Goal: Task Accomplishment & Management: Manage account settings

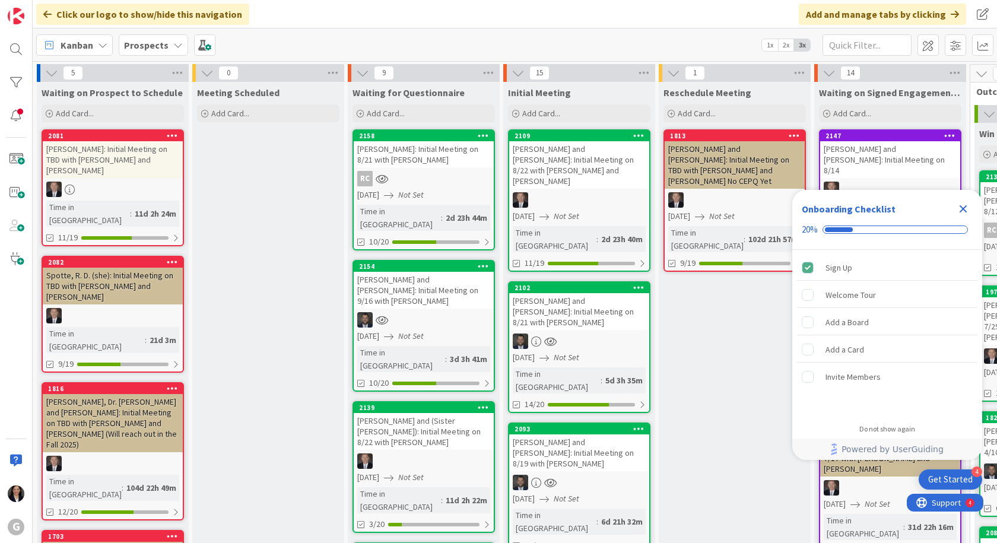
click at [962, 205] on icon "Close Checklist" at bounding box center [963, 209] width 14 height 14
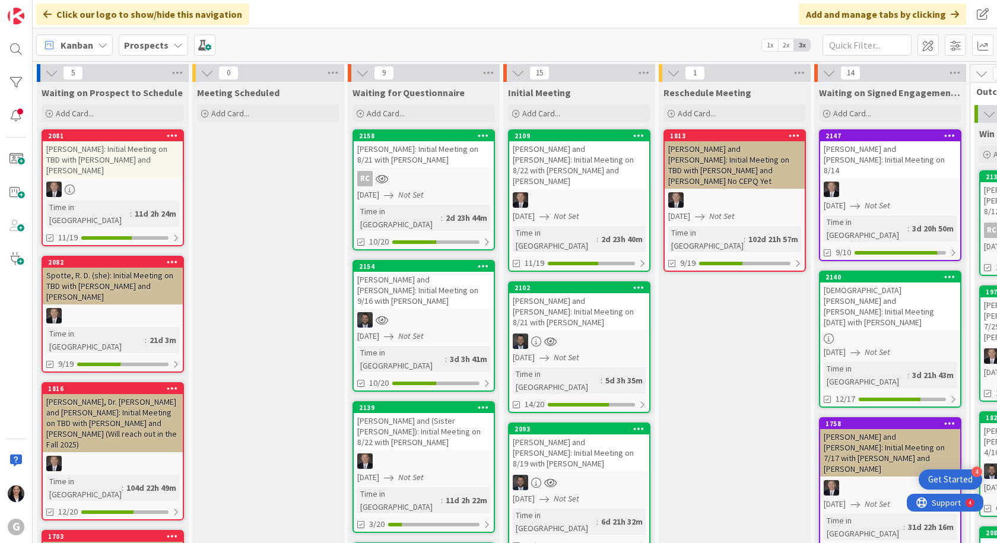
click at [436, 272] on div "Collins, Greg and Angela: Initial Meeting on 9/16 with Jonas" at bounding box center [424, 290] width 140 height 37
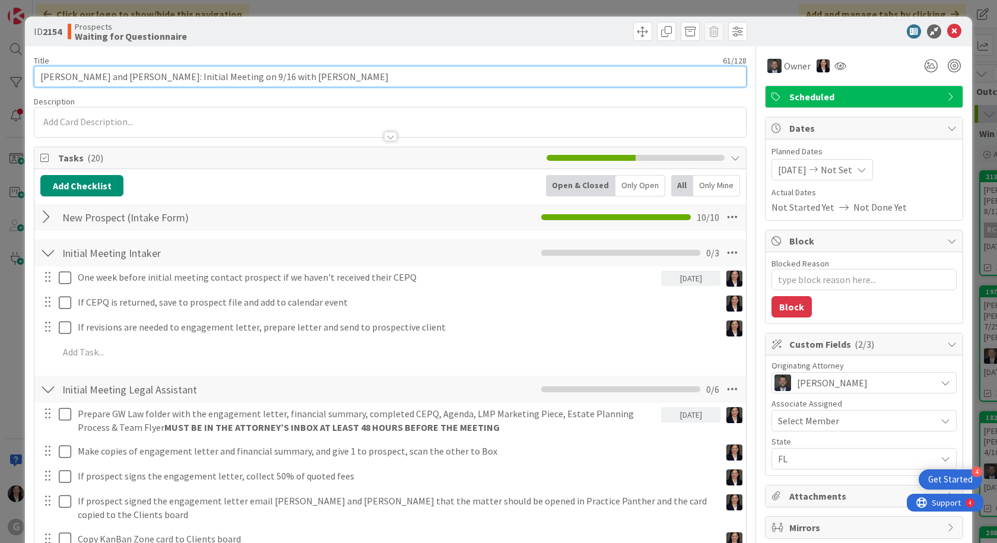
drag, startPoint x: 283, startPoint y: 77, endPoint x: 24, endPoint y: 67, distance: 259.0
click at [24, 67] on div "ID 2154 Prospects Waiting for Questionnaire Title 61 / 128 Collins, Greg and An…" at bounding box center [498, 271] width 997 height 543
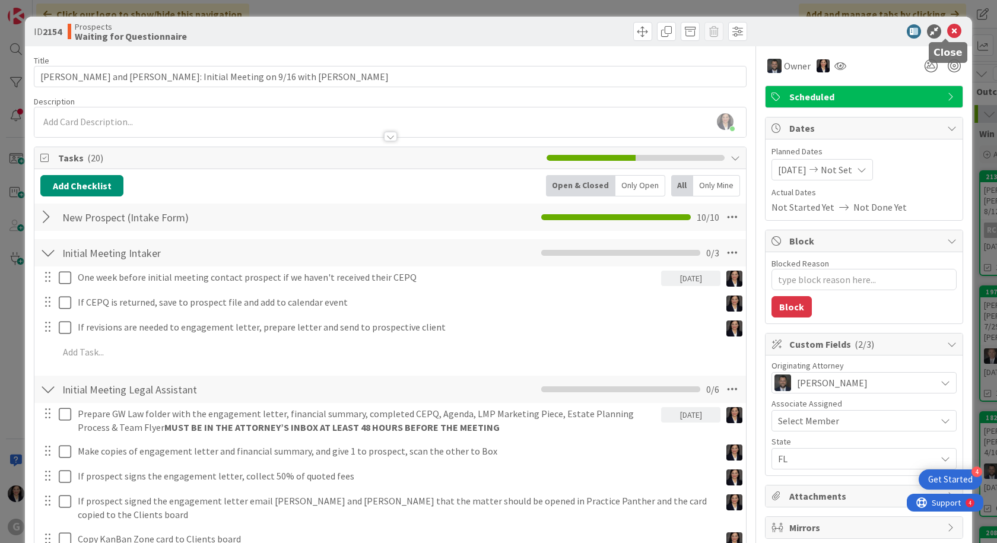
click at [947, 32] on icon at bounding box center [954, 31] width 14 height 14
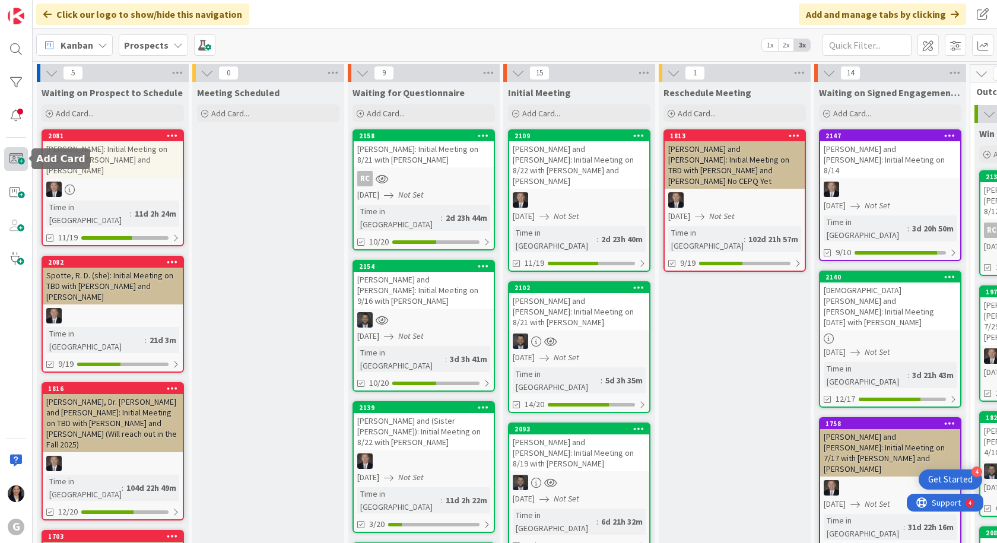
click at [20, 164] on span at bounding box center [16, 159] width 24 height 24
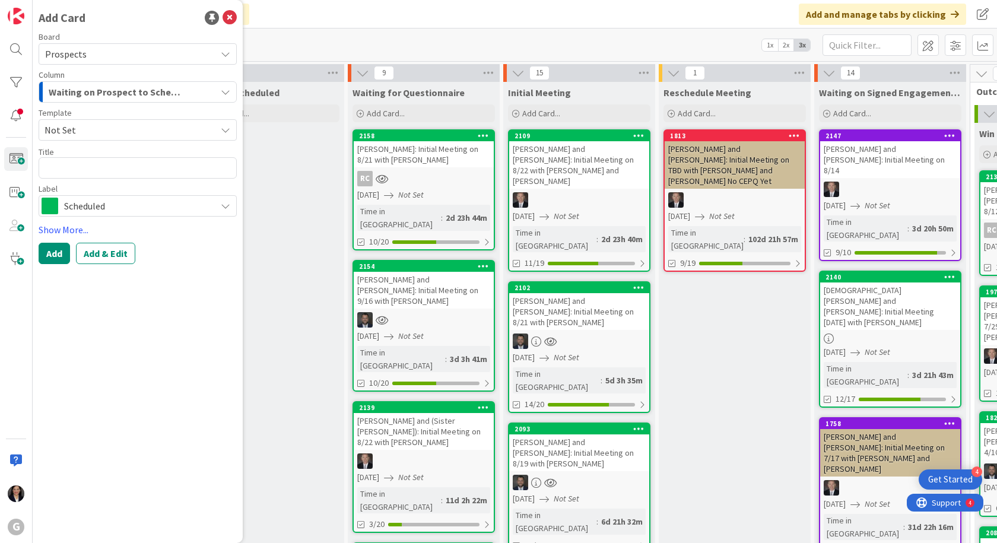
click at [71, 169] on textarea at bounding box center [138, 167] width 198 height 21
type textarea "x"
type textarea "Collins, Greg and Angela: Initial Meeting on 9/16 with Jonas"
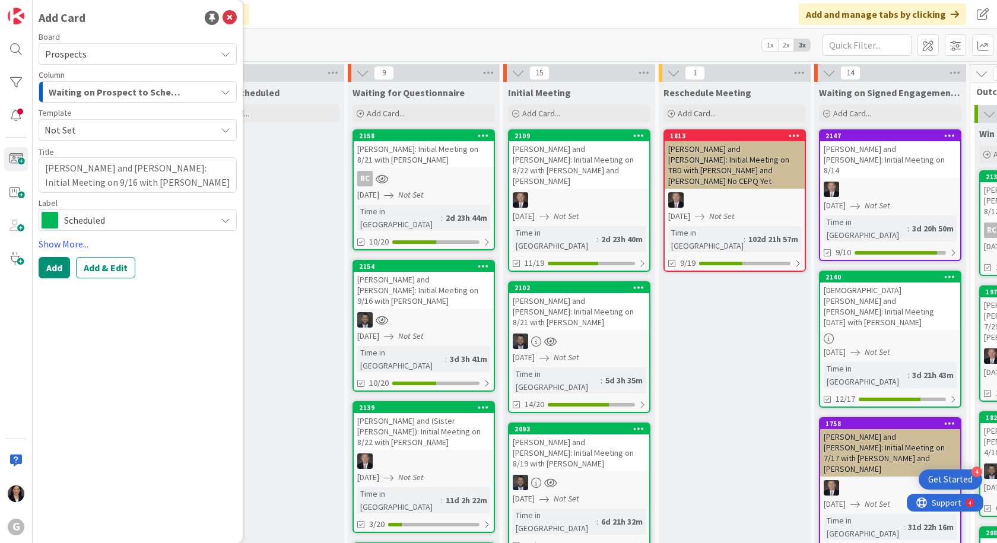
drag, startPoint x: 140, startPoint y: 170, endPoint x: 47, endPoint y: 164, distance: 92.8
click at [47, 164] on textarea "Collins, Greg and Angela: Initial Meeting on 9/16 with Jonas" at bounding box center [138, 175] width 198 height 36
type textarea "x"
type textarea ": Initial Meeting on 9/16 with Jonas"
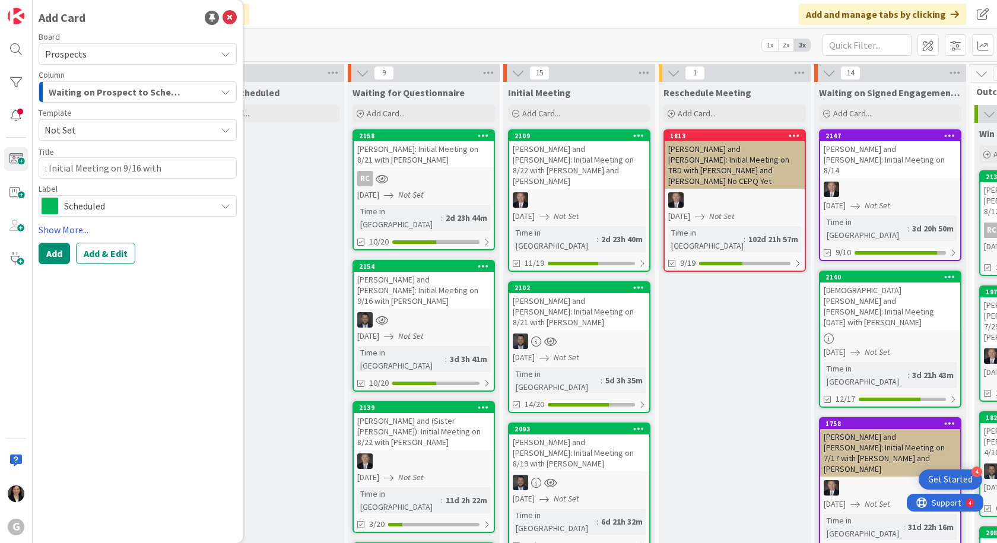
type textarea "x"
type textarea "d: Initial Meeting on 9/16 with Jonas"
type textarea "x"
type textarea ": Initial Meeting on 9/16 with Jonas"
type textarea "x"
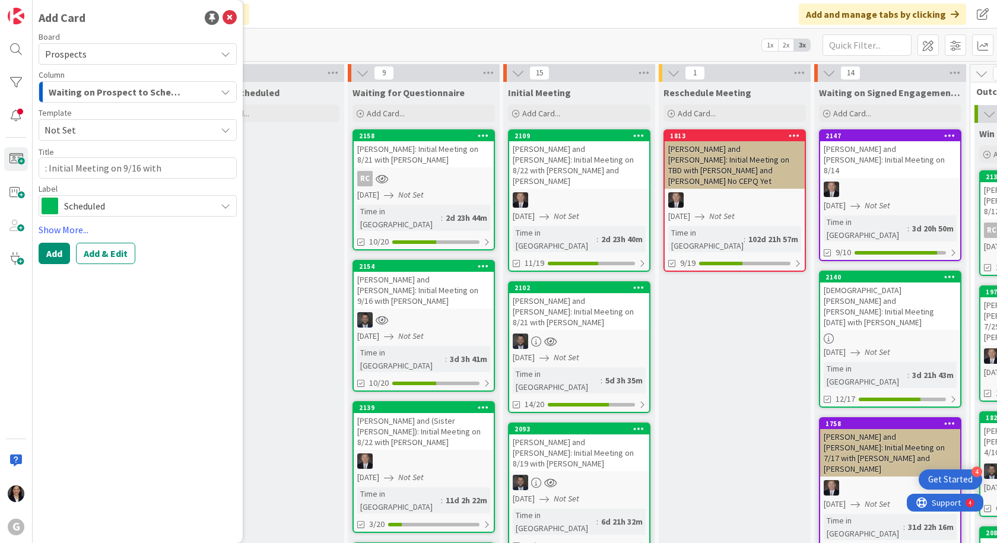
type textarea "D: Initial Meeting on 9/16 with Jonas"
type textarea "x"
type textarea "Do: Initial Meeting on 9/16 with Jonas"
type textarea "x"
type textarea "Dow: Initial Meeting on 9/16 with Jonas"
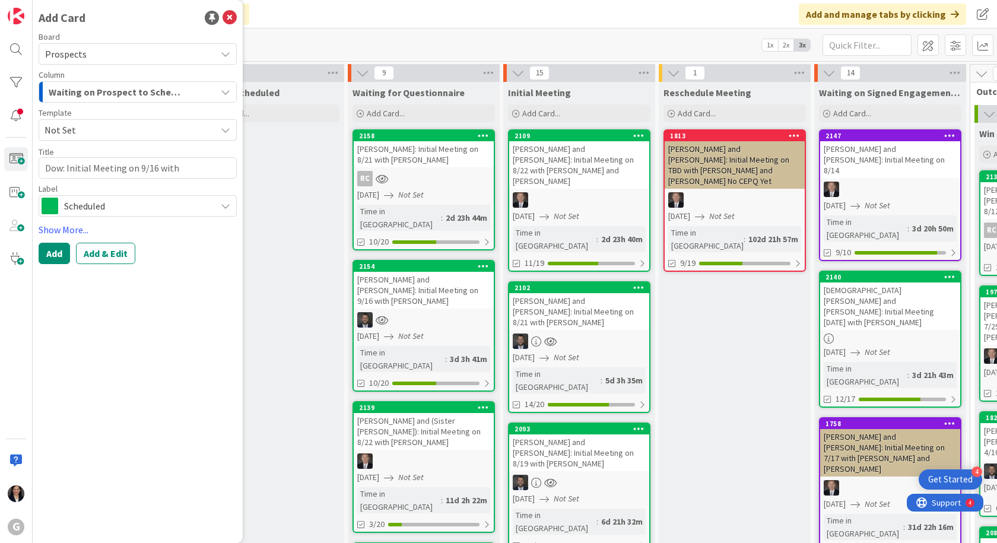
type textarea "x"
type textarea "Down: Initial Meeting on 9/16 with Jonas"
type textarea "x"
type textarea "Downe: Initial Meeting on 9/16 with Jonas"
type textarea "x"
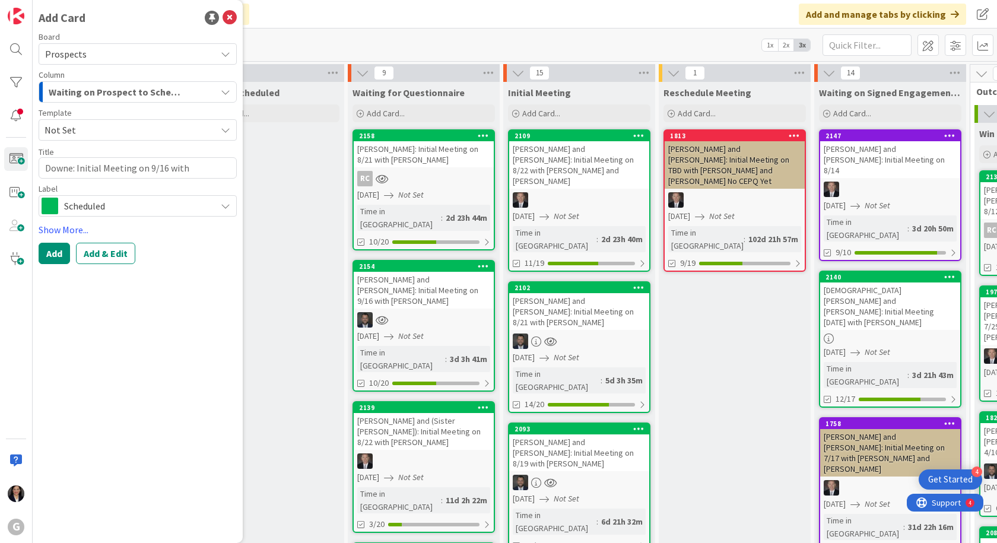
type textarea "Downey: Initial Meeting on 9/16 with Jonas"
type textarea "x"
type textarea "Downey,: Initial Meeting on 9/16 with Jonas"
type textarea "x"
type textarea "Downey, : Initial Meeting on 9/16 with Jonas"
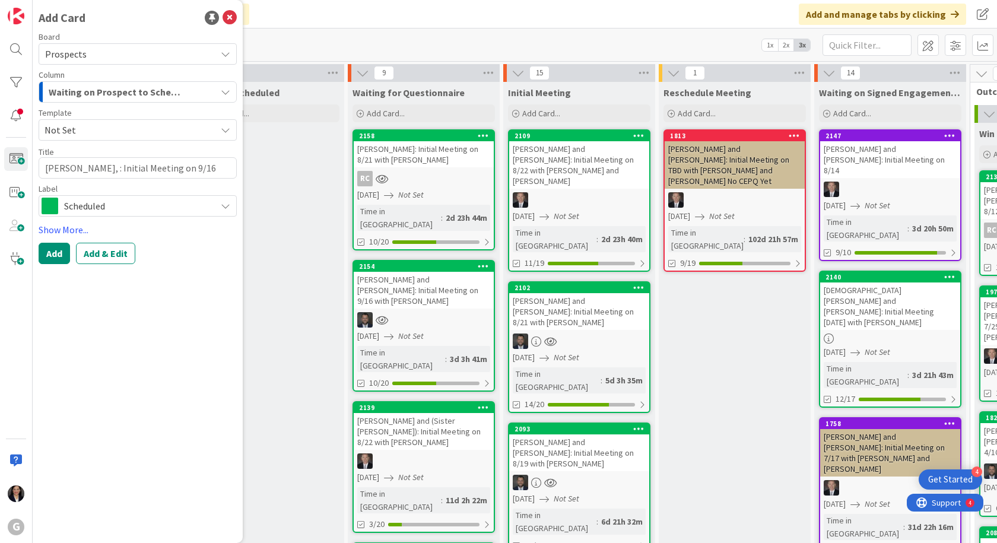
type textarea "x"
type textarea "Downey, R: Initial Meeting on 9/16 with Jonas"
type textarea "x"
type textarea "Downey, Ro: Initial Meeting on 9/16 with Jonas"
type textarea "x"
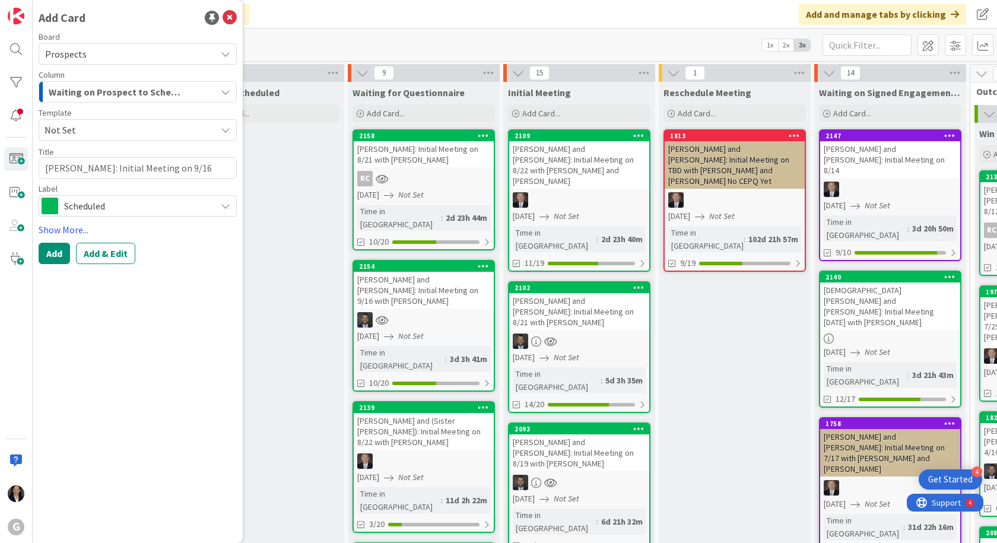
type textarea "Downey, Rob: Initial Meeting on 9/16 with Jonas"
type textarea "x"
type textarea "Downey, Robe: Initial Meeting on 9/16 with Jonas"
type textarea "x"
type textarea "Downey, Rober: Initial Meeting on 9/16 with Jonas"
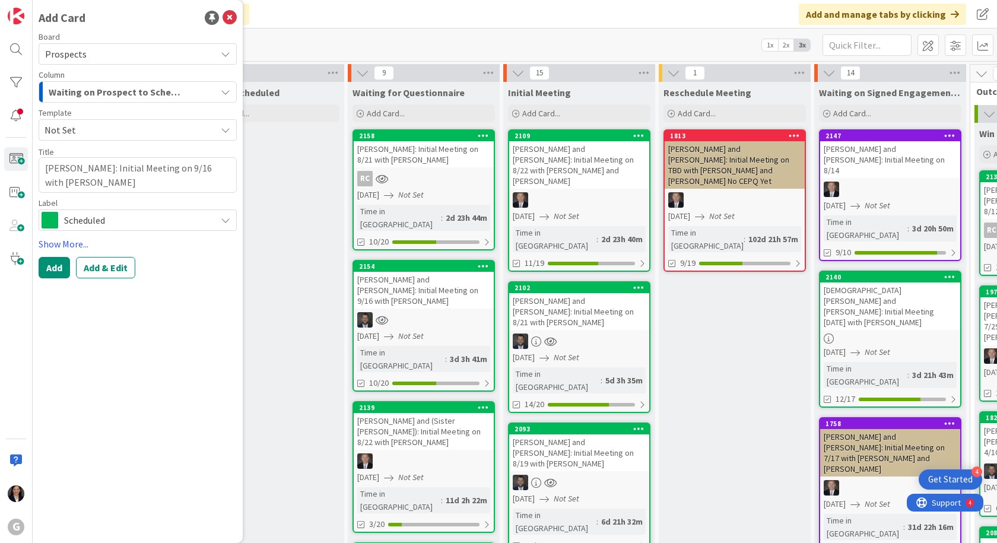
type textarea "x"
type textarea "Downey, Robert: Initial Meeting on 9/16 with Jonas"
type textarea "x"
type textarea "Downey, Robert : Initial Meeting on 9/16 with Jonas"
drag, startPoint x: 202, startPoint y: 169, endPoint x: 187, endPoint y: 169, distance: 14.8
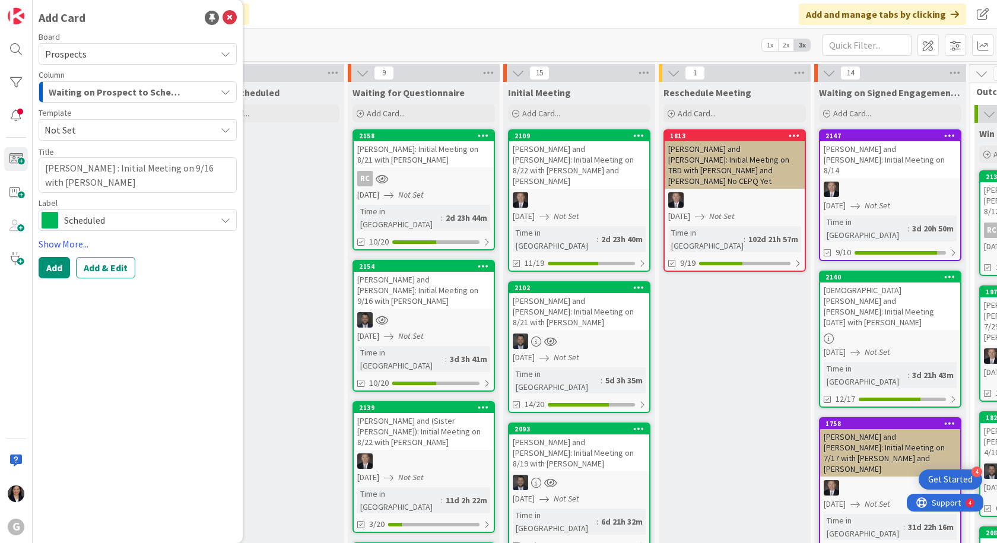
click at [187, 169] on textarea "Downey, Robert : Initial Meeting on 9/16 with Jonas" at bounding box center [138, 175] width 198 height 36
type textarea "x"
type textarea "Downey, Robert : Initial Meeting on 8 with Jonas"
type textarea "x"
type textarea "Downey, Robert : Initial Meeting on 8/ with Jonas"
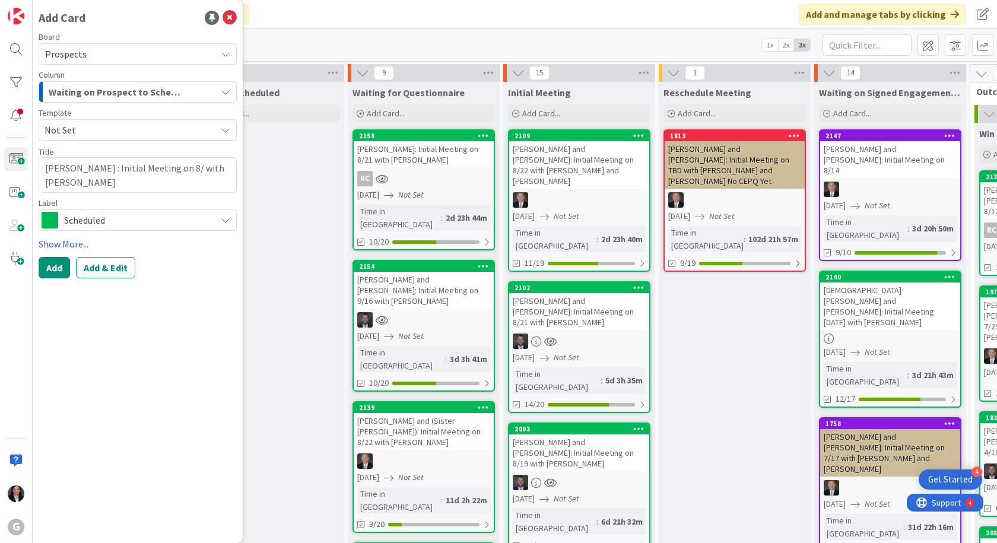
type textarea "x"
type textarea "Downey, Robert : Initial Meeting on 8/2 with Jonas"
type textarea "x"
type textarea "Downey, Robert : Initial Meeting on 8/28 with Jonas"
click at [102, 267] on button "Add & Edit" at bounding box center [105, 267] width 59 height 21
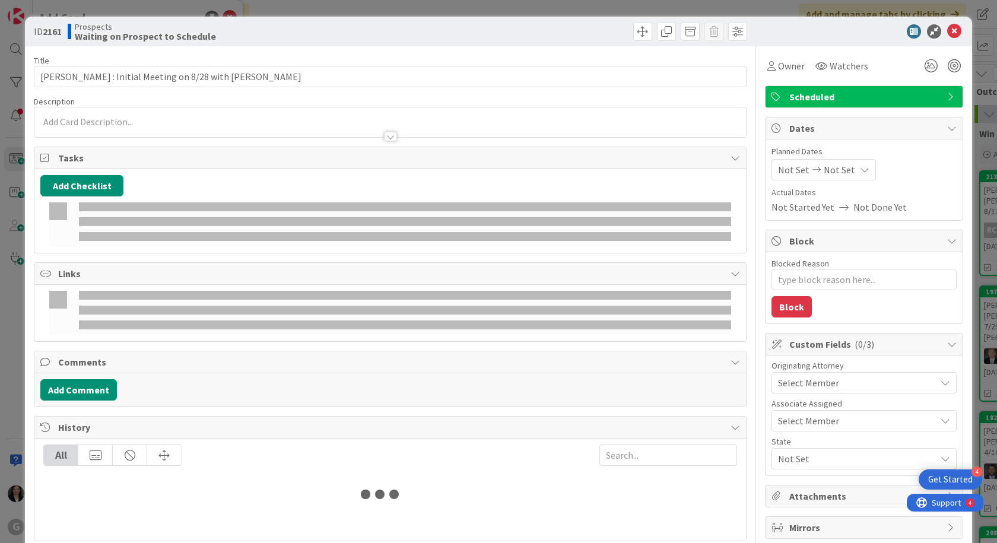
type textarea "x"
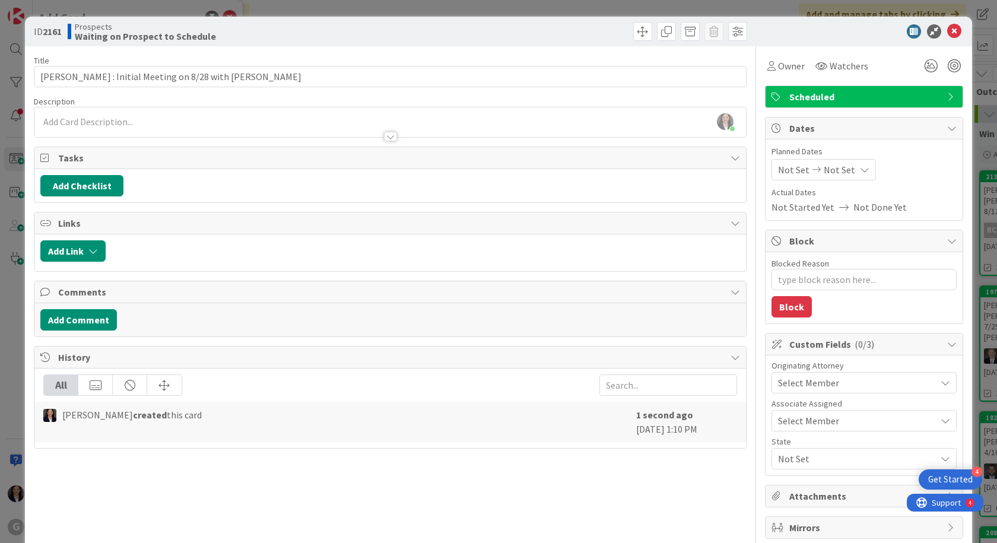
click at [778, 171] on span "Not Set" at bounding box center [793, 170] width 31 height 14
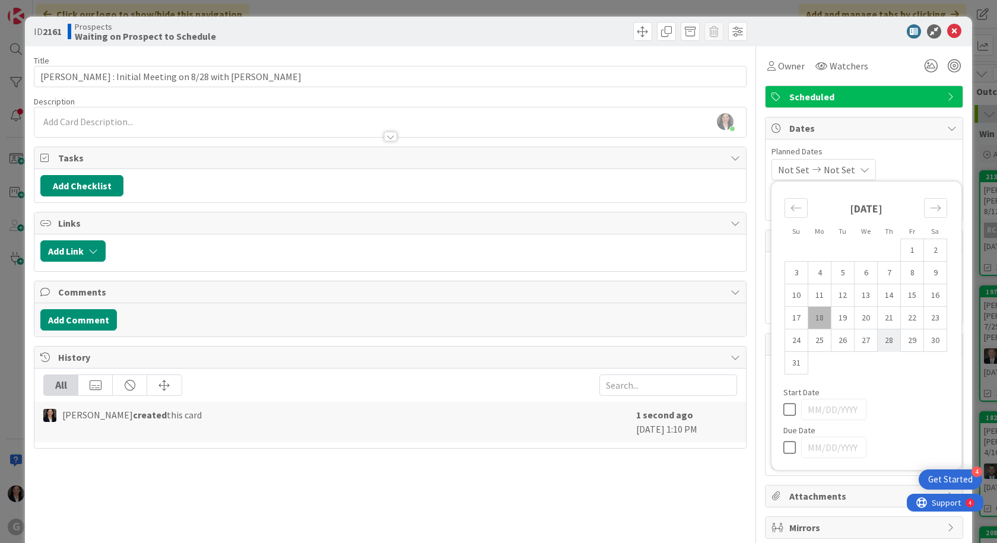
click at [884, 341] on td "28" at bounding box center [889, 340] width 23 height 23
type input "08/28/2025"
click at [934, 167] on div "08/28/2025 Not Set Su Mo Tu We Th Fr Sa July 2025 1 2 3 4 5 6 7 8 9 10 11 12 13…" at bounding box center [864, 169] width 185 height 21
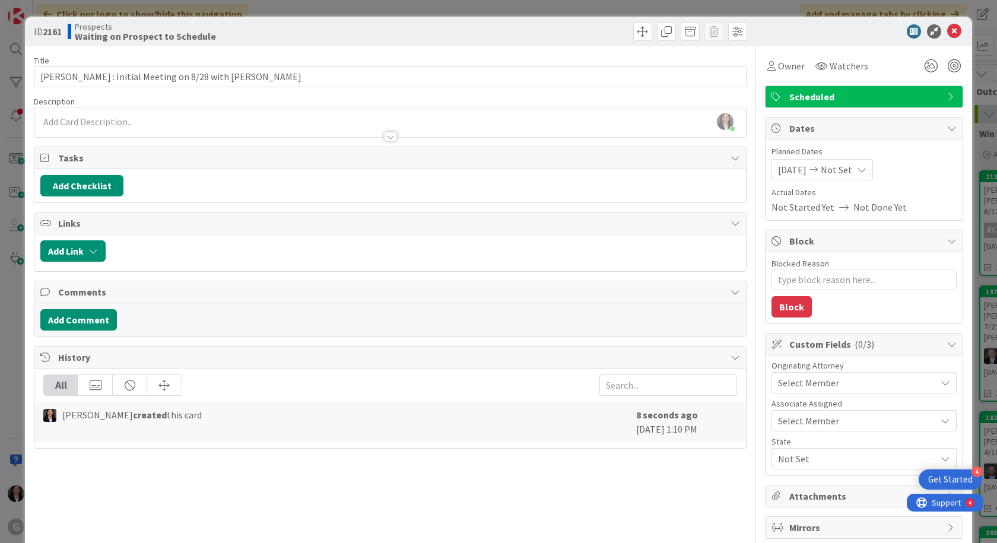
click at [836, 377] on div "Select Member" at bounding box center [857, 383] width 158 height 14
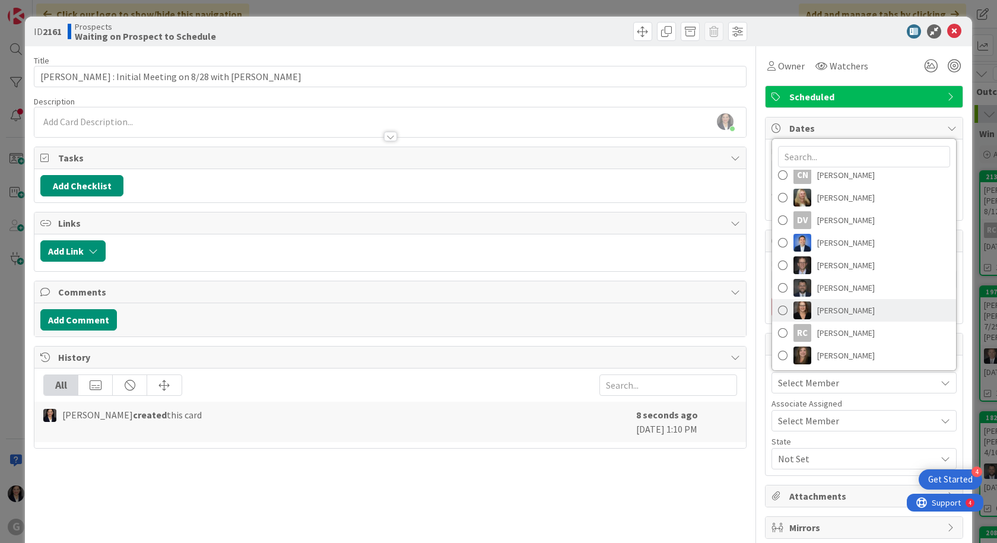
scroll to position [120, 0]
click at [842, 281] on span "Jonas Weatherbie" at bounding box center [846, 287] width 58 height 18
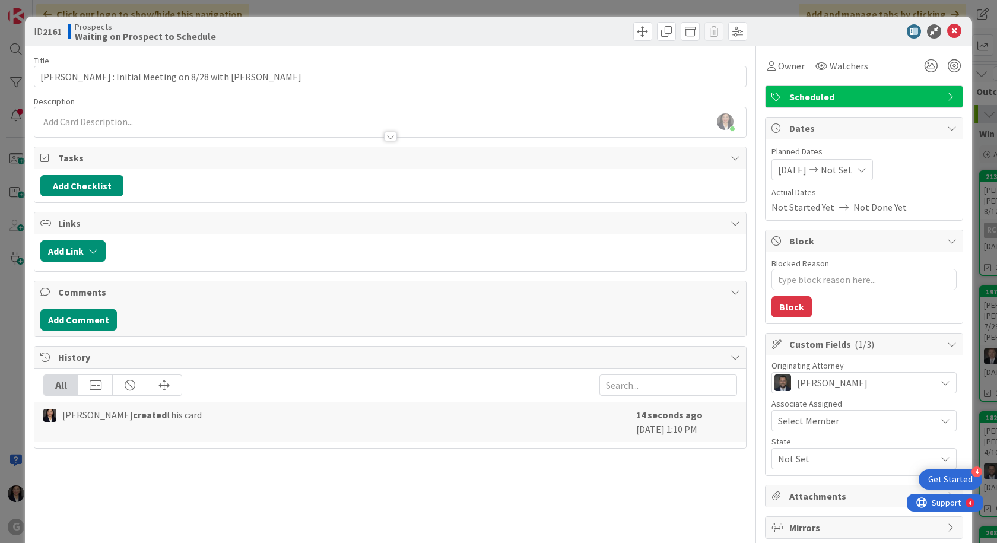
click at [824, 452] on span "Not Set" at bounding box center [857, 459] width 158 height 14
click at [792, 484] on link "FL" at bounding box center [862, 486] width 189 height 21
click at [778, 70] on span "Owner" at bounding box center [791, 66] width 27 height 14
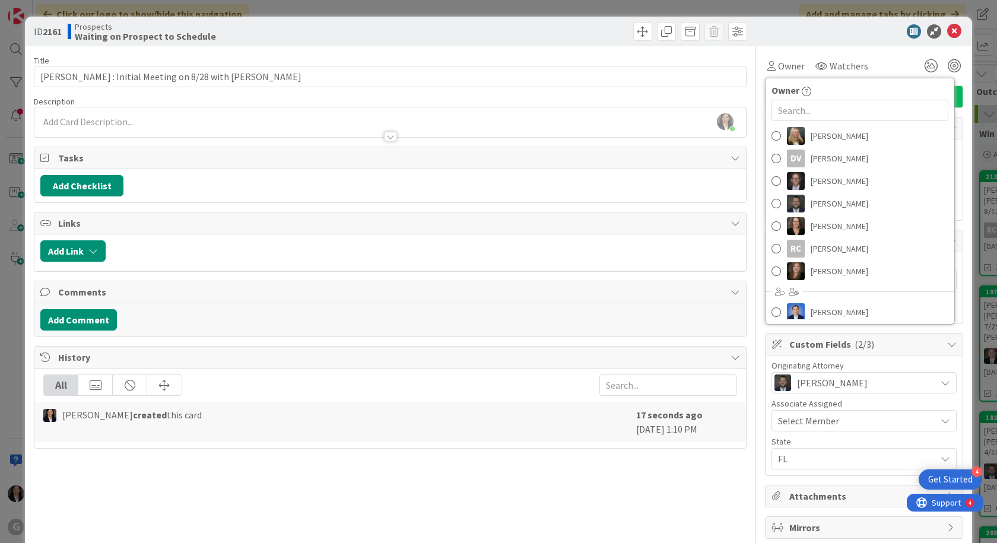
scroll to position [175, 0]
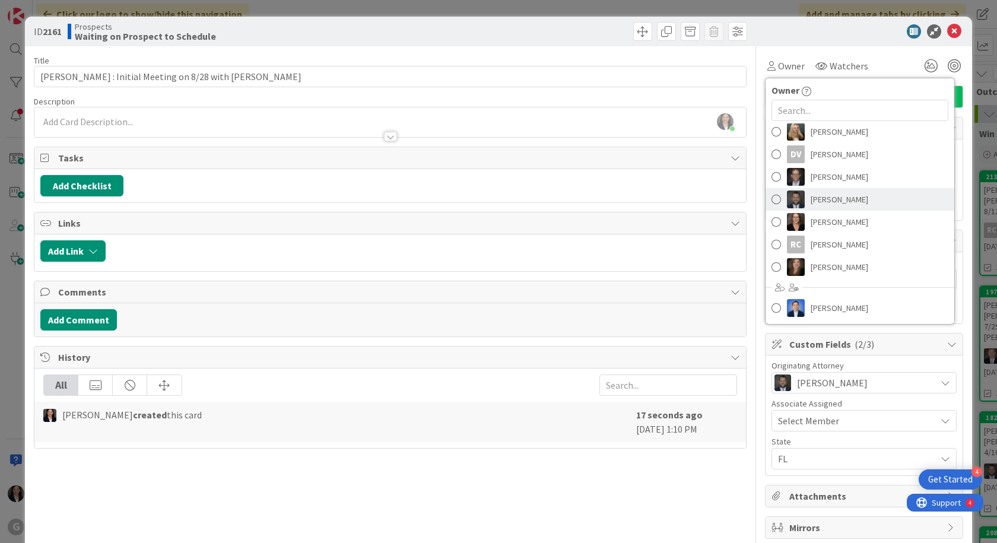
click at [826, 201] on span "Jonas Weatherbie" at bounding box center [840, 200] width 58 height 18
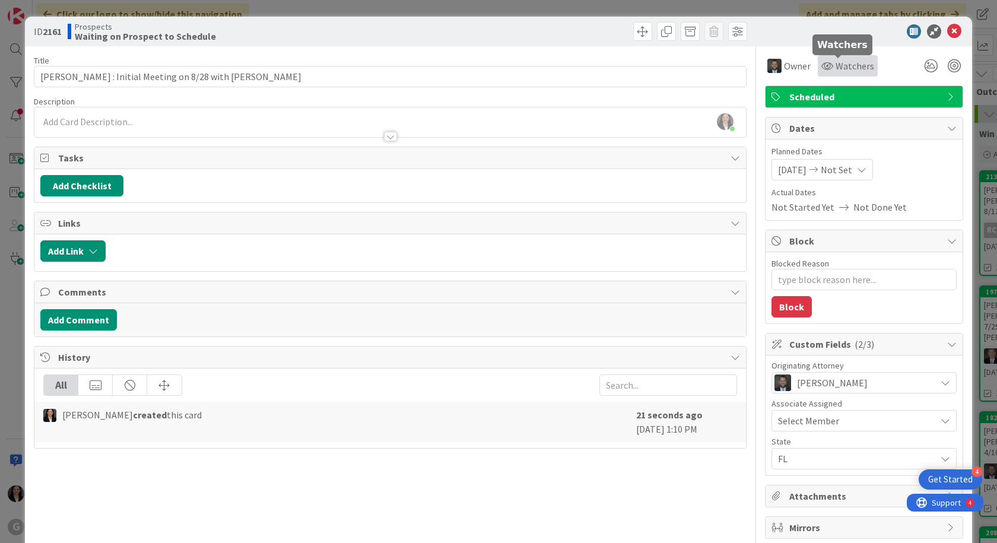
click at [857, 65] on span "Watchers" at bounding box center [855, 66] width 39 height 14
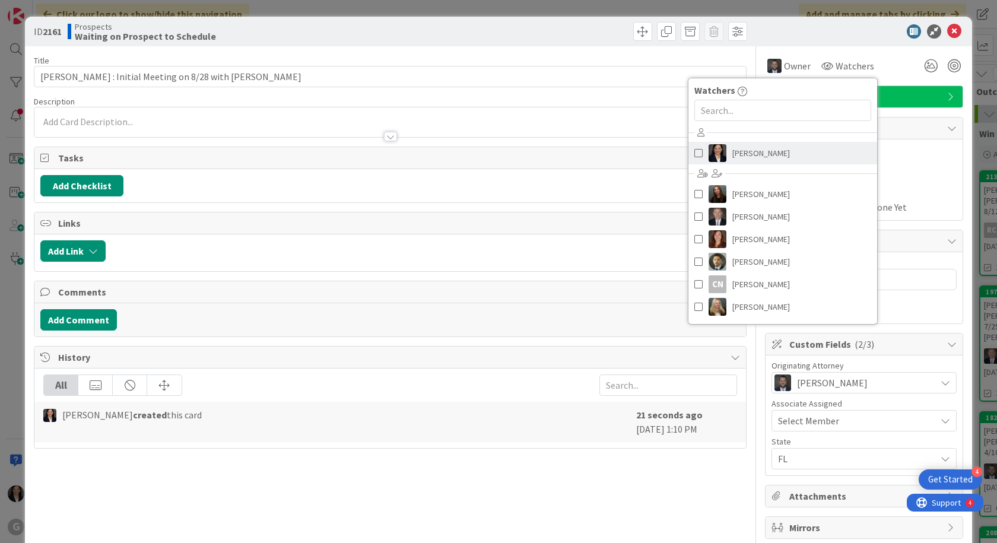
click at [766, 151] on span "Amber Medina" at bounding box center [762, 153] width 58 height 18
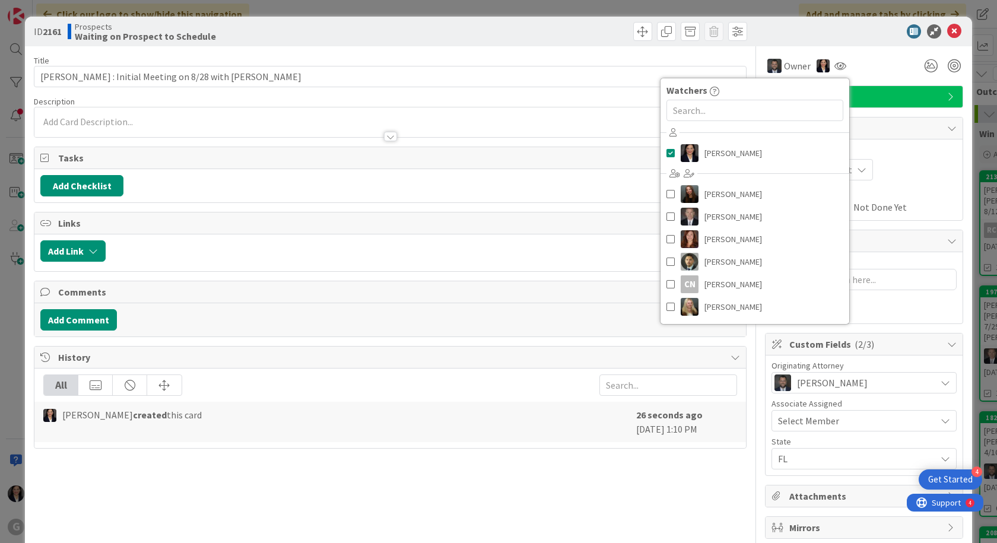
click at [304, 466] on div "Title 52 / 128 Downey, Robert : Initial Meeting on 8/28 with Jonas Description …" at bounding box center [390, 308] width 713 height 524
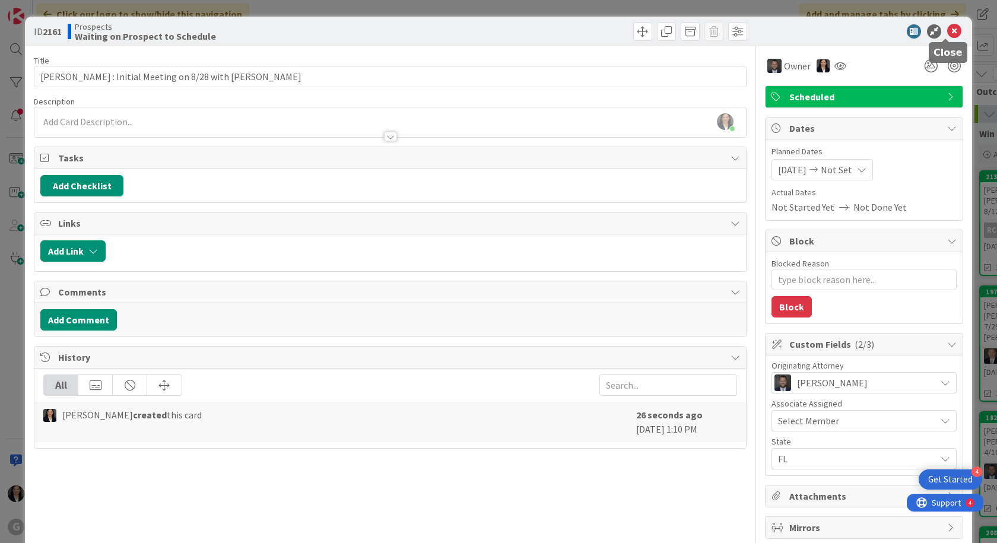
drag, startPoint x: 944, startPoint y: 30, endPoint x: 937, endPoint y: 36, distance: 8.8
click at [947, 30] on icon at bounding box center [954, 31] width 14 height 14
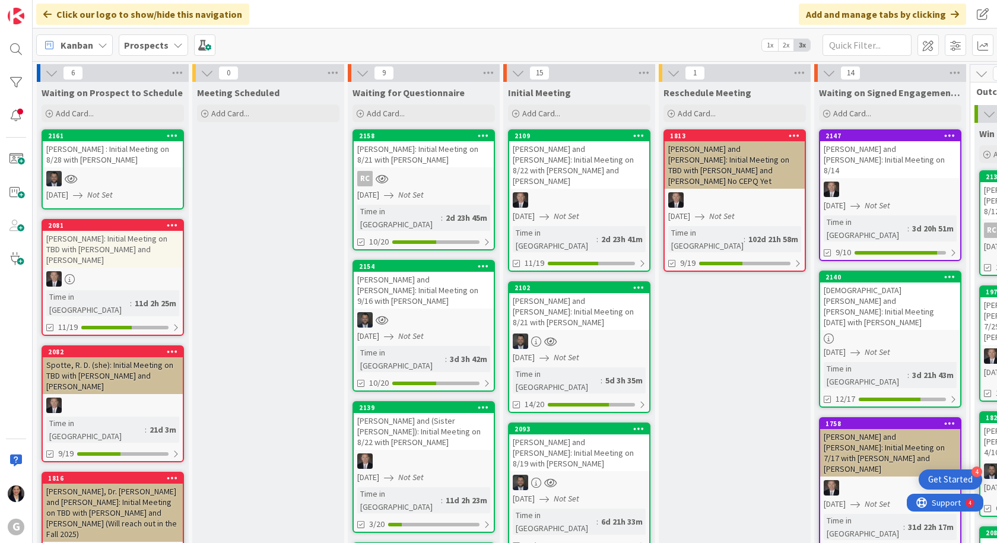
click at [137, 171] on div at bounding box center [113, 178] width 140 height 15
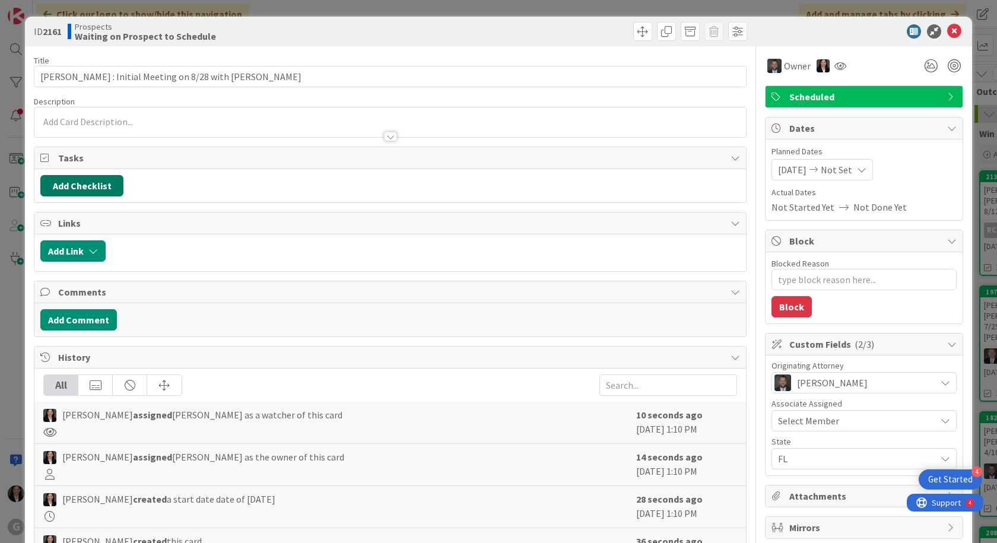
click at [108, 190] on button "Add Checklist" at bounding box center [81, 185] width 83 height 21
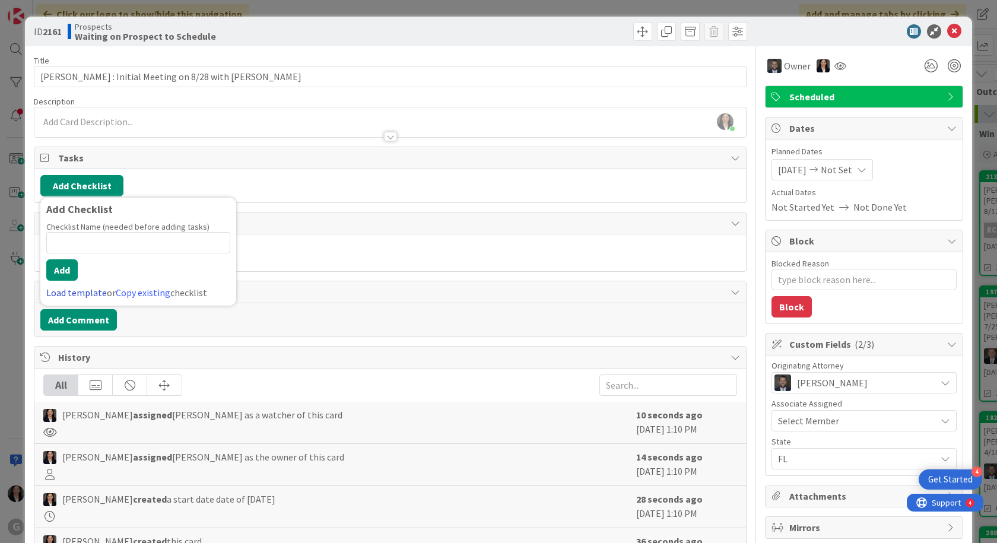
click at [83, 291] on link "Load template" at bounding box center [76, 293] width 61 height 12
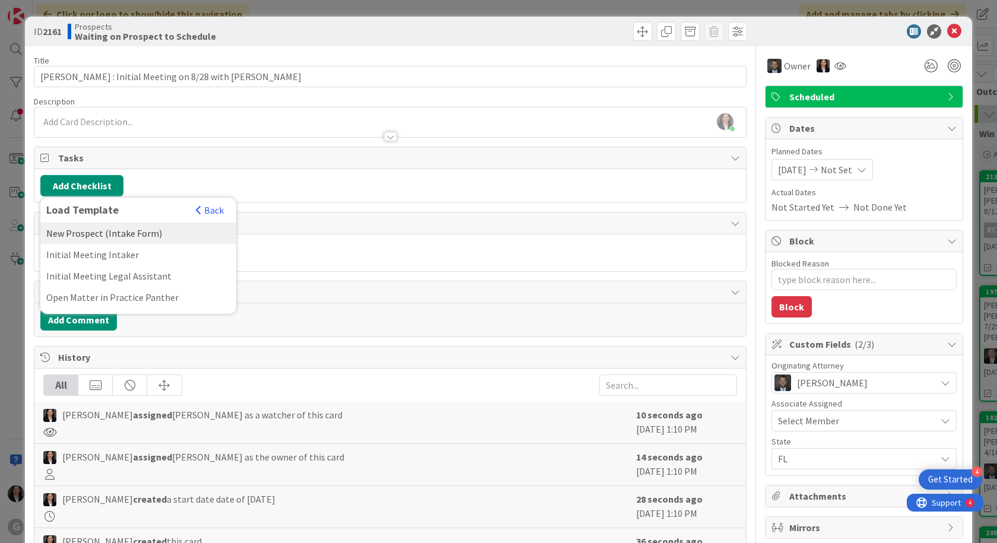
click at [100, 234] on div "New Prospect (Intake Form)" at bounding box center [138, 233] width 196 height 21
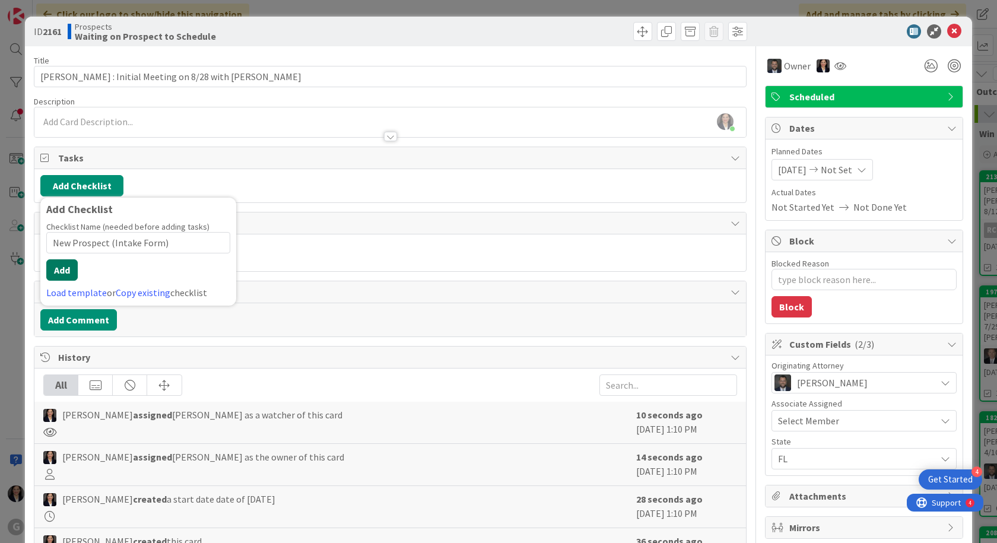
click at [73, 274] on button "Add" at bounding box center [61, 269] width 31 height 21
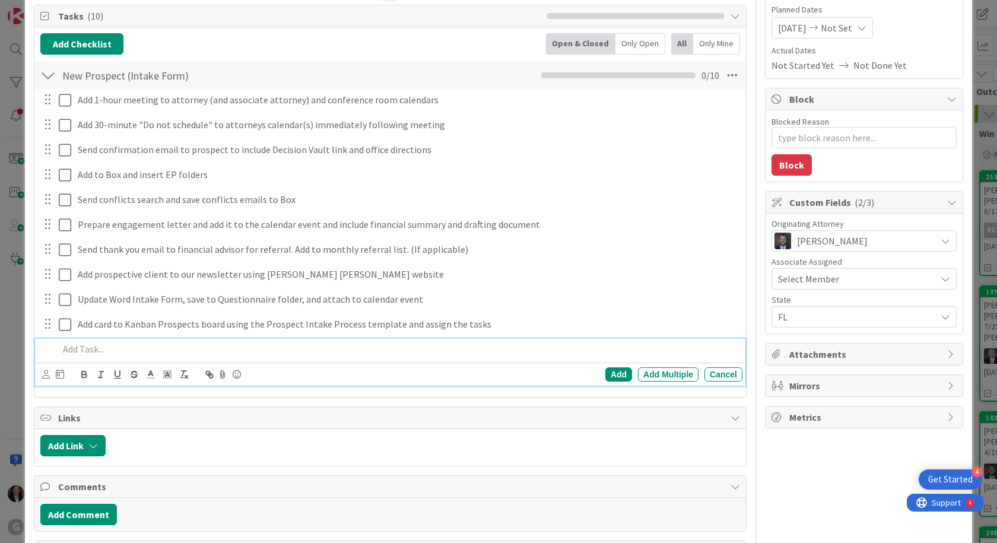
scroll to position [119, 0]
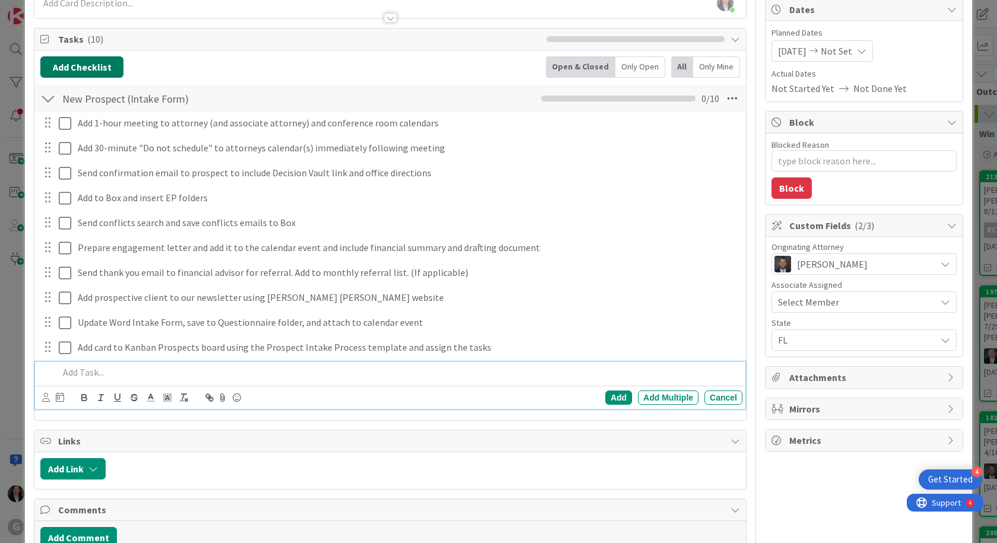
click at [84, 68] on button "Add Checklist" at bounding box center [81, 66] width 83 height 21
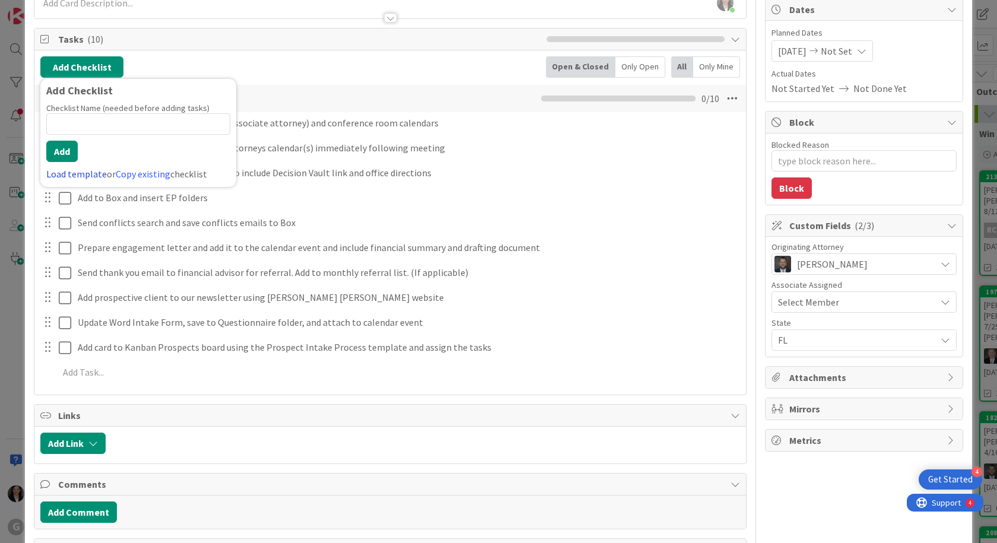
click at [66, 172] on link "Load template" at bounding box center [76, 174] width 61 height 12
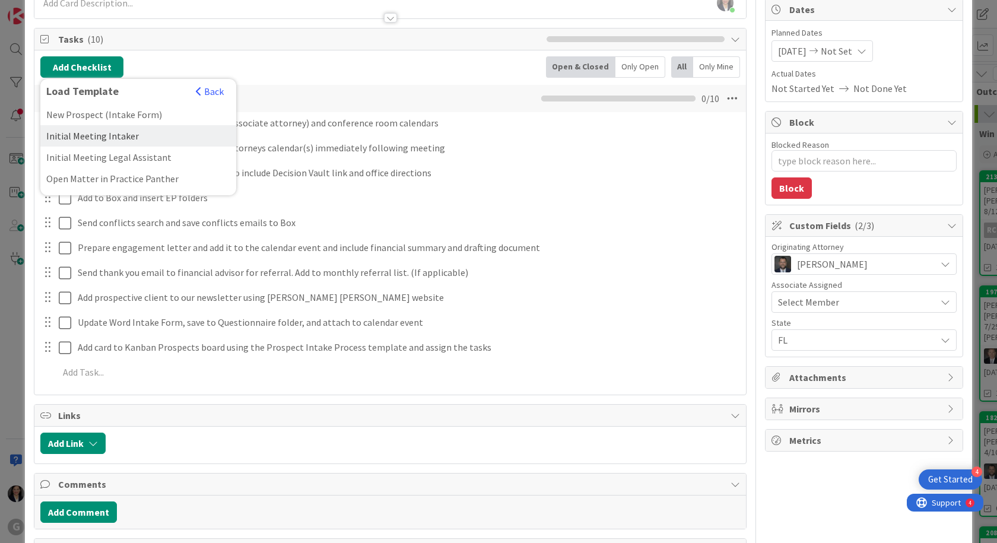
click at [83, 132] on div "Initial Meeting Intaker" at bounding box center [138, 135] width 196 height 21
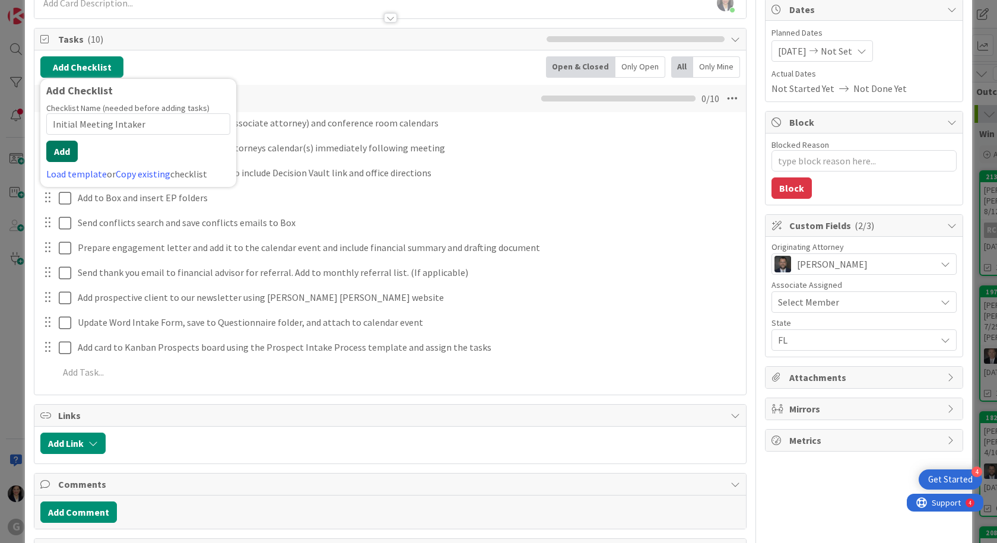
click at [72, 153] on button "Add" at bounding box center [61, 151] width 31 height 21
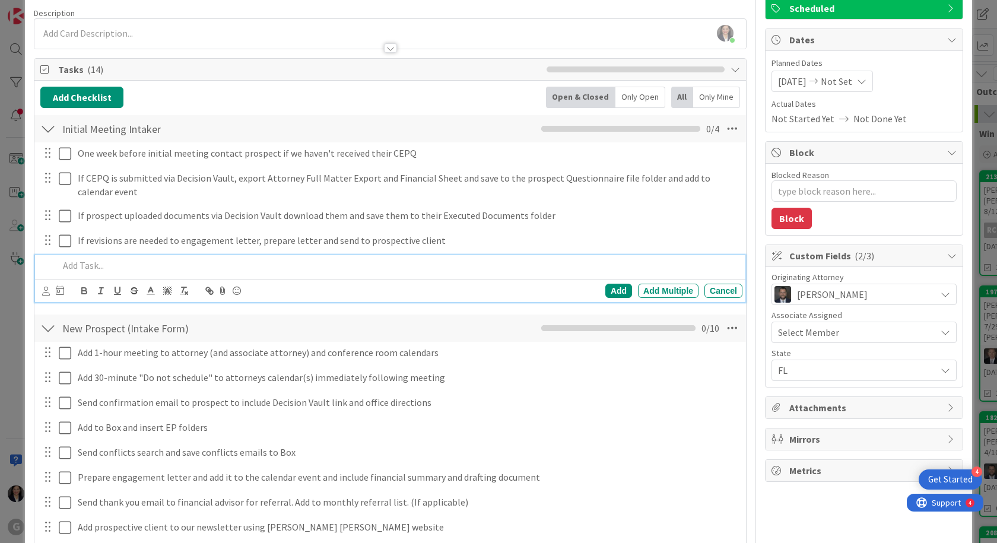
scroll to position [0, 0]
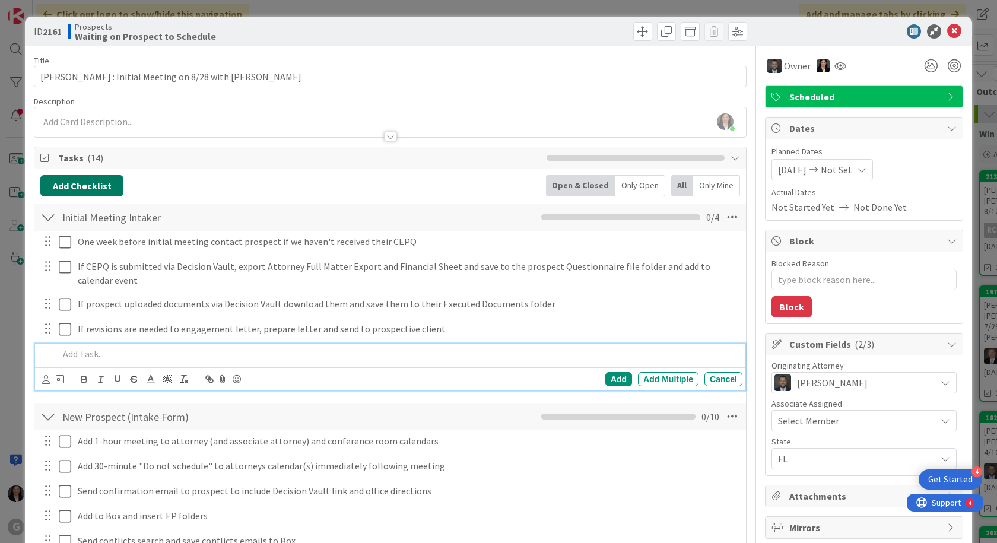
click at [77, 183] on button "Add Checklist" at bounding box center [81, 185] width 83 height 21
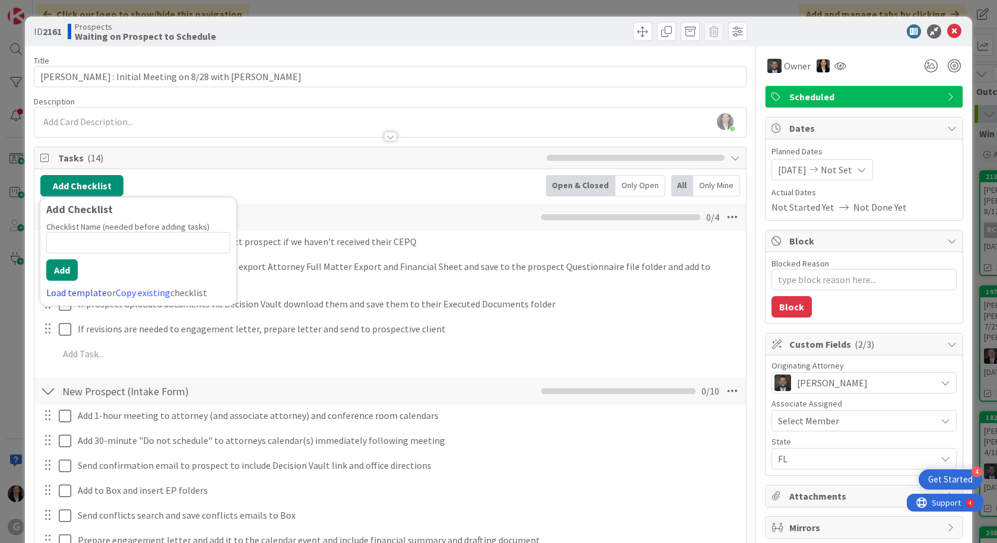
click at [80, 291] on link "Load template" at bounding box center [76, 293] width 61 height 12
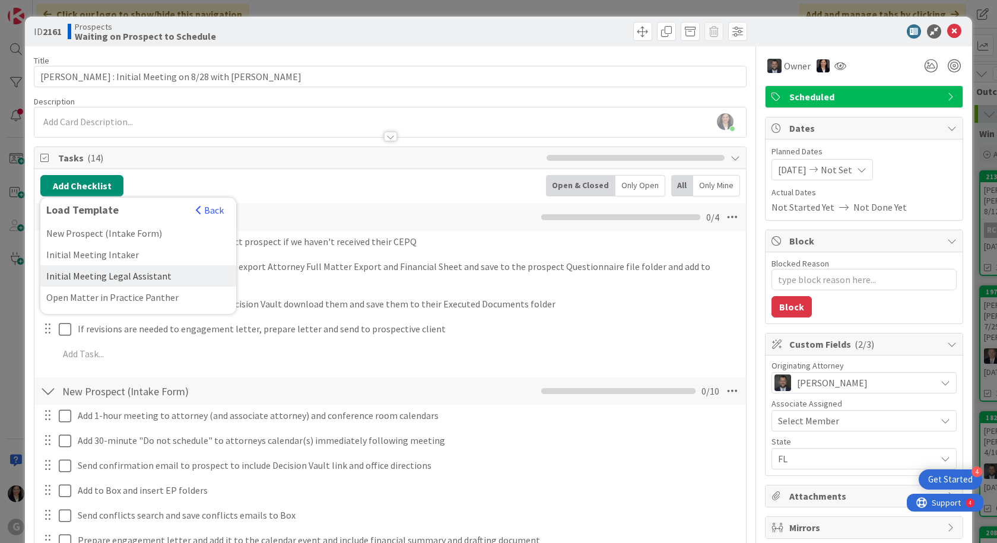
click at [102, 275] on div "Initial Meeting Legal Assistant" at bounding box center [138, 275] width 196 height 21
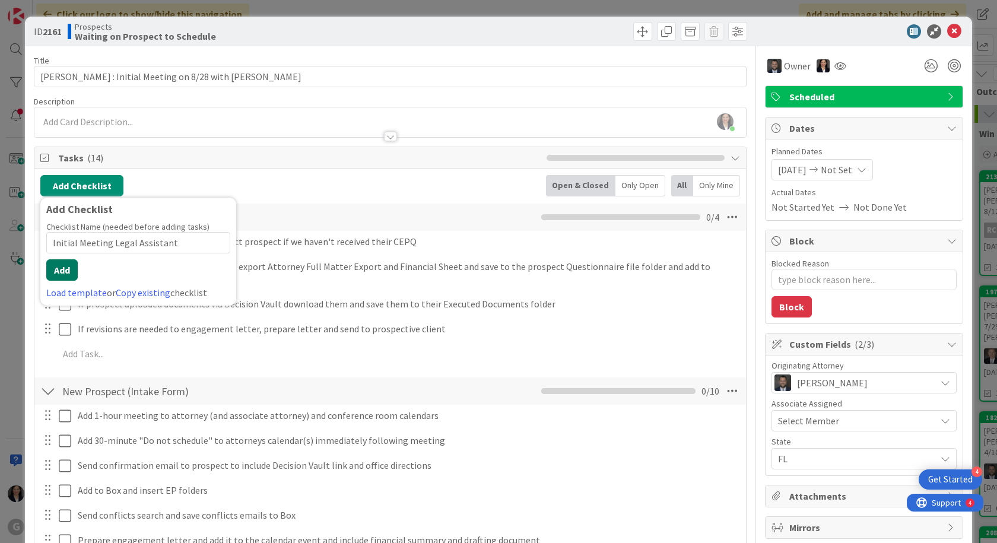
click at [70, 269] on button "Add" at bounding box center [61, 269] width 31 height 21
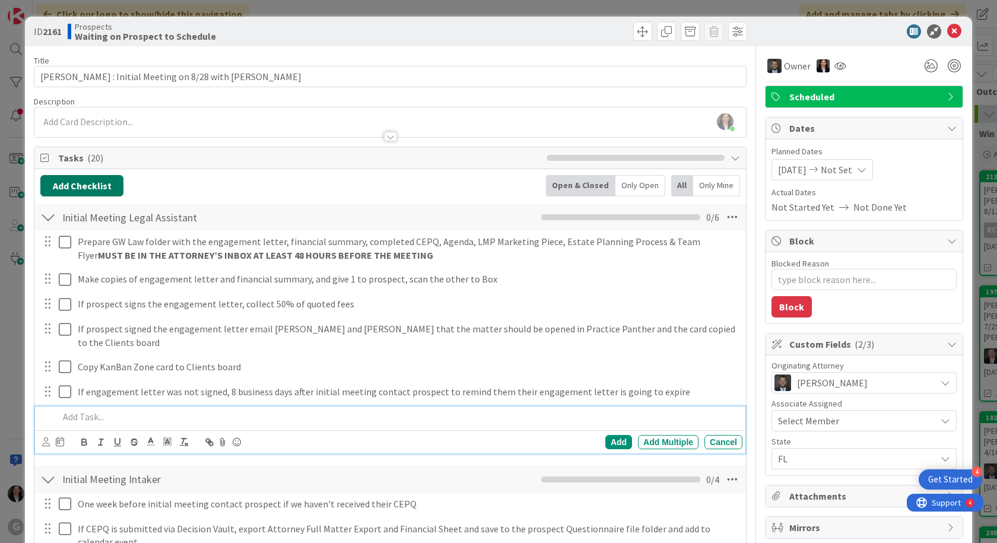
click at [92, 181] on button "Add Checklist" at bounding box center [81, 185] width 83 height 21
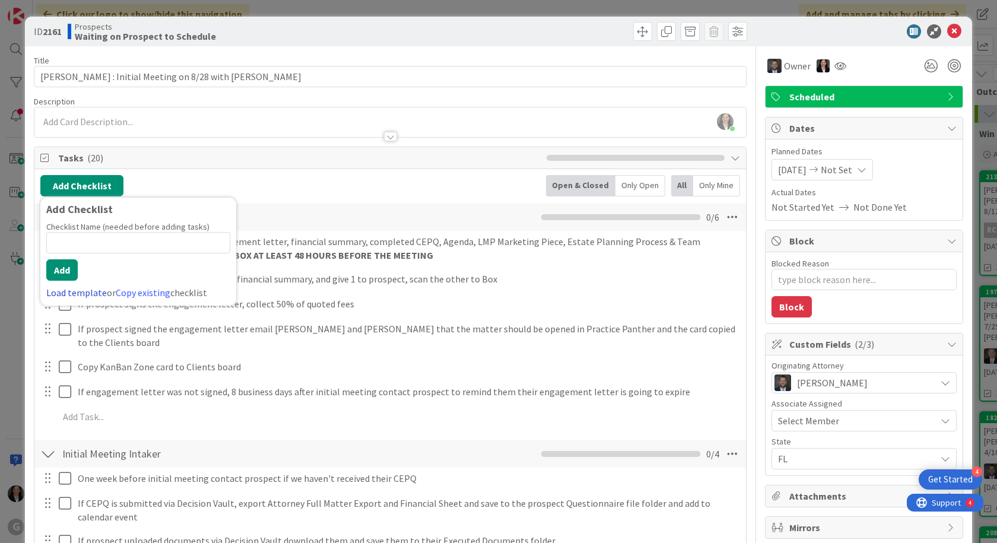
click at [65, 295] on link "Load template" at bounding box center [76, 293] width 61 height 12
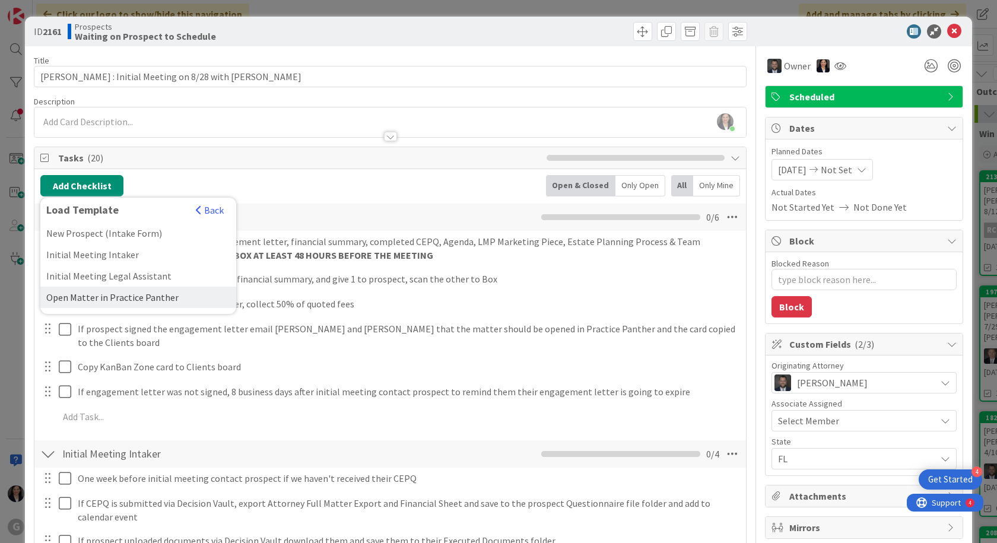
click at [82, 291] on div "Open Matter in Practice Panther" at bounding box center [138, 297] width 196 height 21
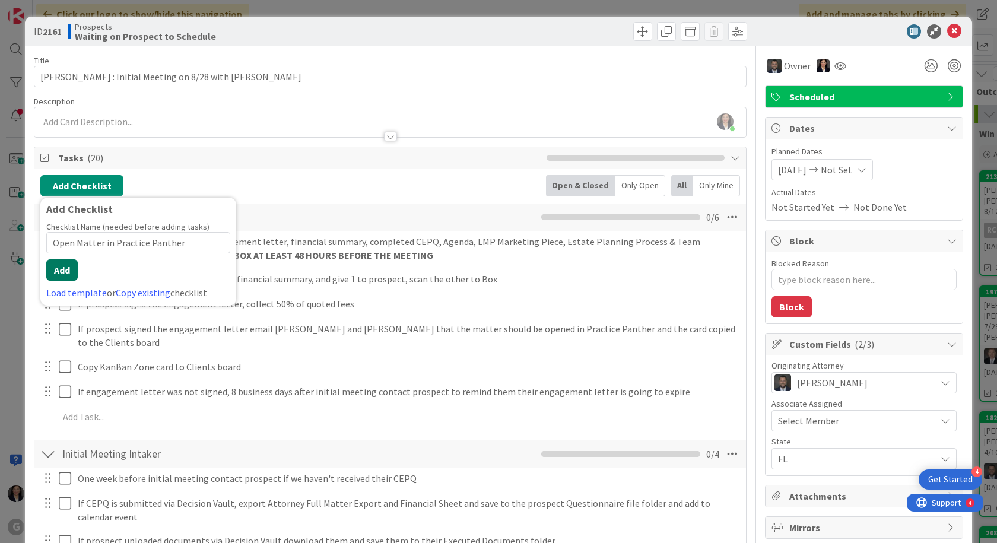
click at [66, 268] on button "Add" at bounding box center [61, 269] width 31 height 21
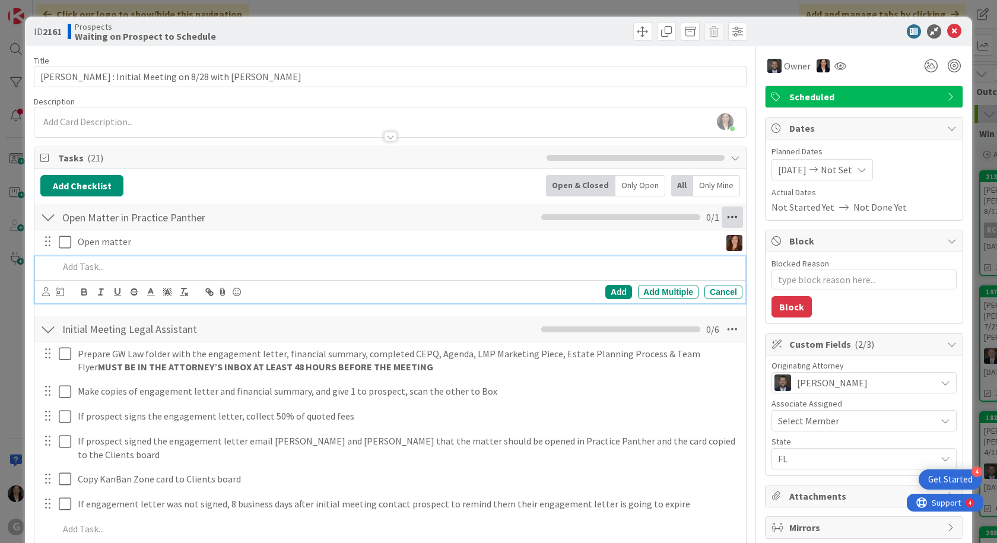
click at [723, 216] on icon at bounding box center [732, 217] width 21 height 21
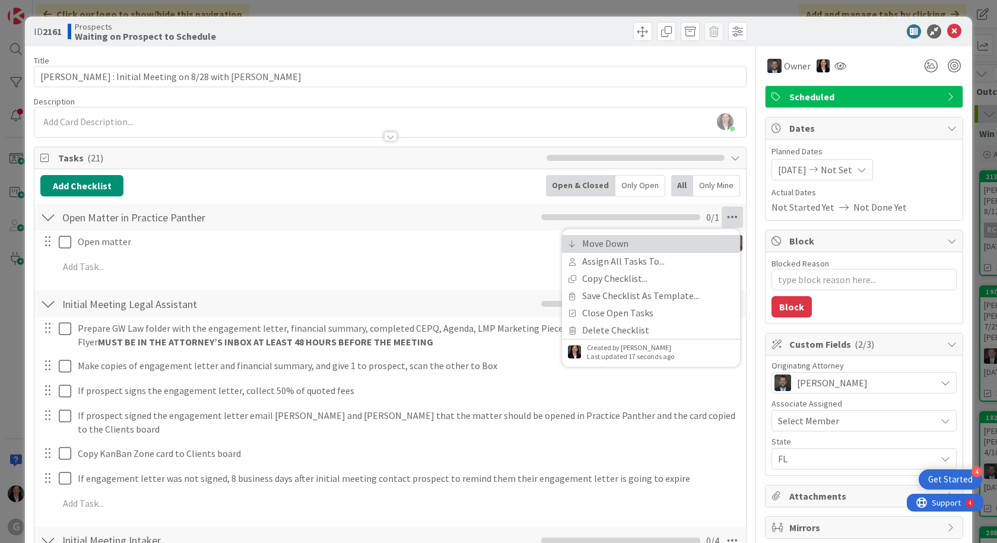
click at [651, 240] on link "Move Down" at bounding box center [651, 243] width 178 height 17
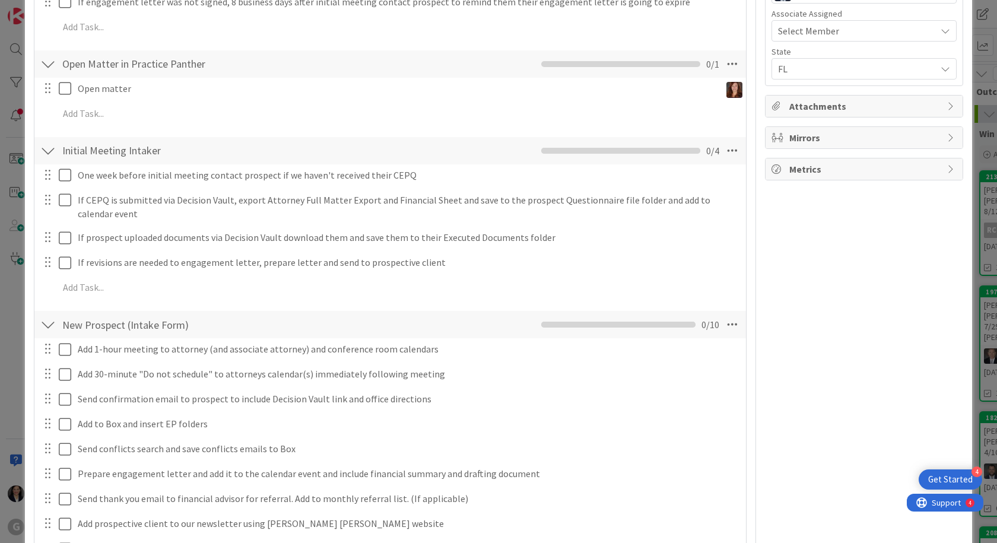
scroll to position [248, 0]
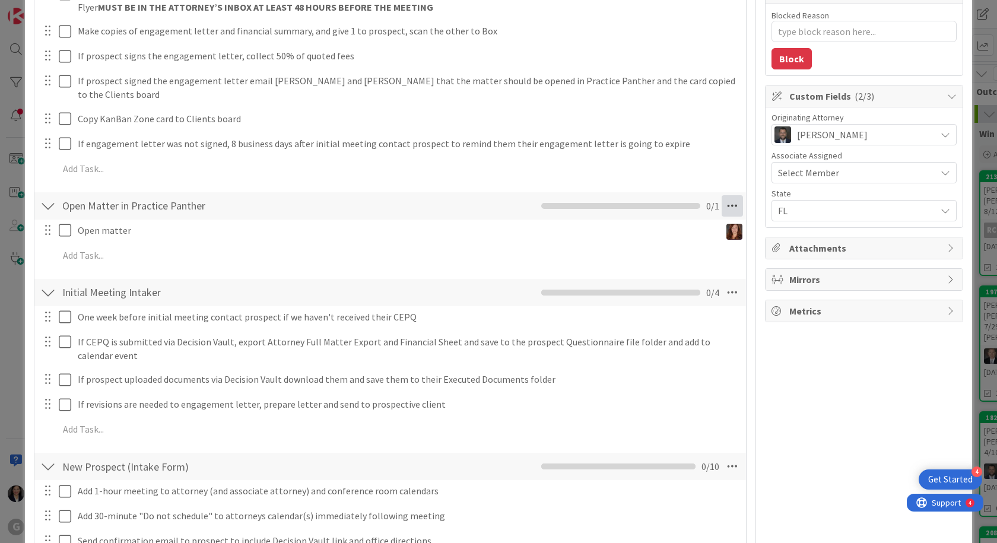
click at [725, 198] on icon at bounding box center [732, 205] width 21 height 21
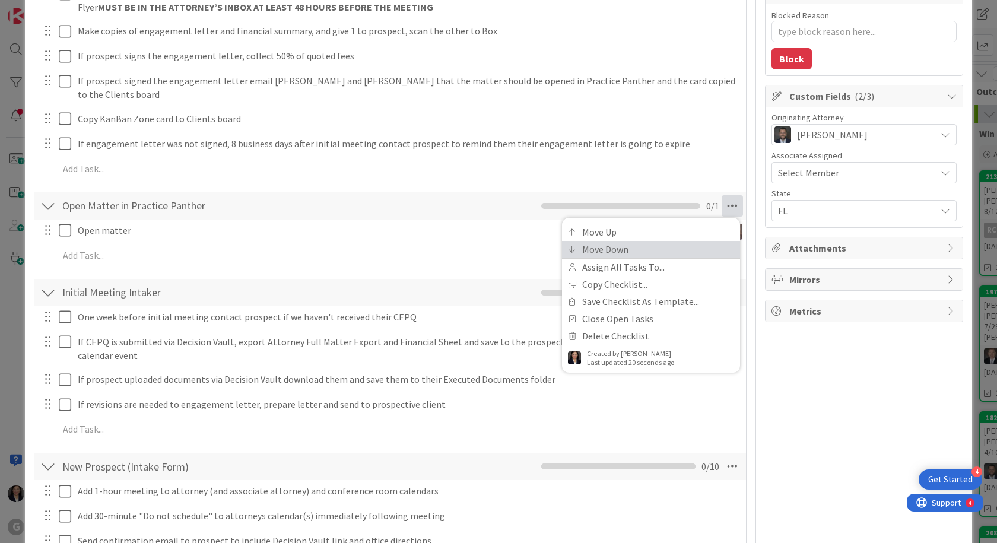
click at [641, 241] on link "Move Down" at bounding box center [651, 249] width 178 height 17
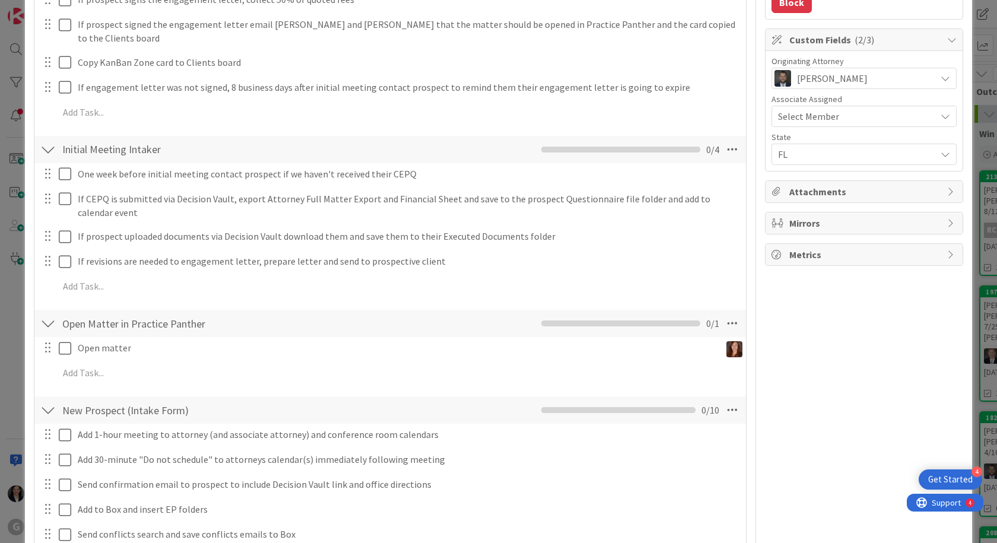
scroll to position [304, 0]
click at [731, 318] on icon at bounding box center [732, 323] width 21 height 21
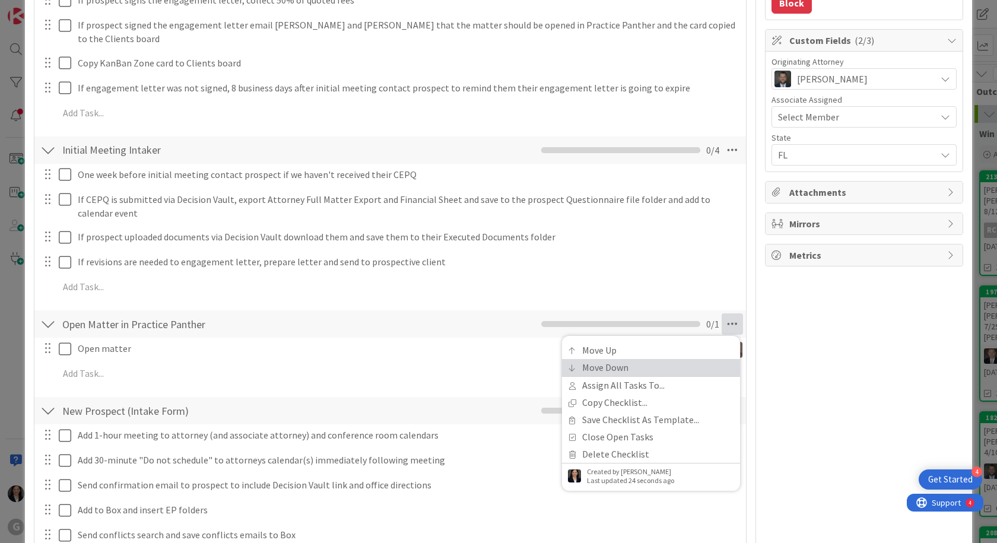
click at [660, 359] on link "Move Down" at bounding box center [651, 367] width 178 height 17
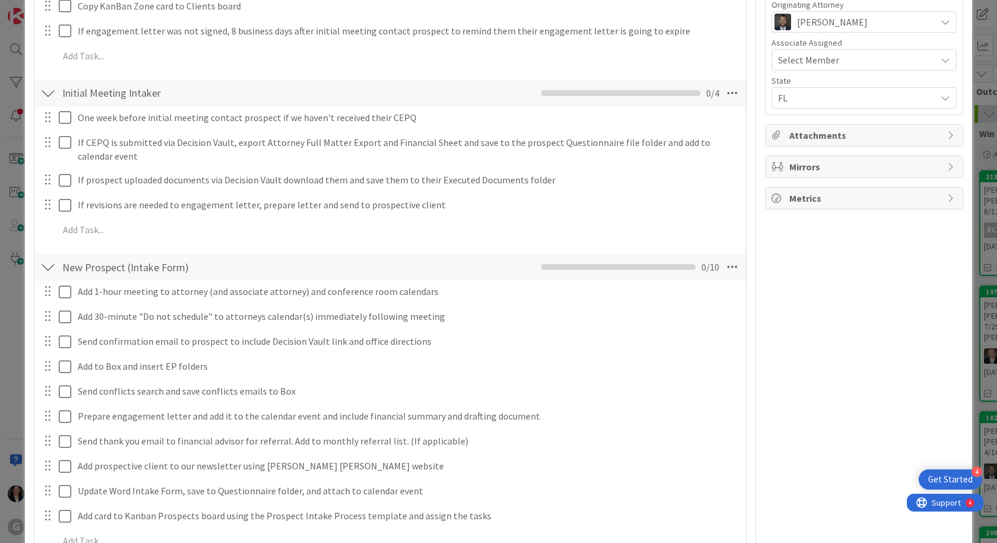
scroll to position [260, 0]
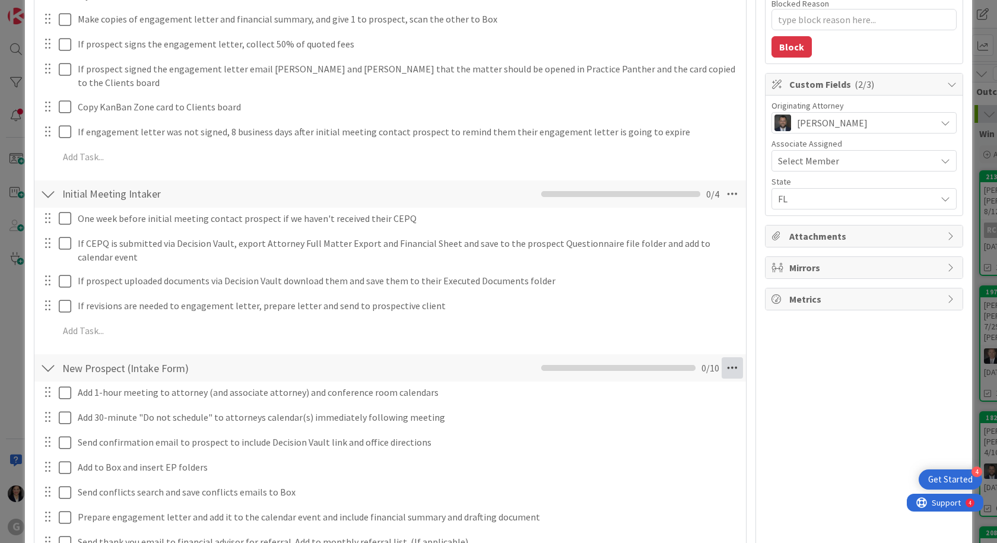
click at [722, 357] on icon at bounding box center [732, 367] width 21 height 21
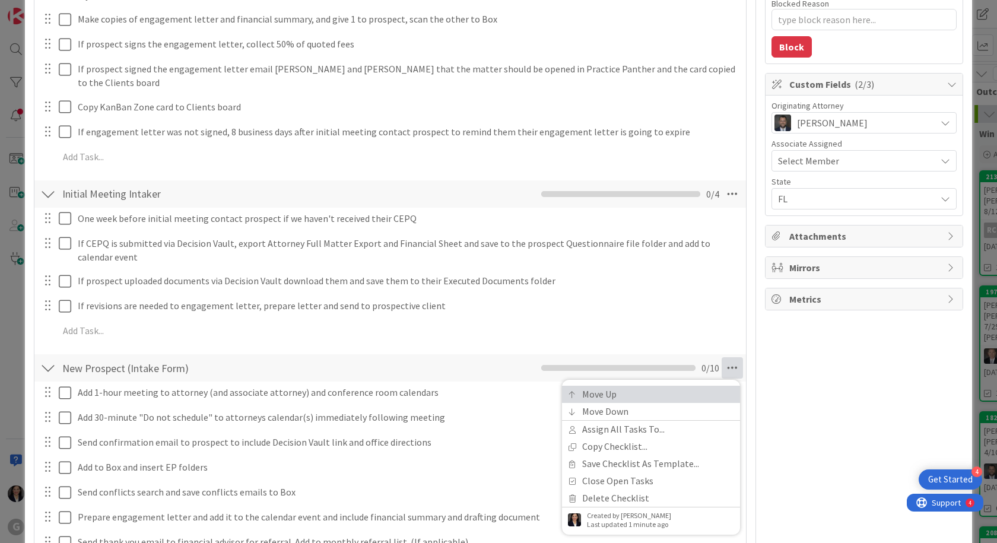
click at [652, 386] on link "Move Up" at bounding box center [651, 394] width 178 height 17
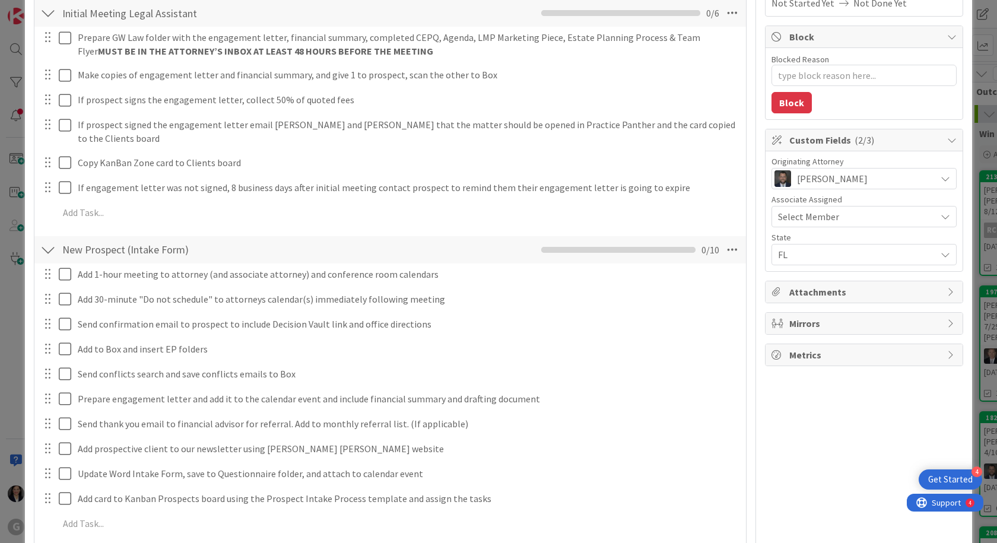
scroll to position [189, 0]
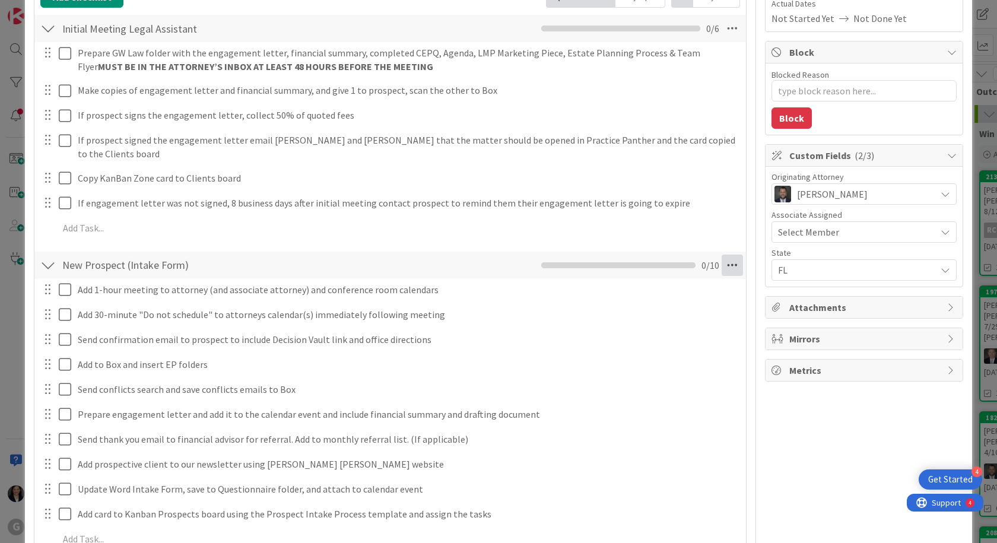
click at [733, 255] on icon at bounding box center [732, 265] width 21 height 21
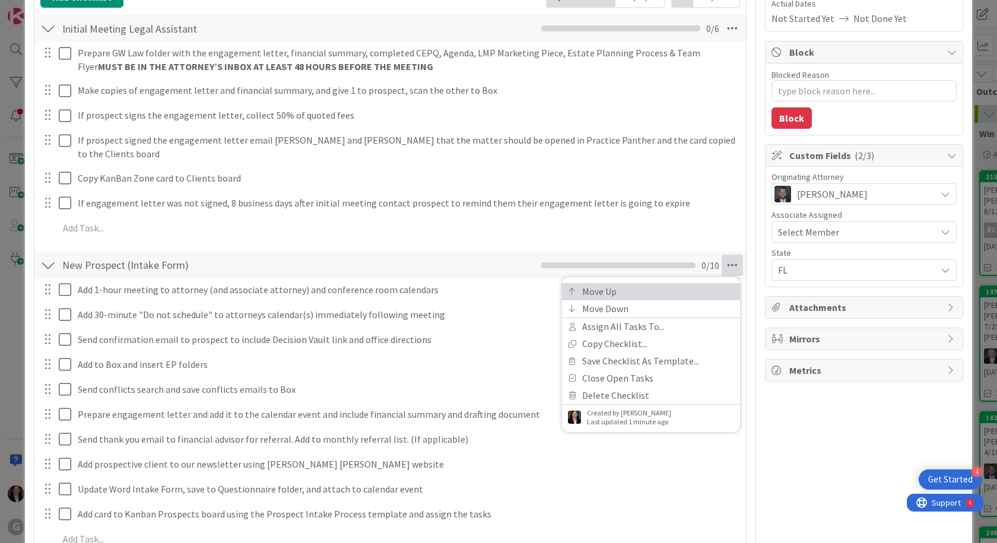
click at [674, 283] on link "Move Up" at bounding box center [651, 291] width 178 height 17
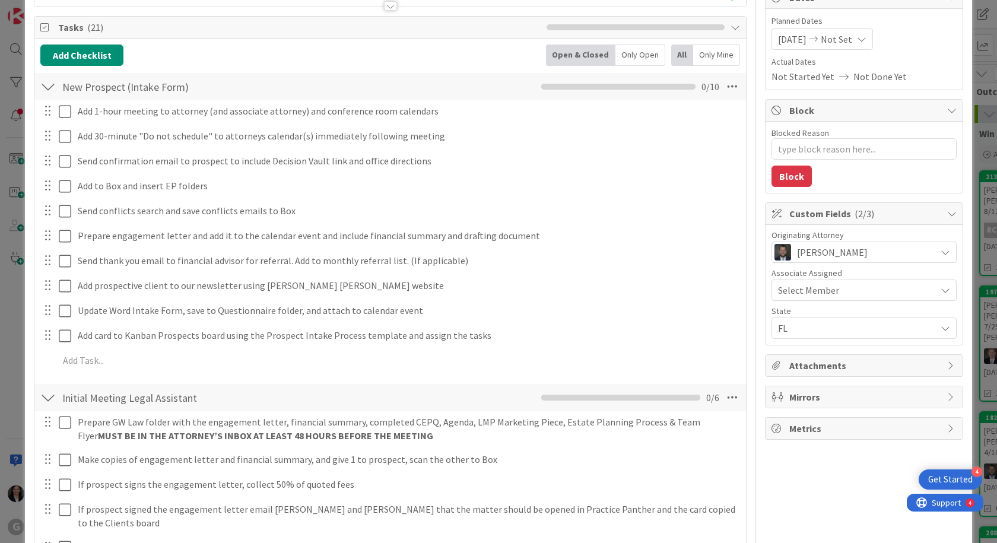
scroll to position [24, 0]
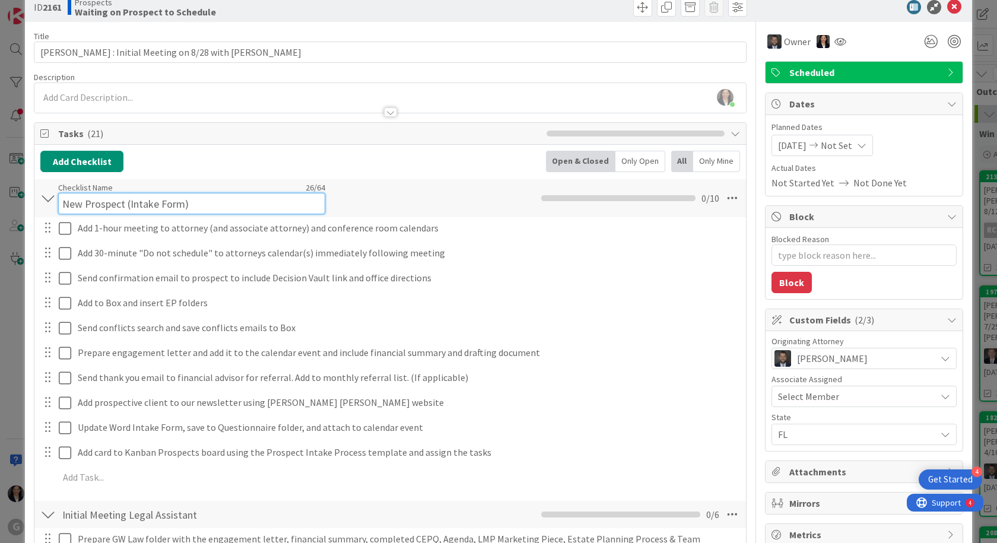
click at [256, 196] on input "New Prospect (Intake Form)" at bounding box center [191, 203] width 267 height 21
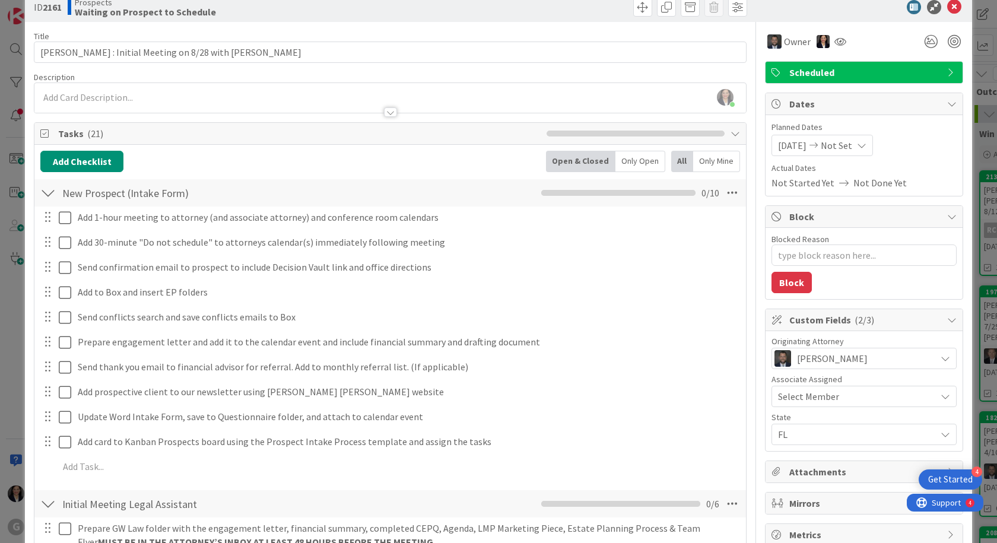
click at [361, 197] on div "New Prospect (Intake Form) Checklist Name 26 / 64 New Prospect (Intake Form) Mo…" at bounding box center [390, 192] width 712 height 27
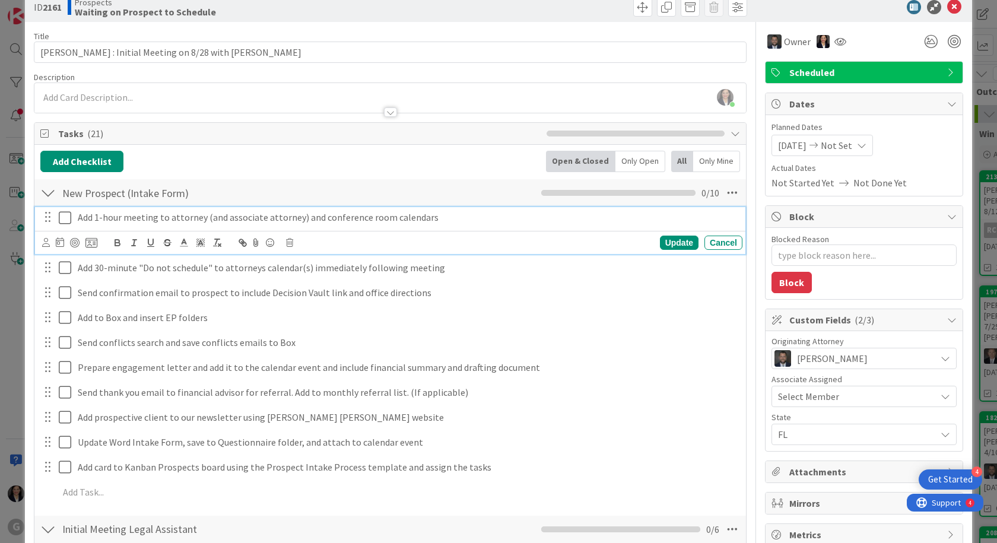
click at [92, 214] on p "Add 1-hour meeting to attorney (and associate attorney) and conference room cal…" at bounding box center [408, 218] width 660 height 14
click at [489, 179] on div "New Prospect (Intake Form) Checklist Name 26 / 64 New Prospect (Intake Form) Mo…" at bounding box center [390, 192] width 712 height 27
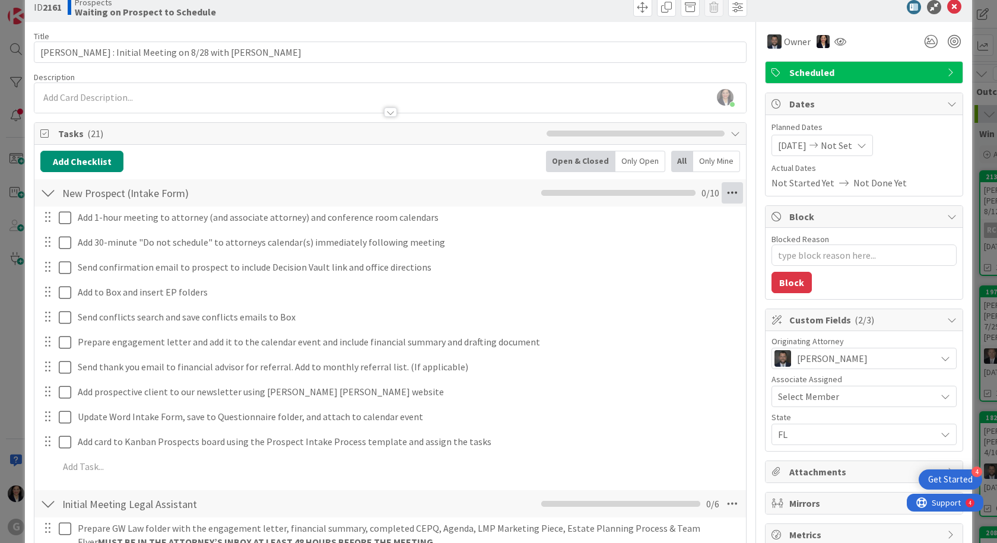
click at [722, 188] on icon at bounding box center [732, 192] width 21 height 21
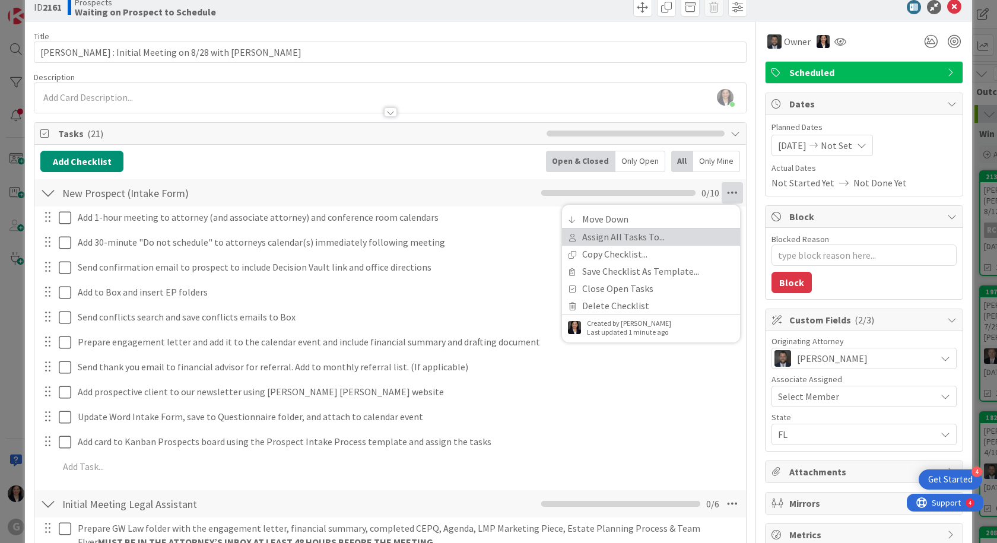
click at [643, 242] on link "Assign All Tasks To..." at bounding box center [651, 237] width 178 height 17
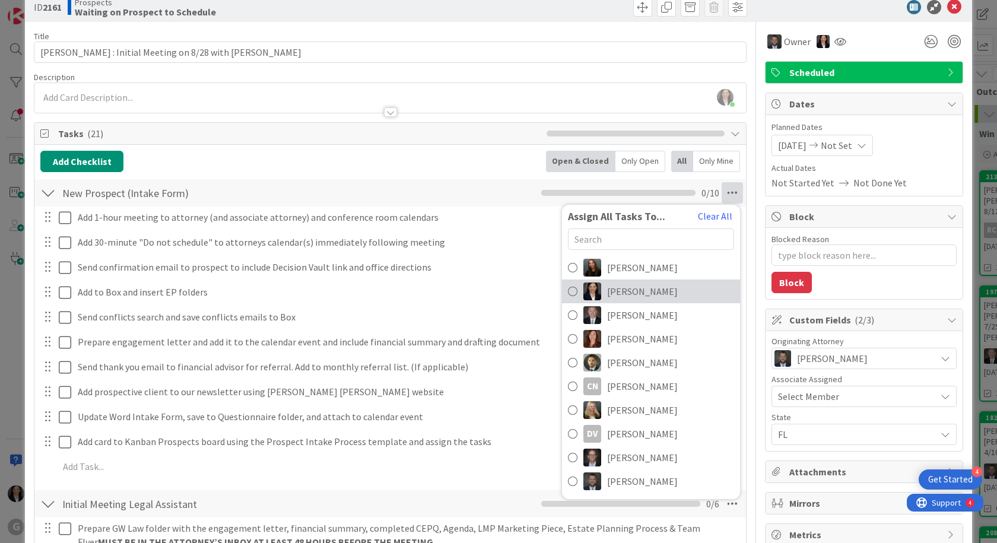
click at [629, 286] on span "Amber Medina" at bounding box center [642, 291] width 71 height 14
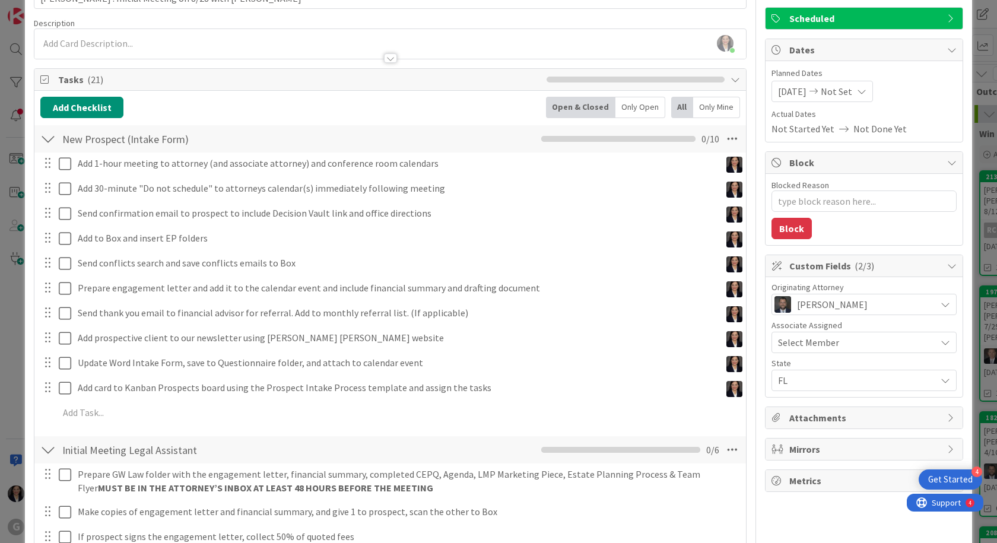
scroll to position [262, 0]
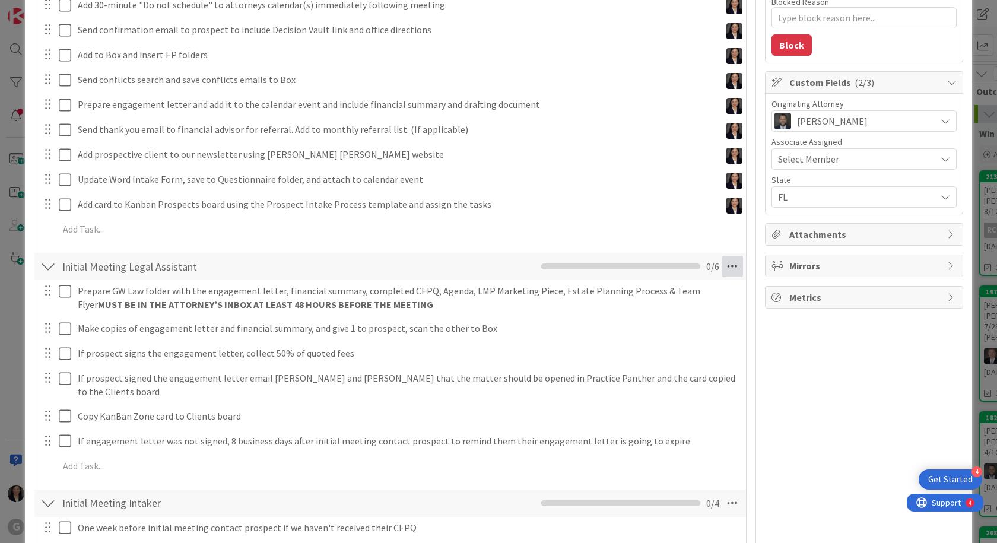
click at [725, 266] on icon at bounding box center [732, 266] width 21 height 21
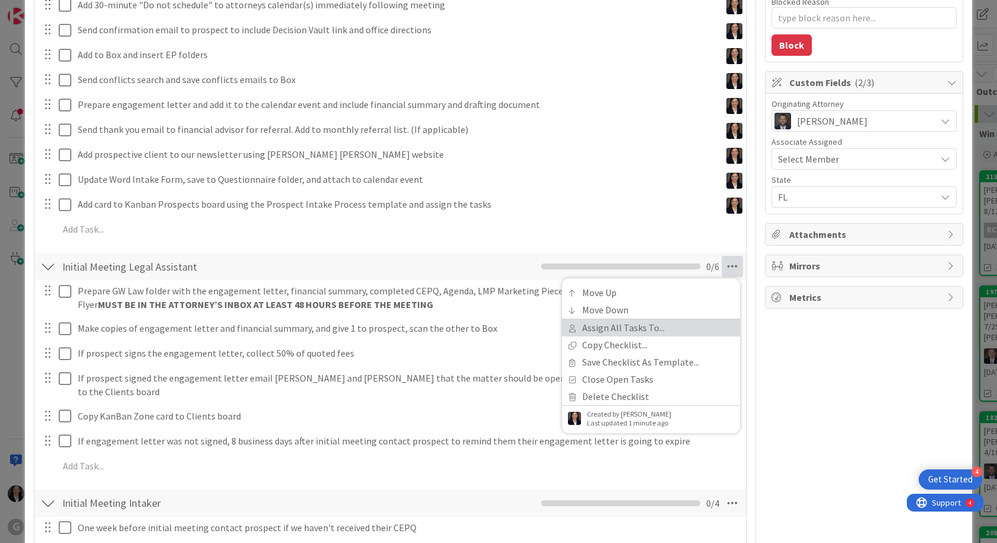
click at [605, 331] on link "Assign All Tasks To..." at bounding box center [651, 327] width 178 height 17
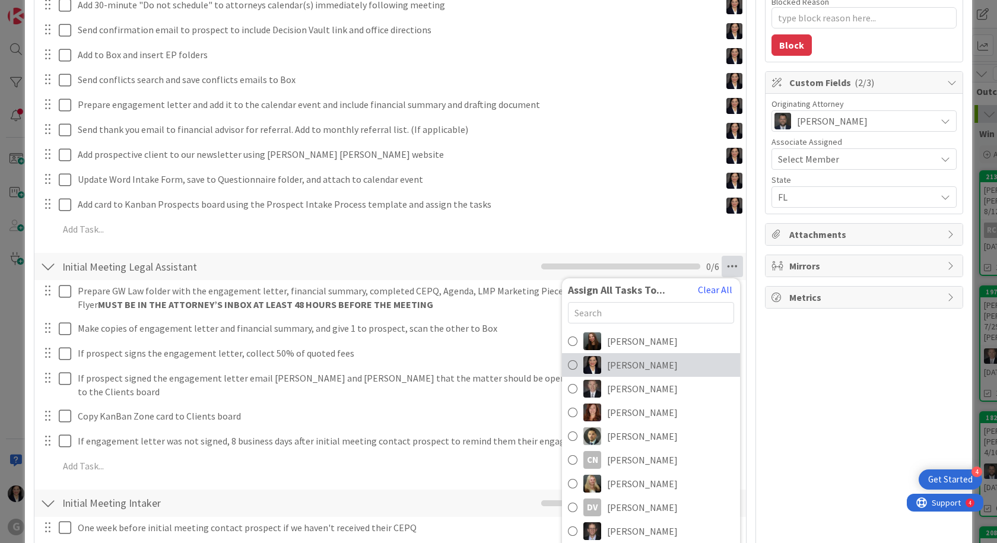
click at [607, 361] on span "Amber Medina" at bounding box center [642, 365] width 71 height 14
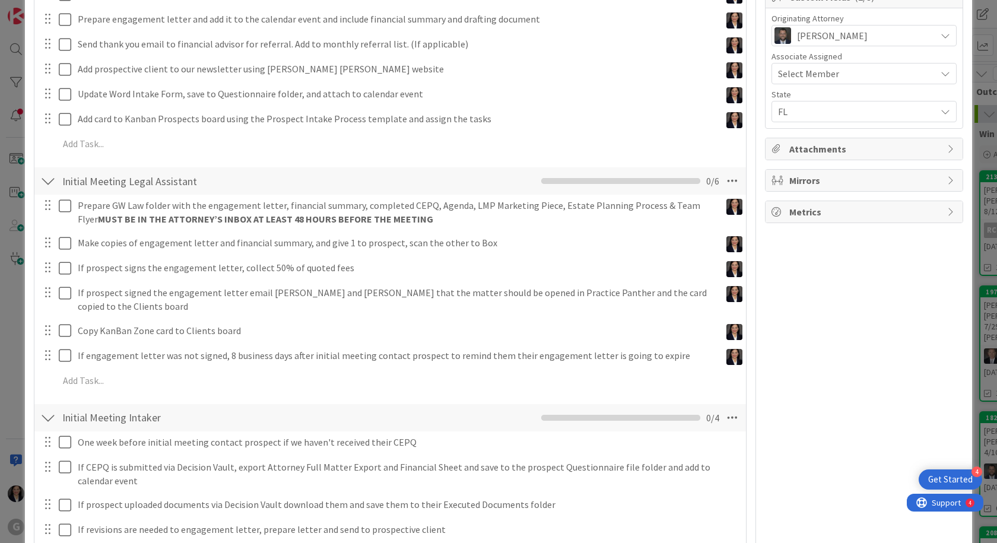
scroll to position [440, 0]
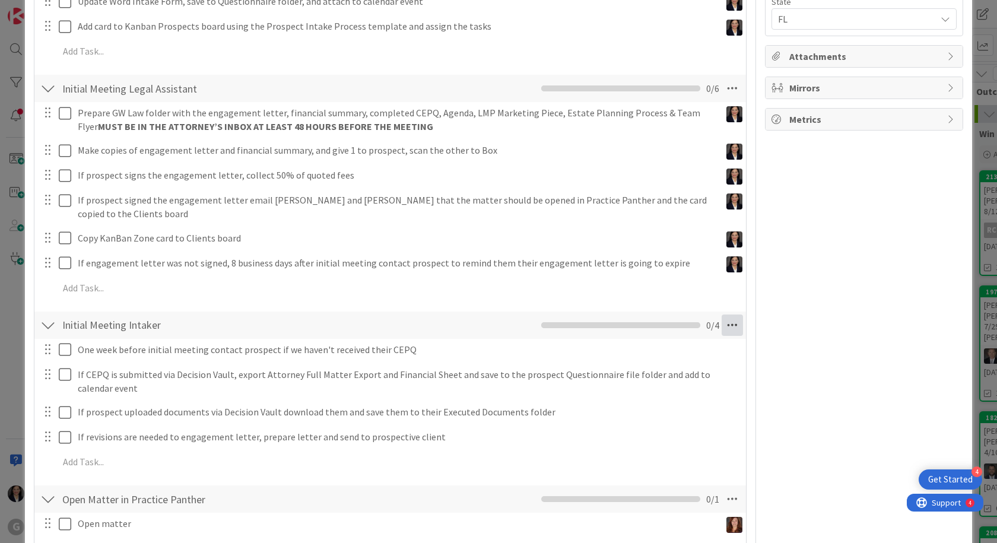
click at [723, 315] on icon at bounding box center [732, 325] width 21 height 21
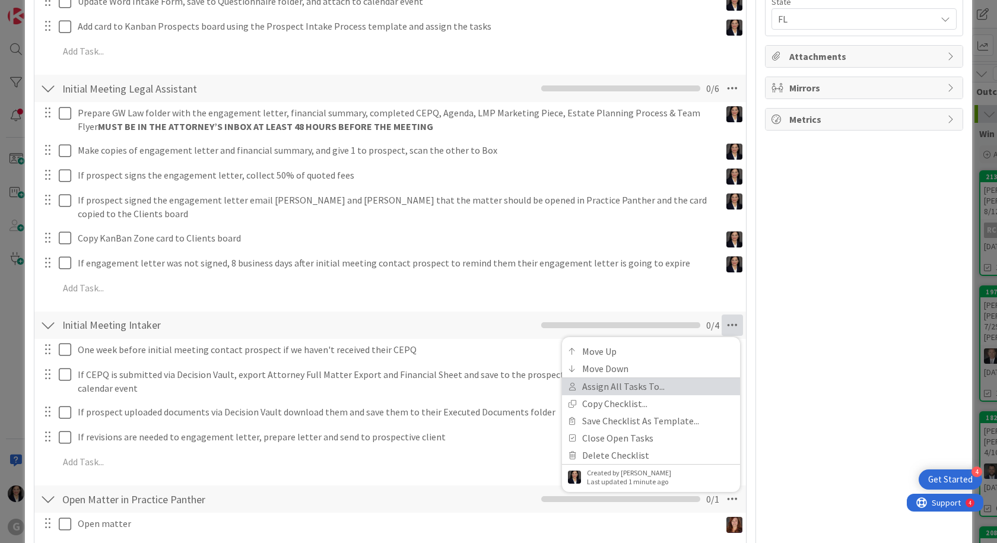
click at [651, 378] on link "Assign All Tasks To..." at bounding box center [651, 386] width 178 height 17
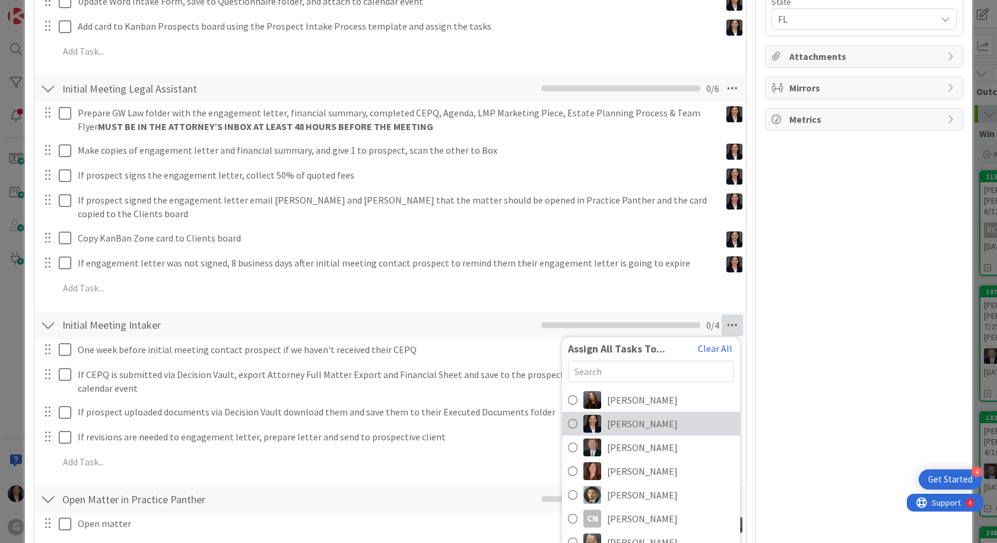
click at [640, 417] on span "Amber Medina" at bounding box center [642, 424] width 71 height 14
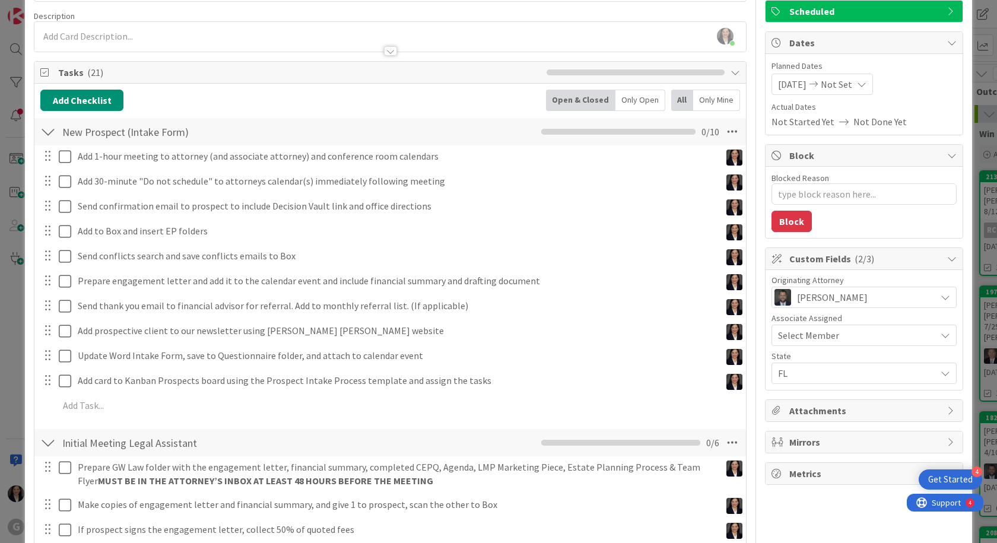
scroll to position [0, 0]
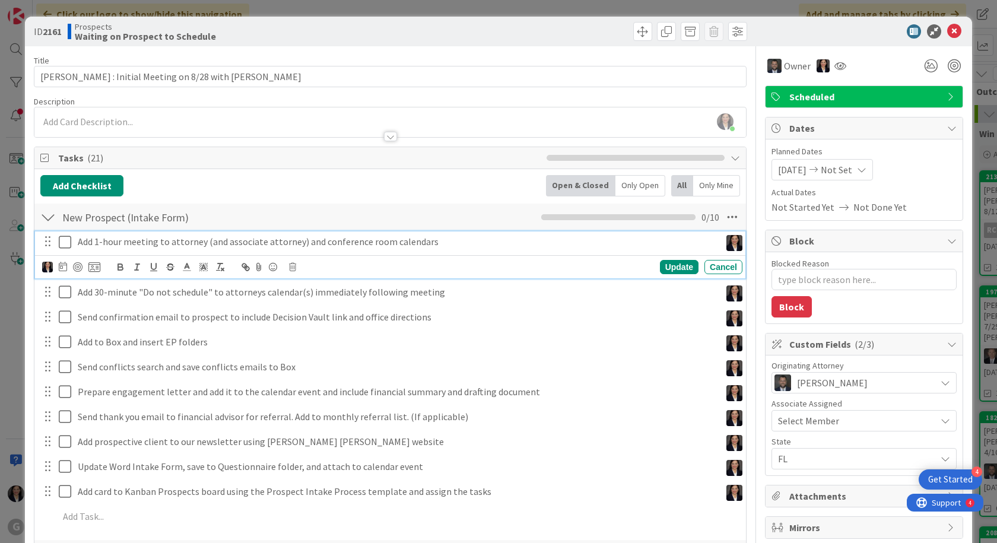
click at [94, 245] on p "Add 1-hour meeting to attorney (and associate attorney) and conference room cal…" at bounding box center [397, 242] width 638 height 14
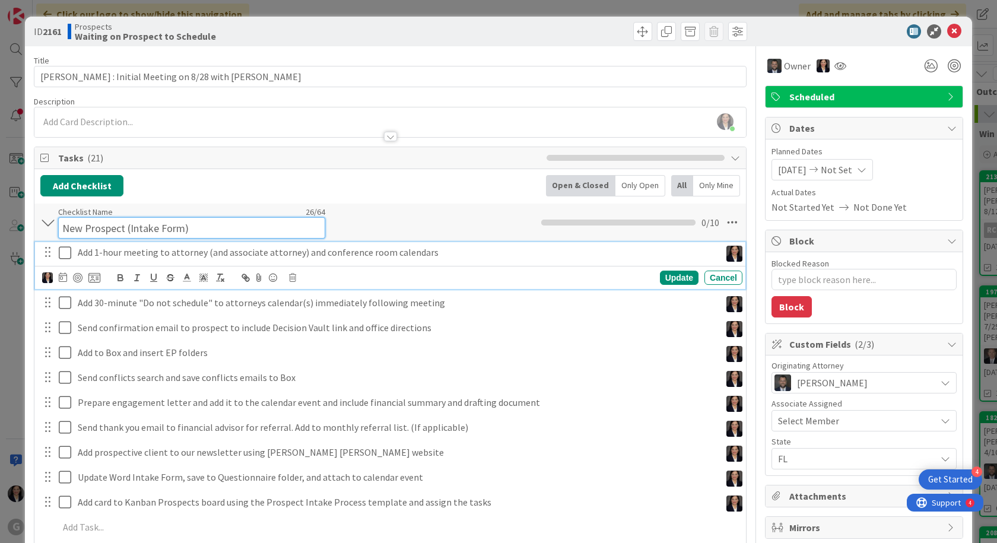
click at [227, 213] on div "Checklist Name 26 / 64 New Prospect (Intake Form)" at bounding box center [191, 223] width 267 height 32
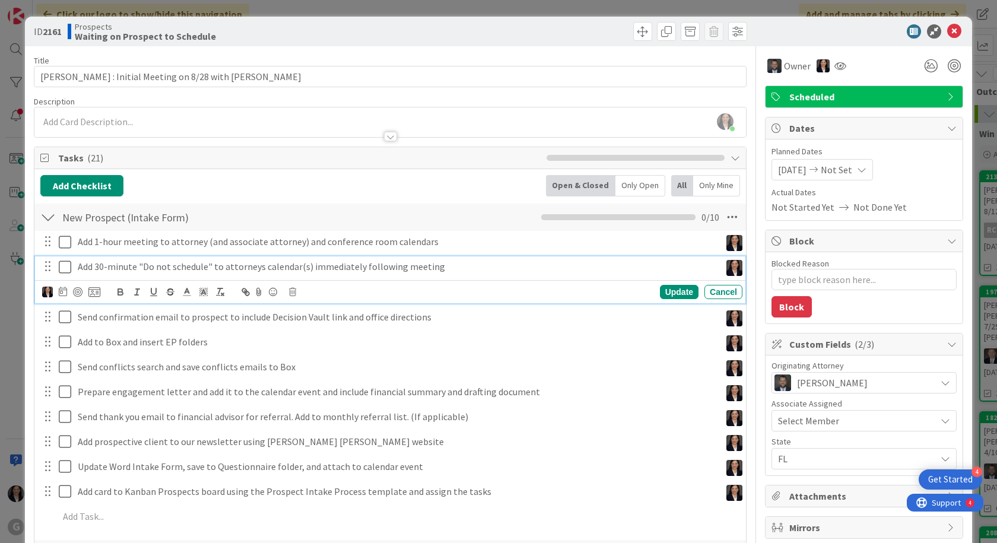
click at [492, 280] on div "Add 30-minute "Do not schedule" to attorneys calendar(s) immediately following …" at bounding box center [390, 279] width 711 height 47
click at [712, 296] on div "Cancel" at bounding box center [724, 292] width 38 height 14
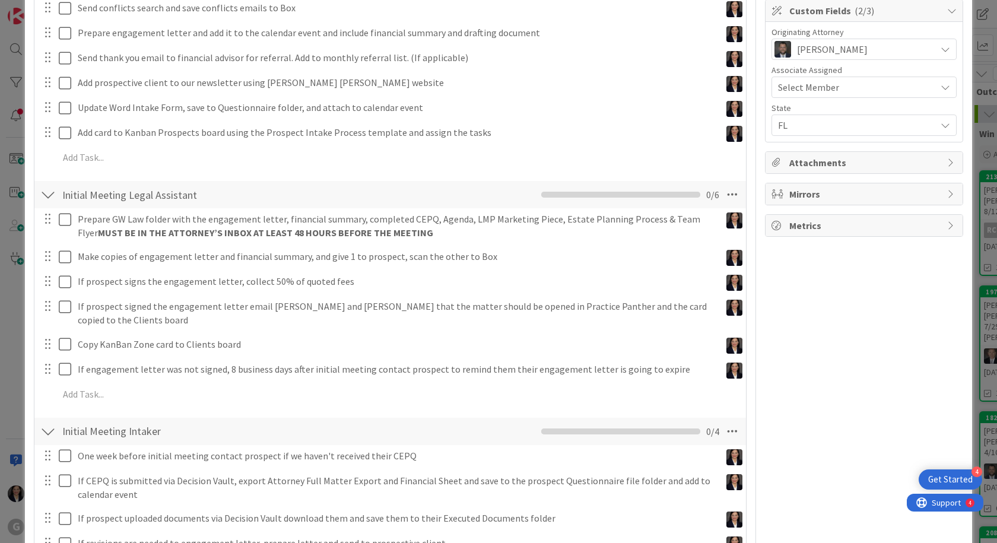
scroll to position [475, 0]
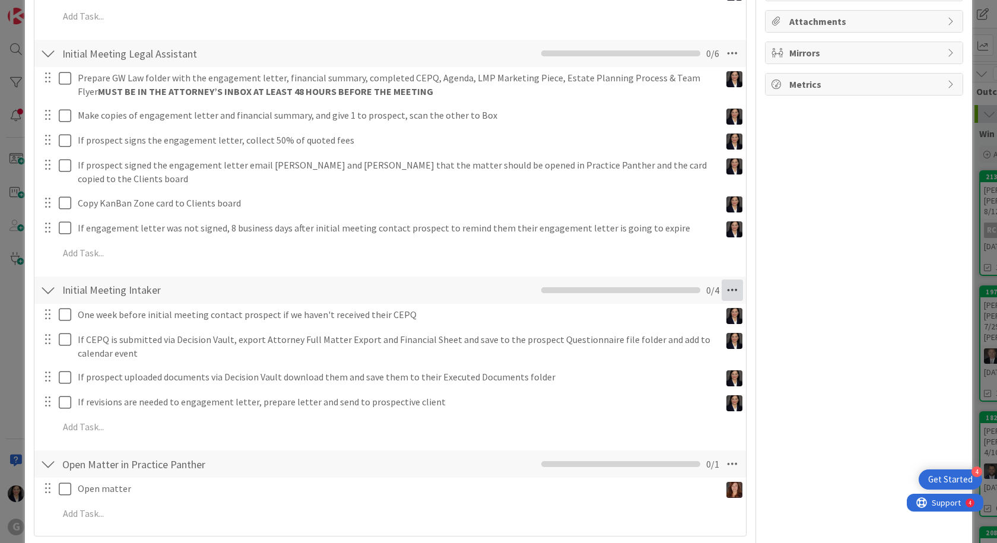
click at [728, 285] on icon at bounding box center [732, 290] width 21 height 21
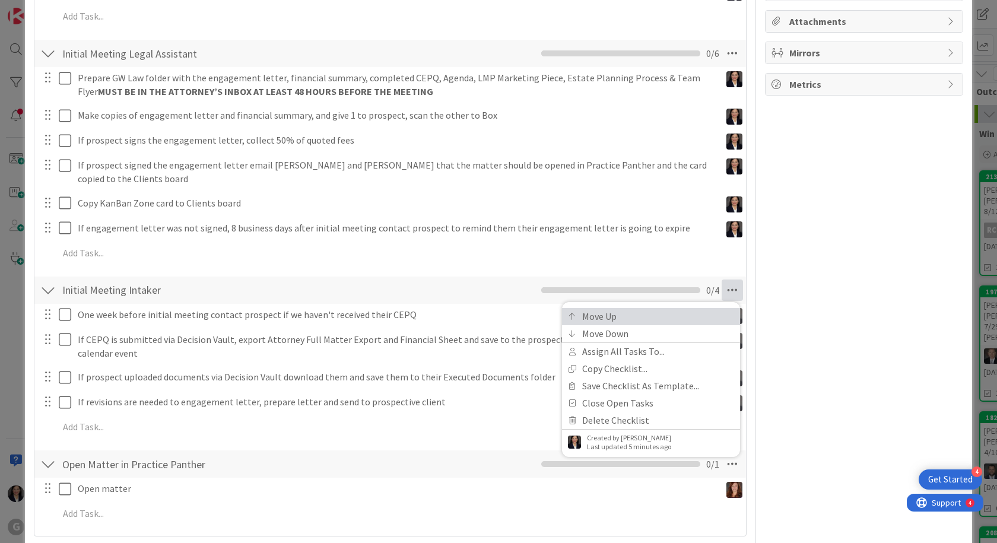
click at [642, 308] on link "Move Up" at bounding box center [651, 316] width 178 height 17
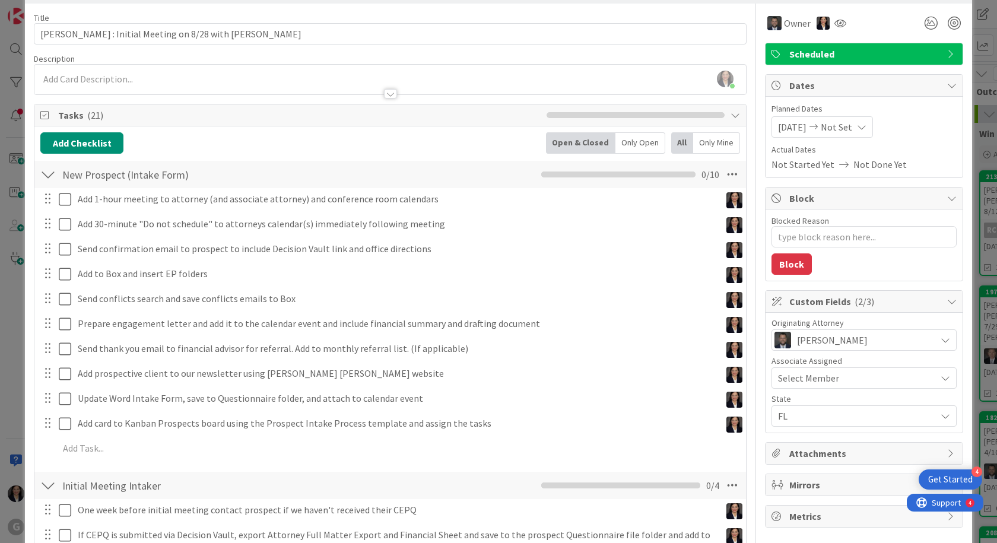
scroll to position [39, 0]
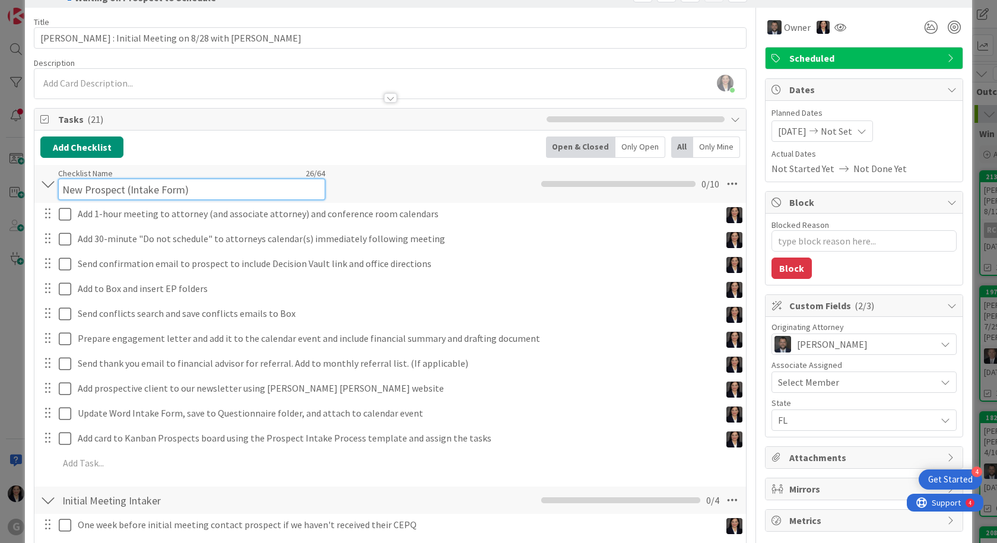
click at [229, 179] on input "New Prospect (Intake Form)" at bounding box center [191, 189] width 267 height 21
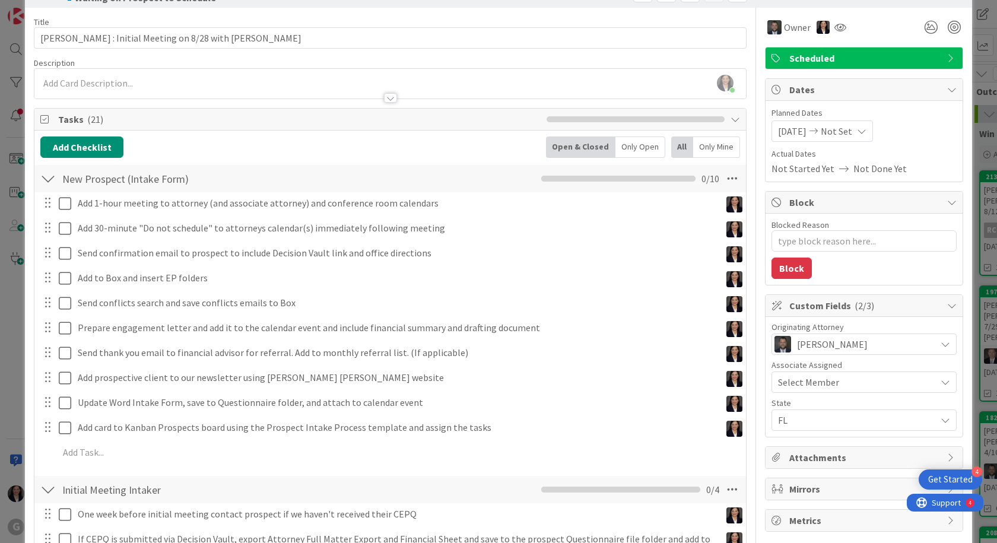
click at [368, 192] on div "New Prospect (Intake Form) Checklist Name 26 / 64 New Prospect (Intake Form) Mo…" at bounding box center [390, 178] width 712 height 27
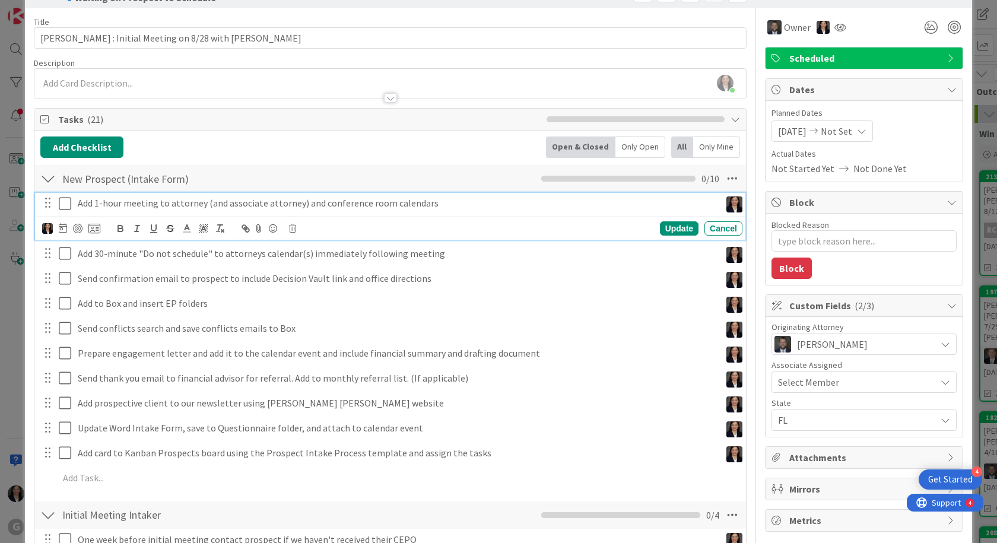
click at [96, 200] on p "Add 1-hour meeting to attorney (and associate attorney) and conference room cal…" at bounding box center [397, 203] width 638 height 14
click at [437, 176] on div "New Prospect (Intake Form) Checklist Name 26 / 64 New Prospect (Intake Form) Mo…" at bounding box center [390, 178] width 712 height 27
click at [67, 205] on icon at bounding box center [68, 203] width 18 height 14
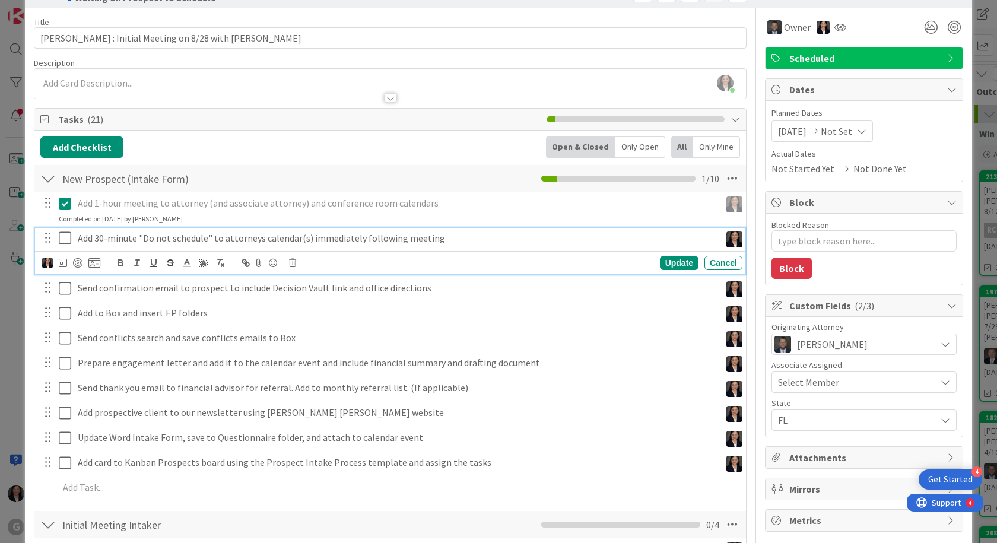
click at [62, 246] on button at bounding box center [66, 238] width 14 height 19
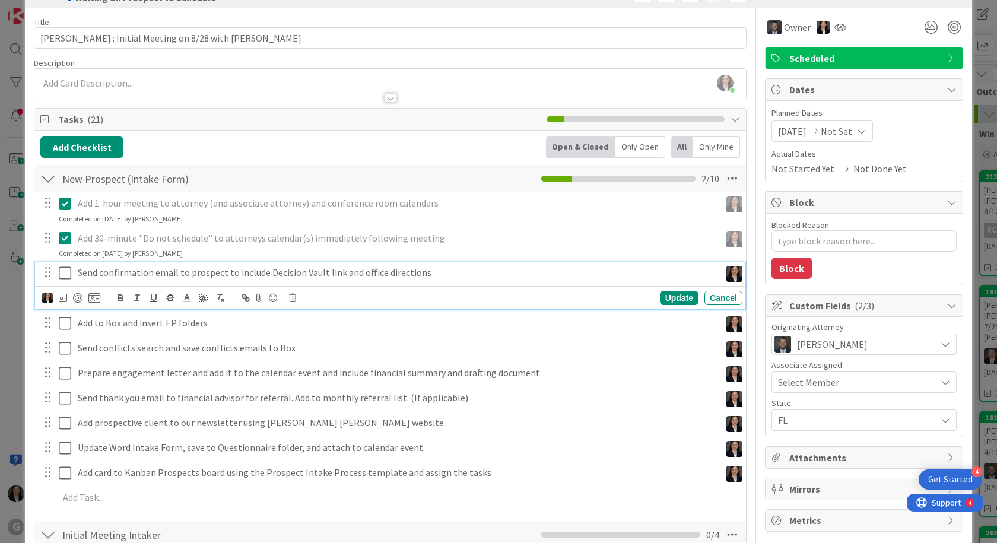
click at [59, 269] on icon at bounding box center [68, 273] width 18 height 14
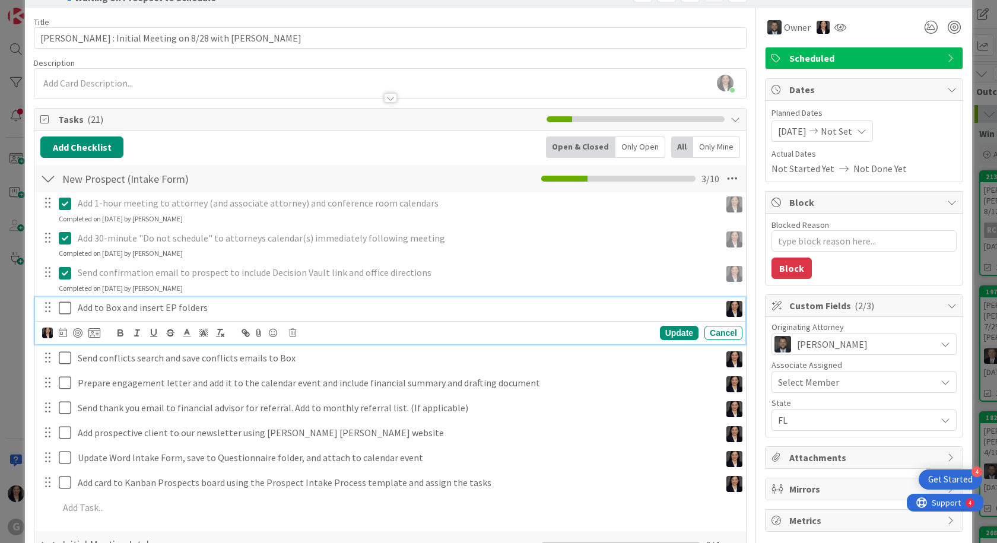
click at [61, 307] on icon at bounding box center [68, 308] width 18 height 14
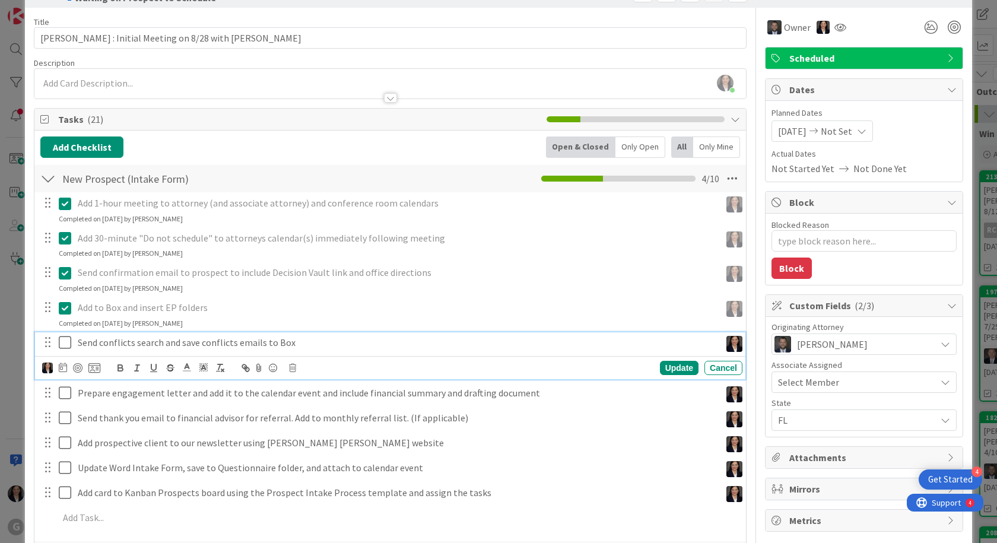
click at [64, 343] on icon at bounding box center [68, 342] width 18 height 14
type textarea "x"
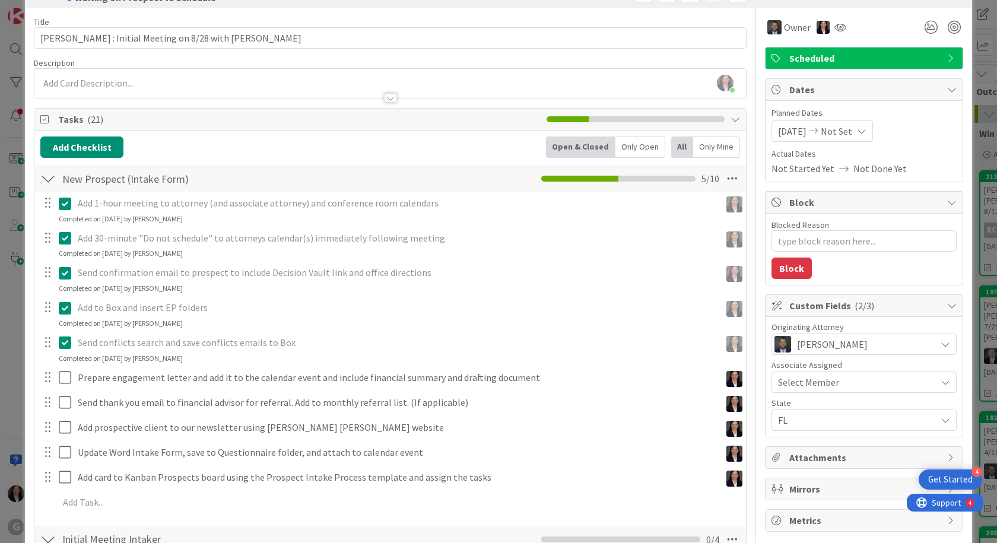
click at [59, 334] on button at bounding box center [66, 343] width 14 height 19
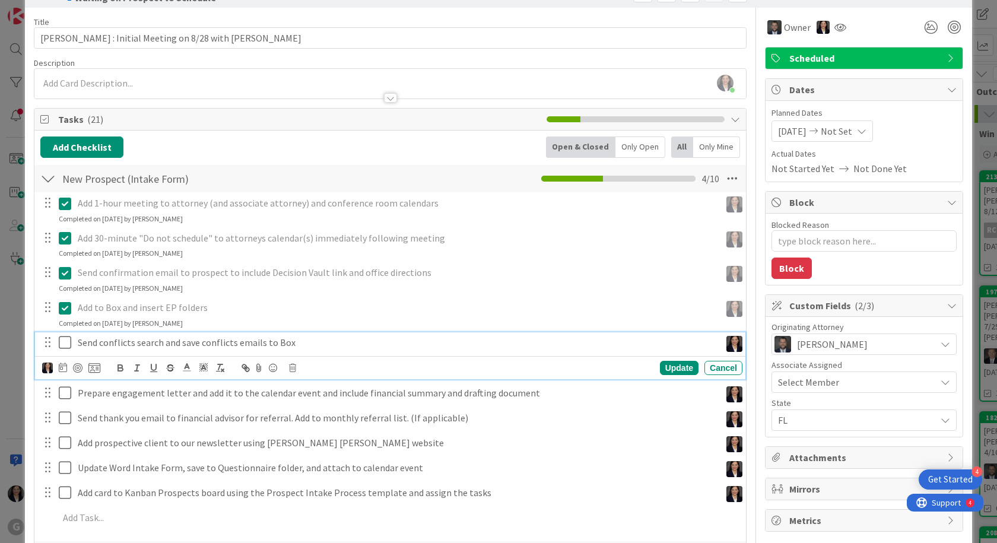
drag, startPoint x: 62, startPoint y: 350, endPoint x: 42, endPoint y: 270, distance: 82.1
click at [62, 350] on icon at bounding box center [68, 342] width 18 height 14
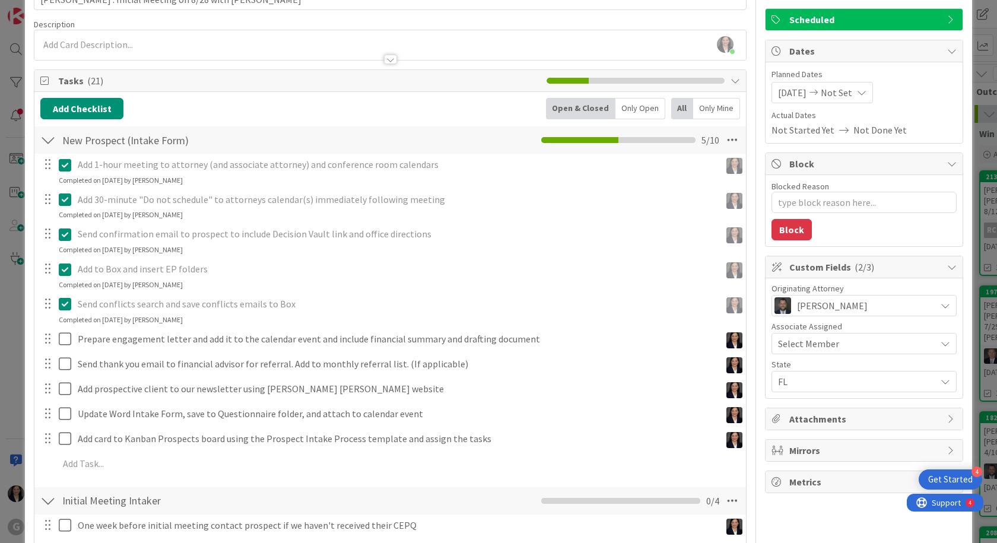
scroll to position [98, 0]
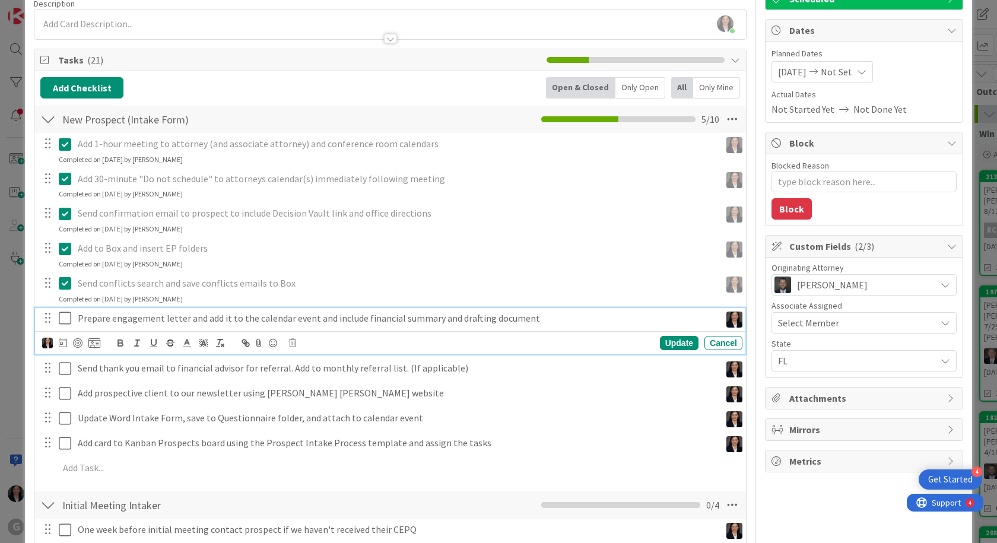
click at [64, 312] on icon at bounding box center [68, 318] width 18 height 14
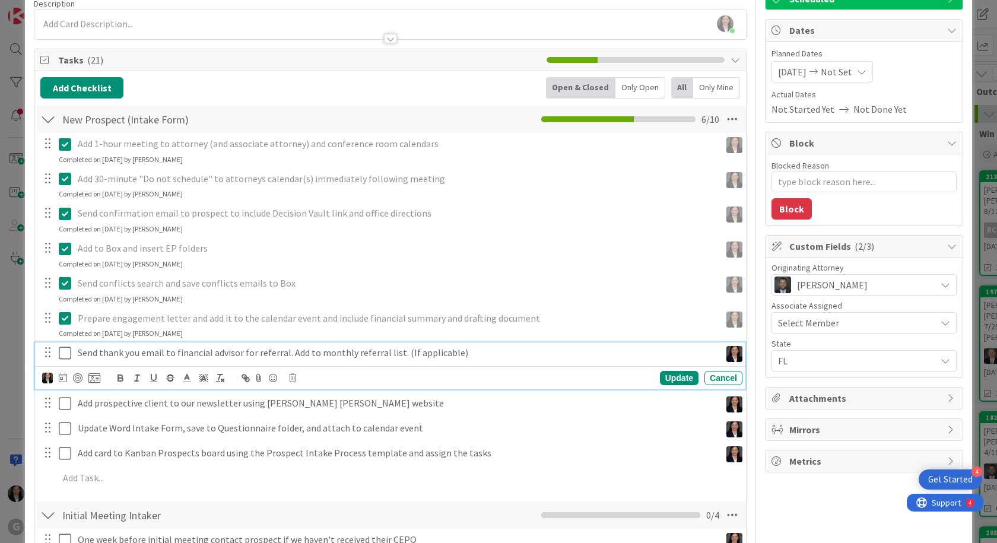
click at [60, 350] on icon at bounding box center [68, 353] width 18 height 14
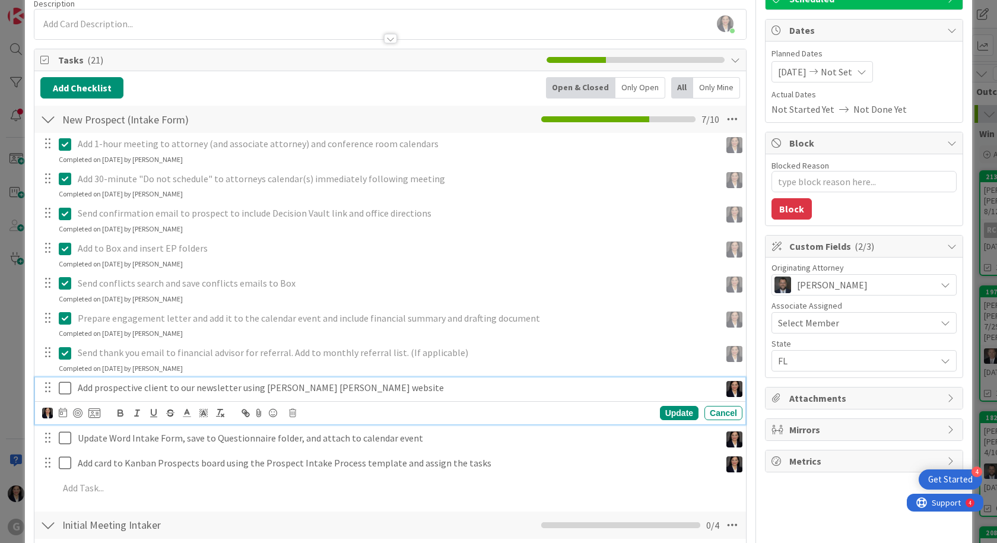
click at [65, 391] on icon at bounding box center [68, 388] width 18 height 14
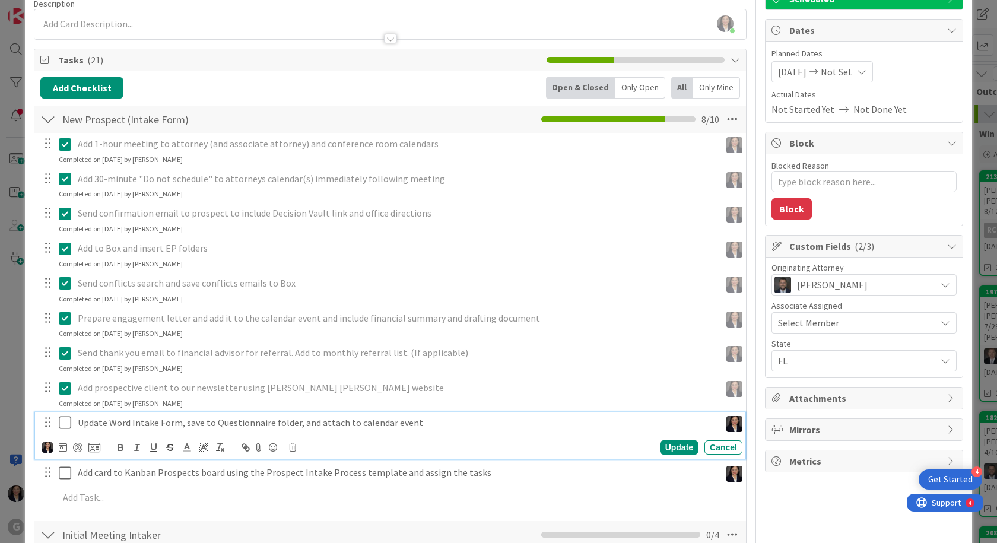
click at [68, 424] on icon at bounding box center [68, 423] width 18 height 14
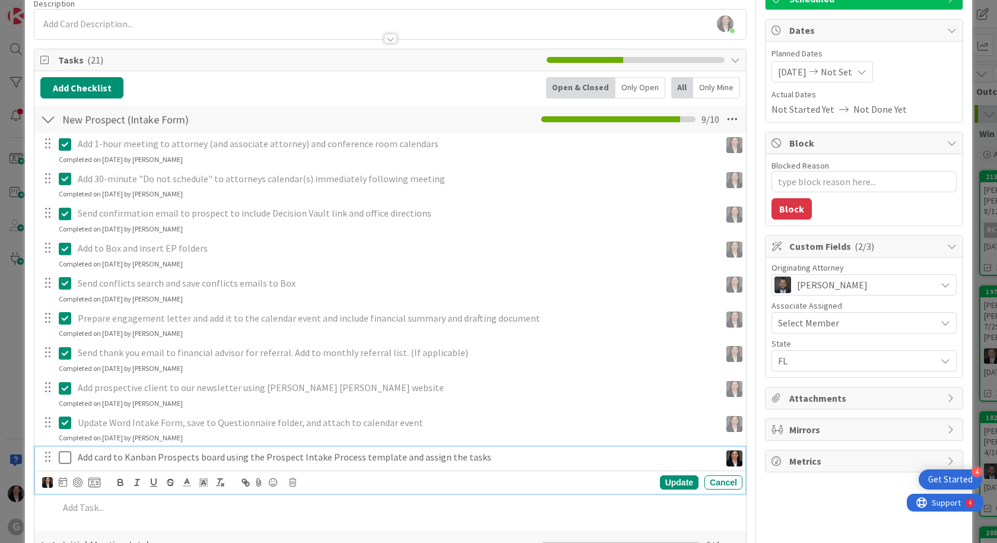
click at [71, 455] on icon at bounding box center [68, 458] width 18 height 14
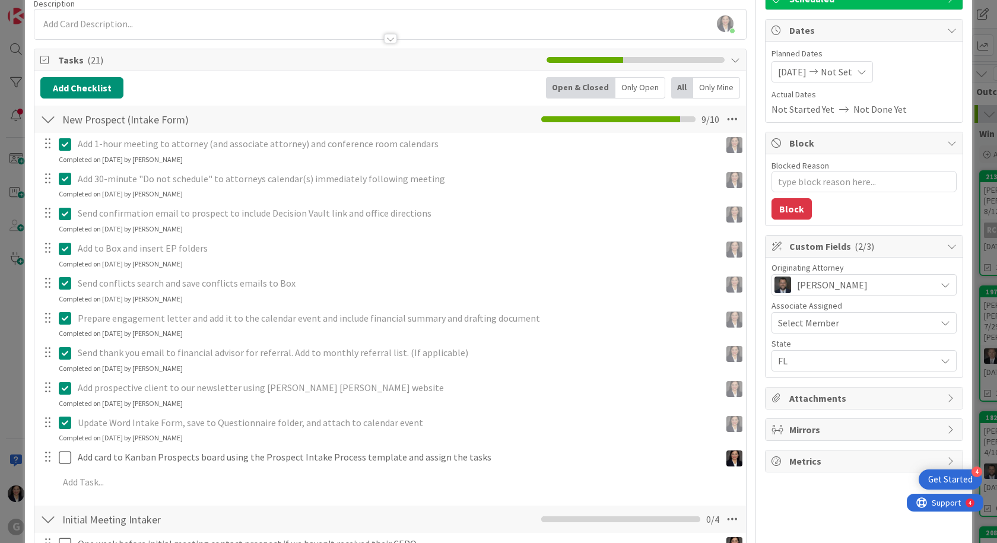
type textarea "x"
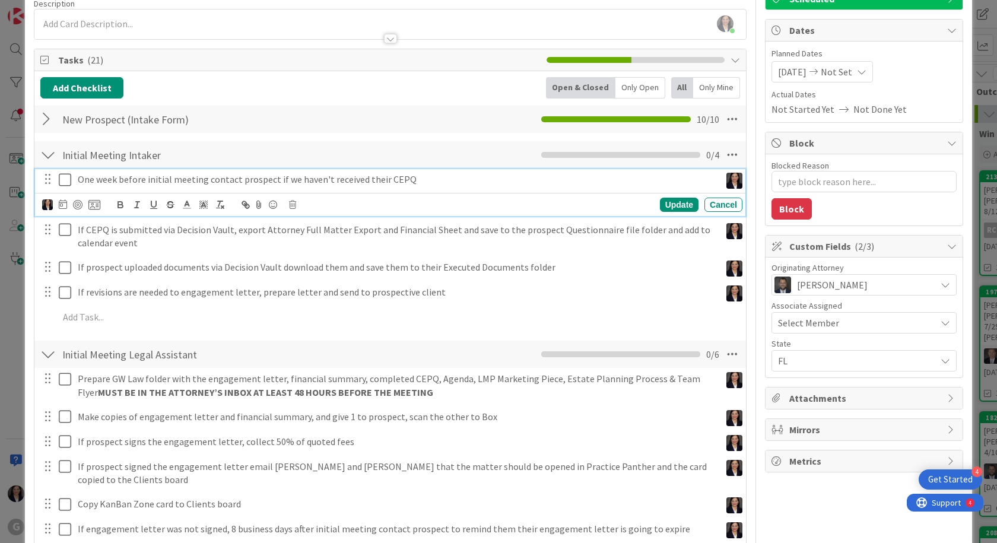
click at [111, 179] on p "One week before initial meeting contact prospect if we haven't received their C…" at bounding box center [397, 180] width 638 height 14
click at [65, 202] on icon at bounding box center [63, 203] width 8 height 9
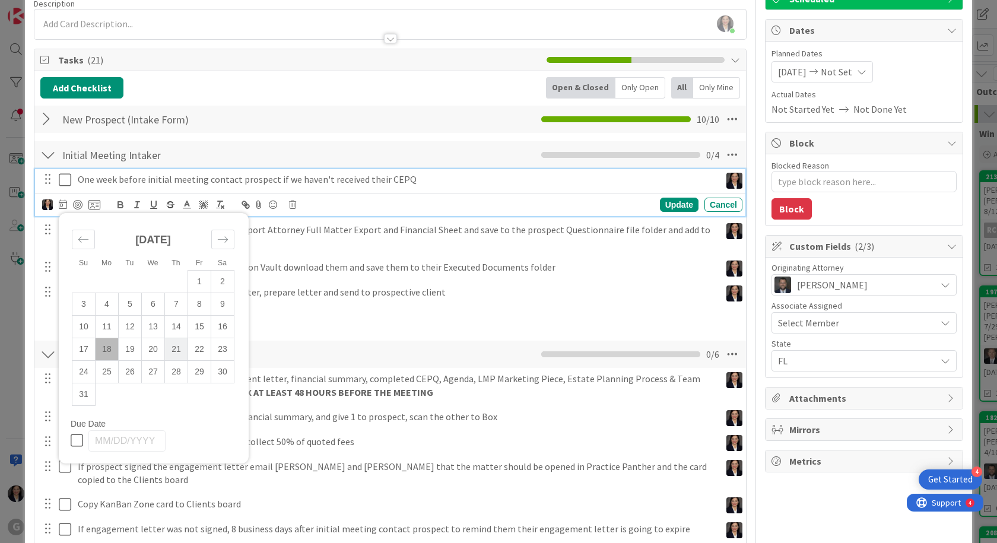
click at [176, 350] on td "21" at bounding box center [176, 349] width 23 height 23
type input "08/21/2025"
type textarea "x"
click at [670, 204] on div "Update" at bounding box center [679, 205] width 39 height 14
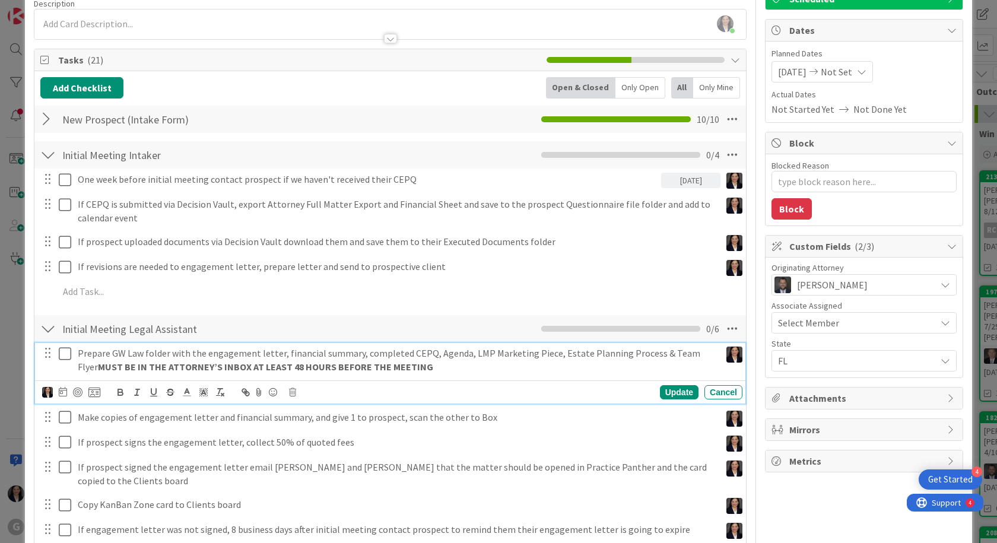
click at [97, 350] on p "Prepare GW Law folder with the engagement letter, financial summary, completed …" at bounding box center [397, 360] width 638 height 27
click at [64, 392] on icon at bounding box center [63, 391] width 8 height 9
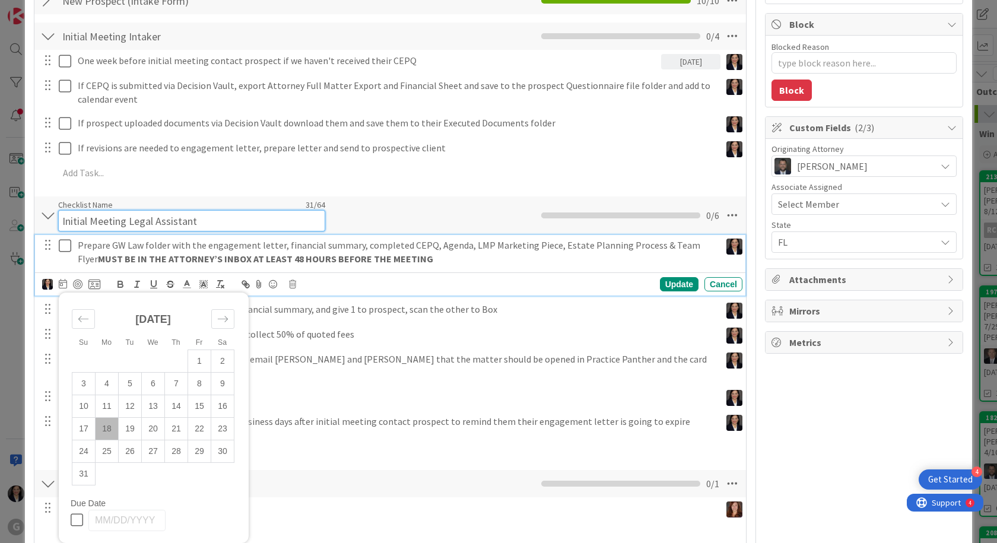
scroll to position [227, 0]
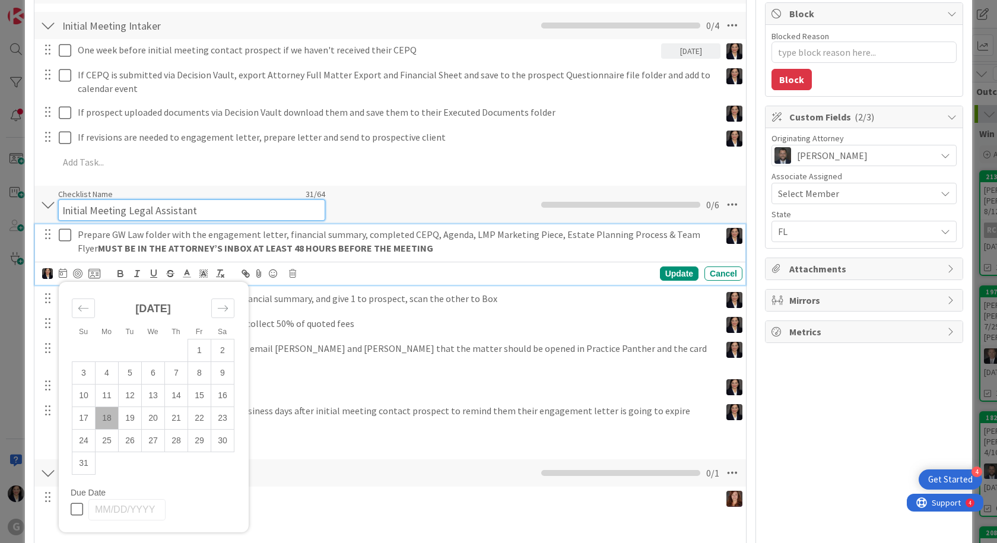
click at [227, 215] on input "Initial Meeting Legal Assistant" at bounding box center [191, 209] width 267 height 21
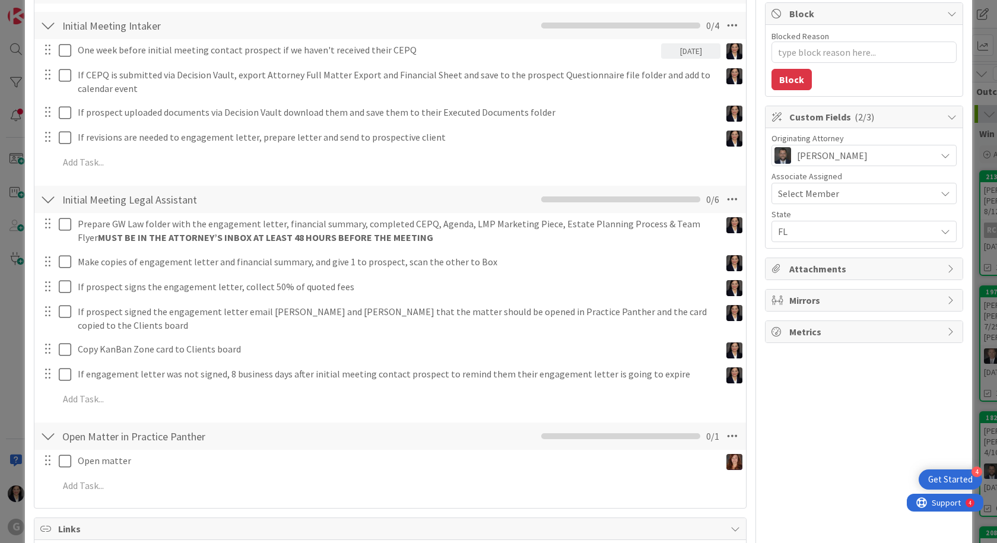
click at [372, 205] on div "Initial Meeting Legal Assistant Checklist Name 31 / 64 Initial Meeting Legal As…" at bounding box center [390, 199] width 712 height 27
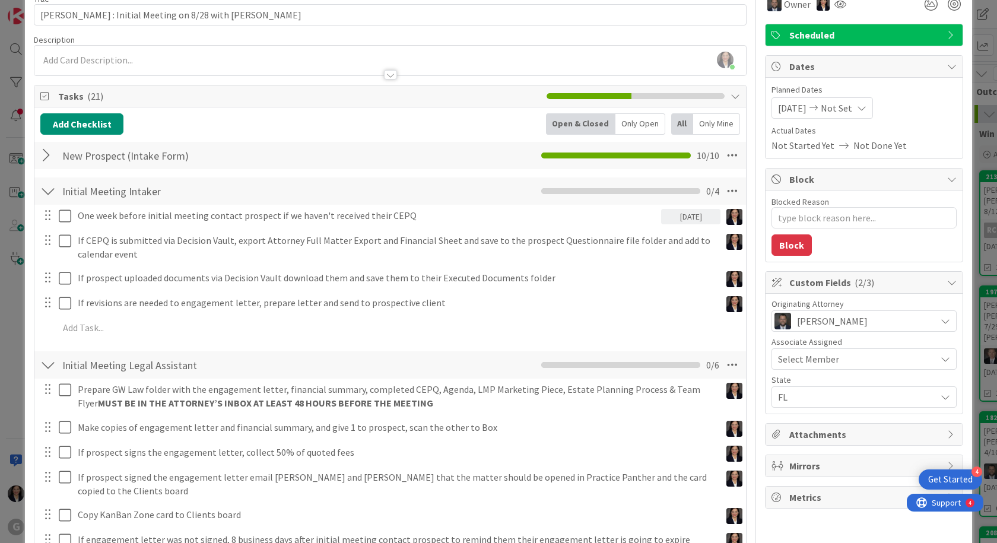
scroll to position [119, 0]
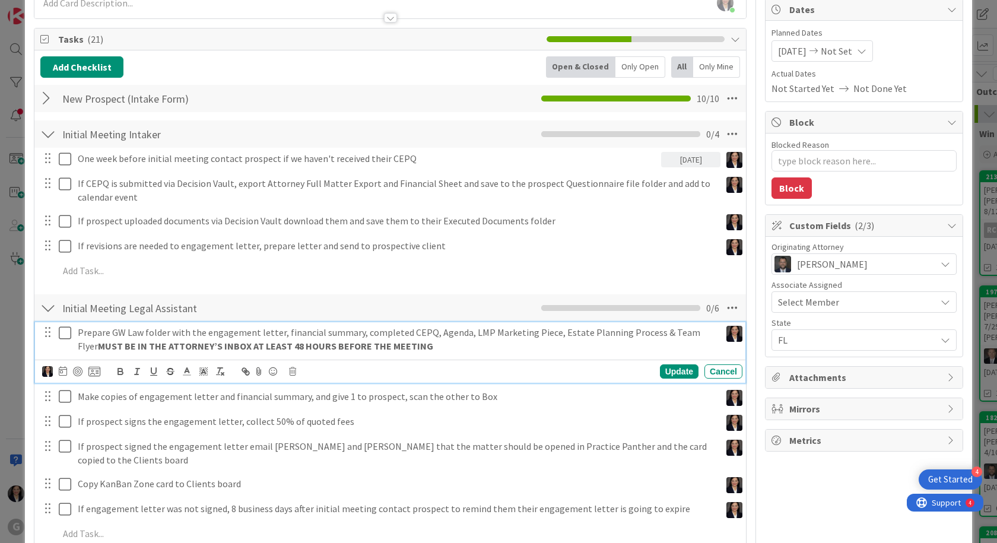
click at [110, 335] on p "Prepare GW Law folder with the engagement letter, financial summary, completed …" at bounding box center [397, 339] width 638 height 27
click at [64, 376] on div at bounding box center [63, 371] width 8 height 14
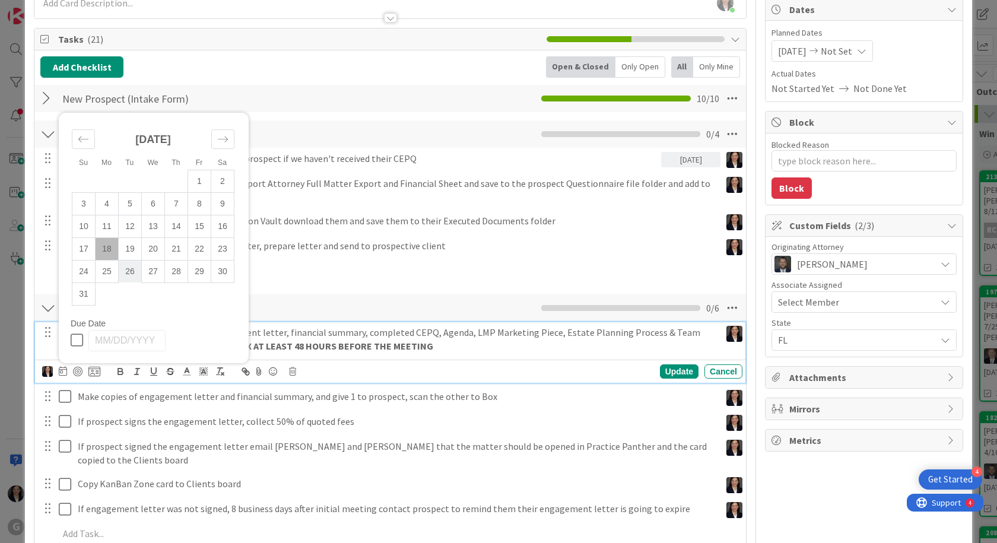
click at [132, 279] on td "26" at bounding box center [130, 271] width 23 height 23
type input "08/26/2025"
click at [334, 322] on div "Prepare GW Law folder with the engagement letter, financial summary, completed …" at bounding box center [367, 339] width 588 height 34
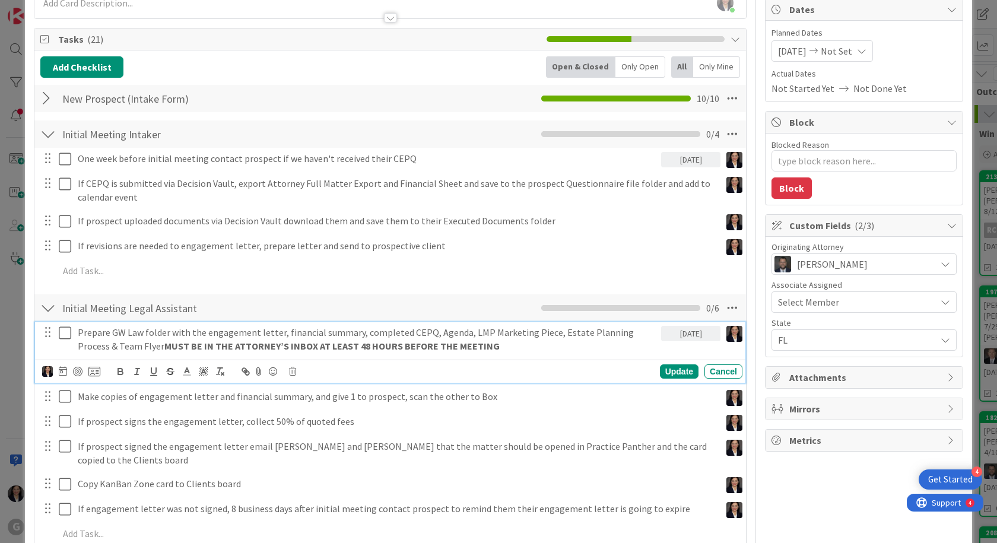
click at [200, 408] on div "Prepare GW Law folder with the engagement letter, financial summary, completed …" at bounding box center [390, 435] width 700 height 227
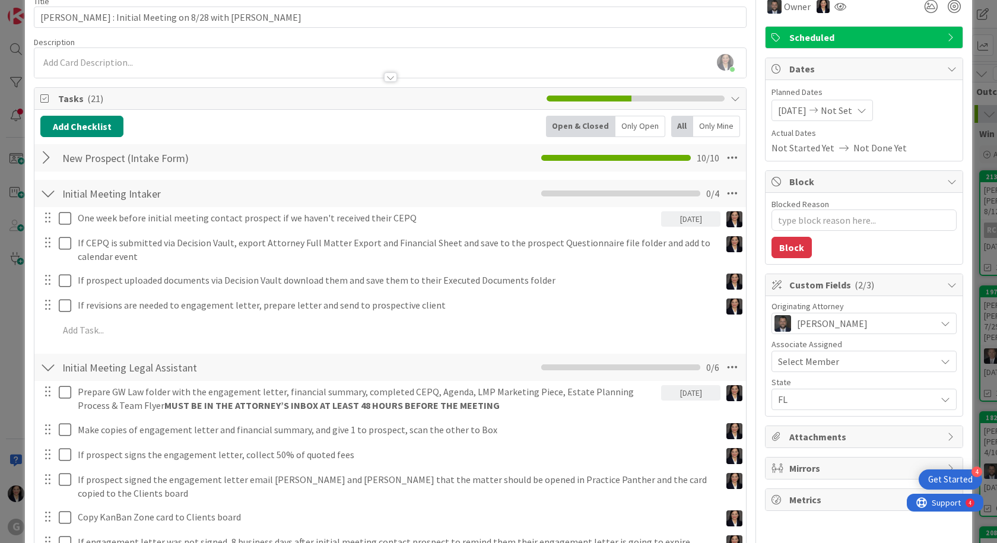
scroll to position [0, 0]
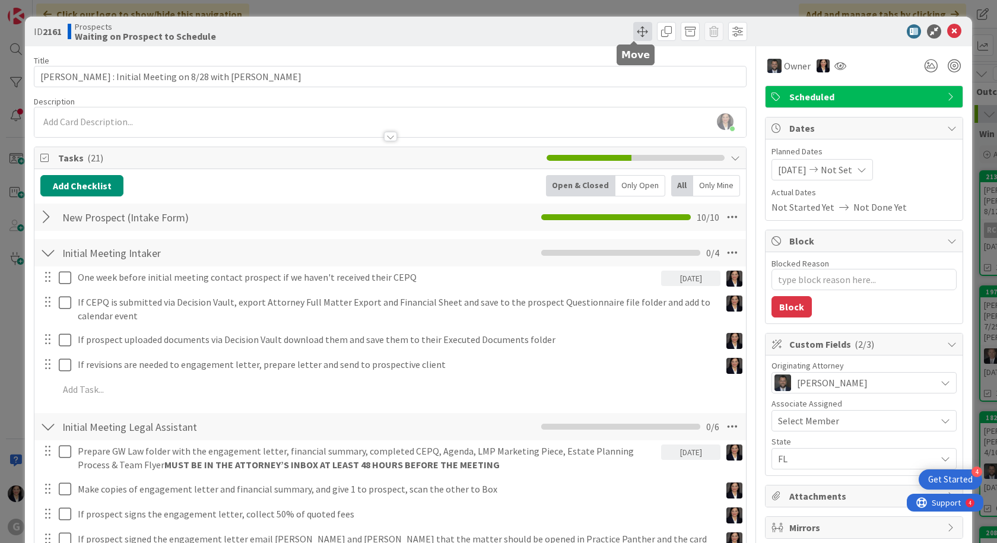
click at [633, 29] on span at bounding box center [642, 31] width 19 height 19
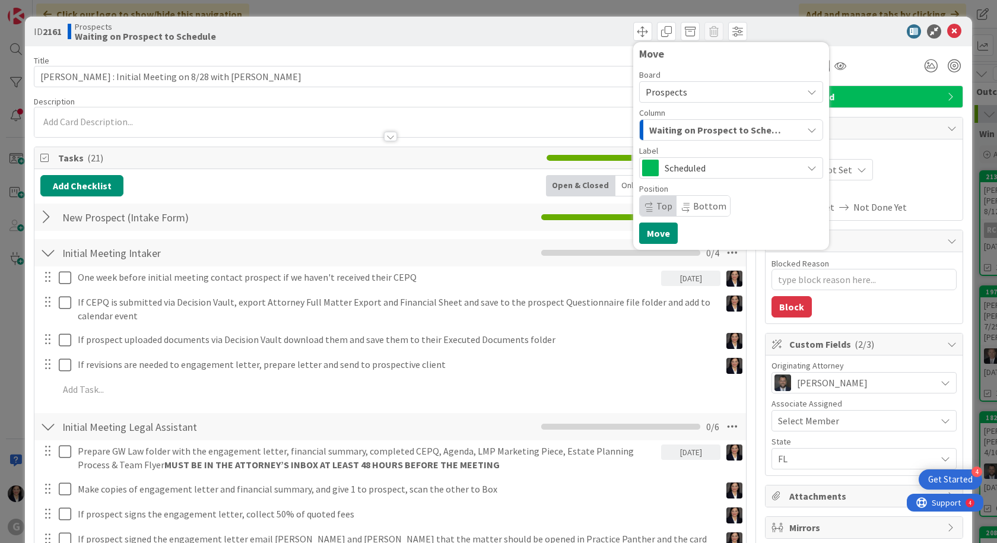
click at [682, 129] on span "Waiting on Prospect to Schedule" at bounding box center [717, 129] width 137 height 15
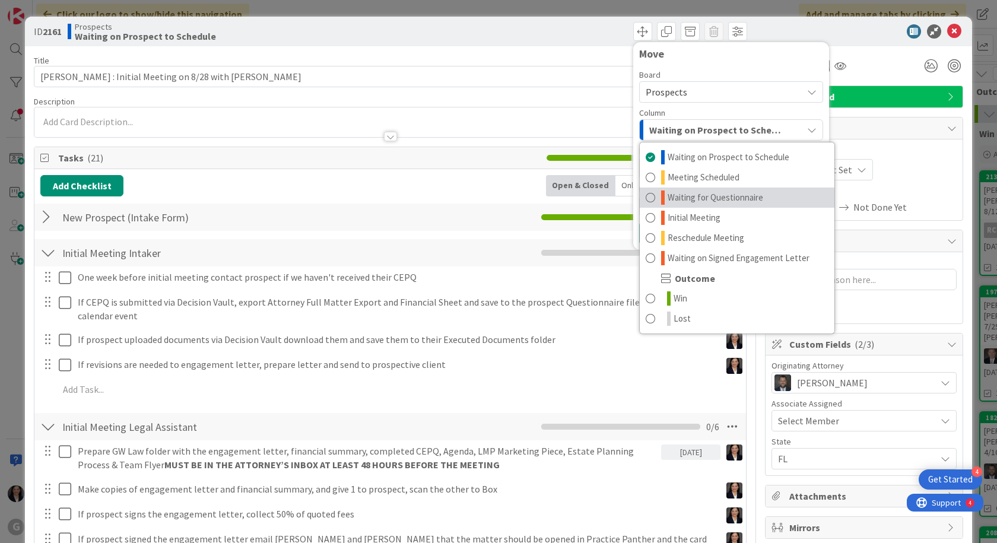
click at [684, 192] on span "Waiting for Questionnaire" at bounding box center [716, 198] width 96 height 14
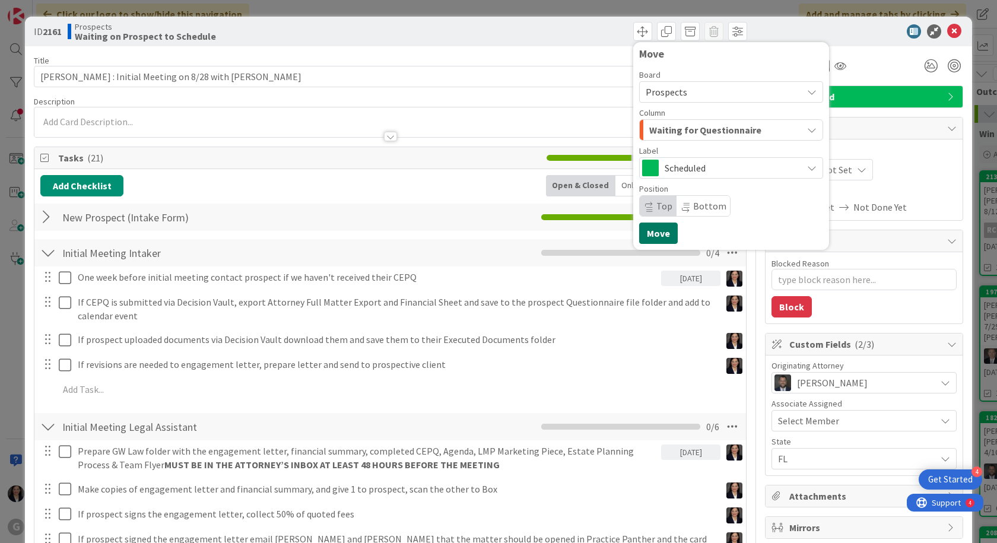
click at [659, 233] on button "Move" at bounding box center [658, 233] width 39 height 21
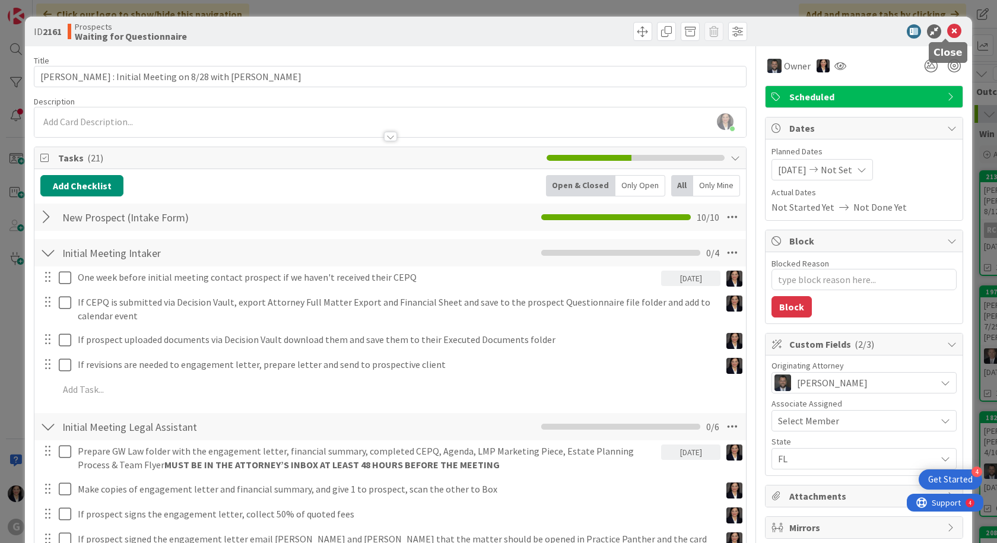
click at [952, 33] on icon at bounding box center [954, 31] width 14 height 14
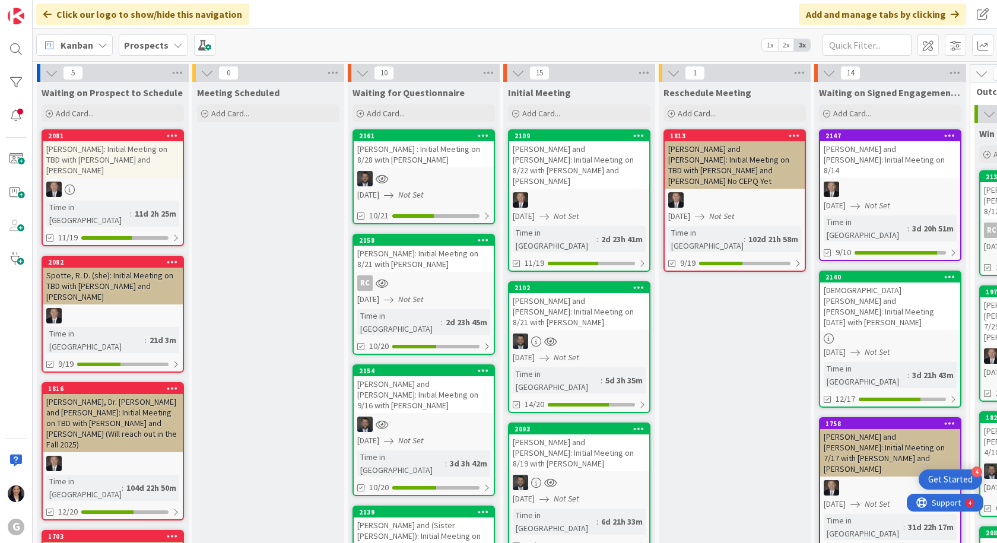
click at [433, 269] on div "Karam, Jana: Initial Meeting on 8/21 with Bobby" at bounding box center [424, 259] width 140 height 26
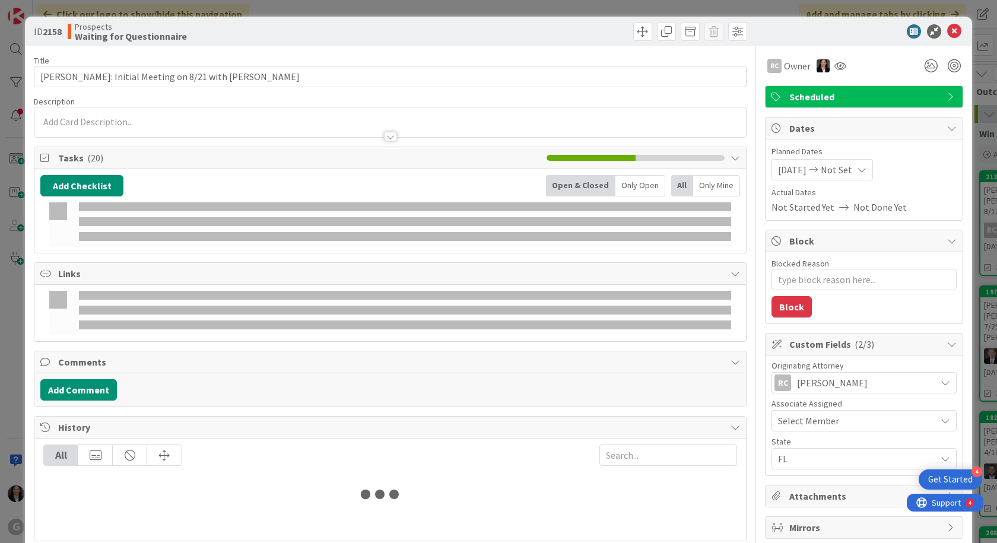
type textarea "x"
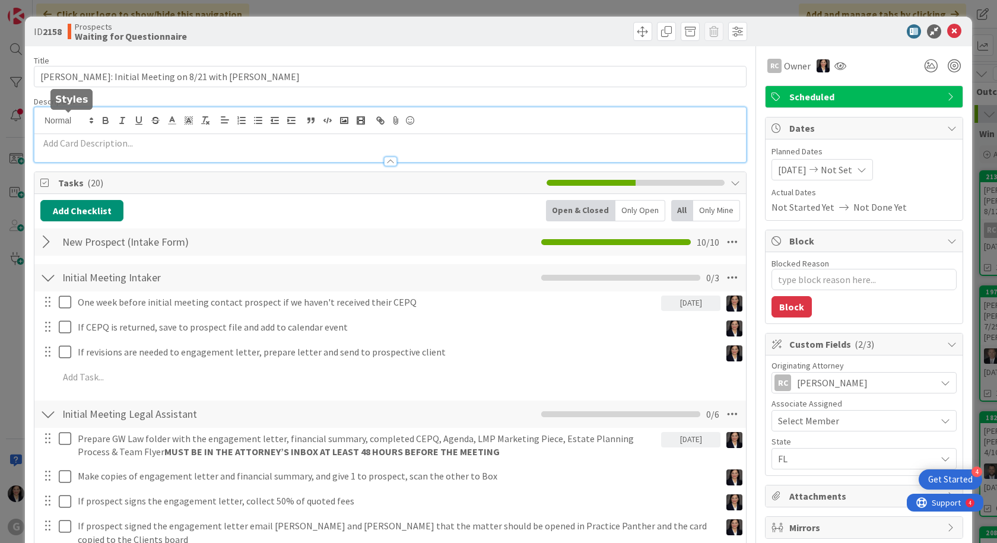
click at [56, 115] on div at bounding box center [390, 134] width 712 height 55
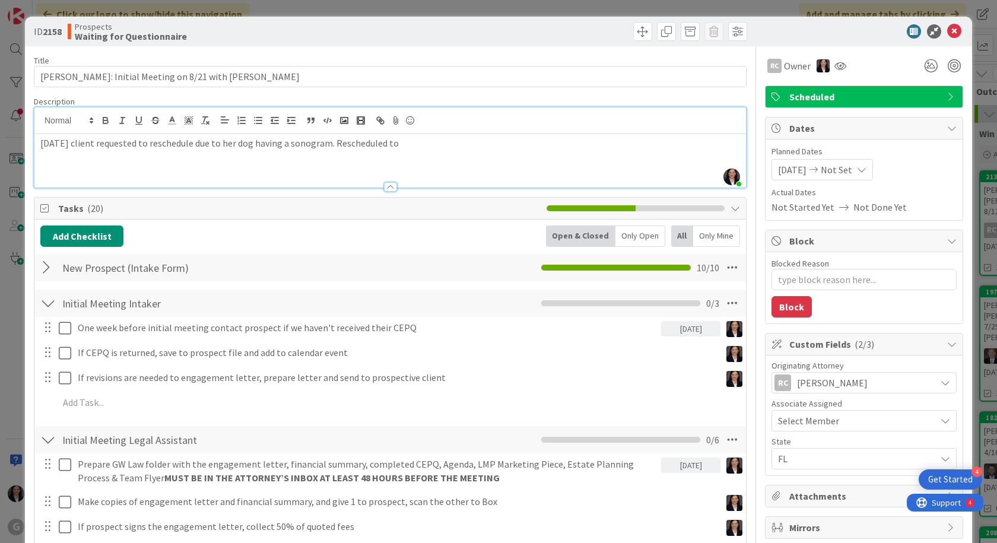
click at [411, 141] on p "8/18/25 client requested to reschedule due to her dog having a sonogram. Resche…" at bounding box center [390, 144] width 700 height 14
click at [792, 168] on span "08/21/2025" at bounding box center [792, 170] width 28 height 14
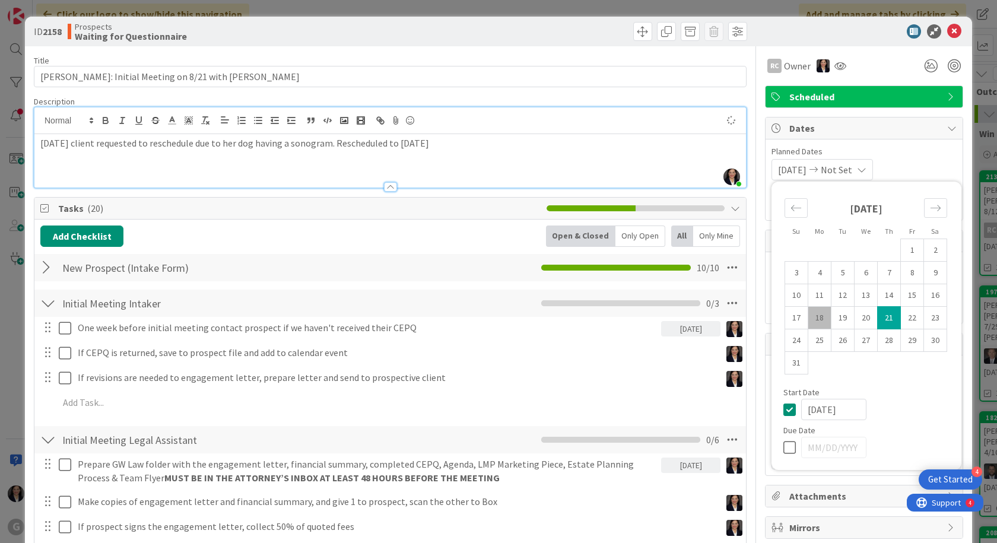
type textarea "x"
click at [907, 345] on td "29" at bounding box center [912, 340] width 23 height 23
type input "08/29/2025"
click at [919, 376] on div "July 2025 1 2 3 4 5 6 7 8 9 10 11 12 13 14 15 16 17 18 19 20 21 22 23 24 25 26 …" at bounding box center [866, 288] width 189 height 201
click at [893, 133] on span "Dates" at bounding box center [865, 128] width 152 height 14
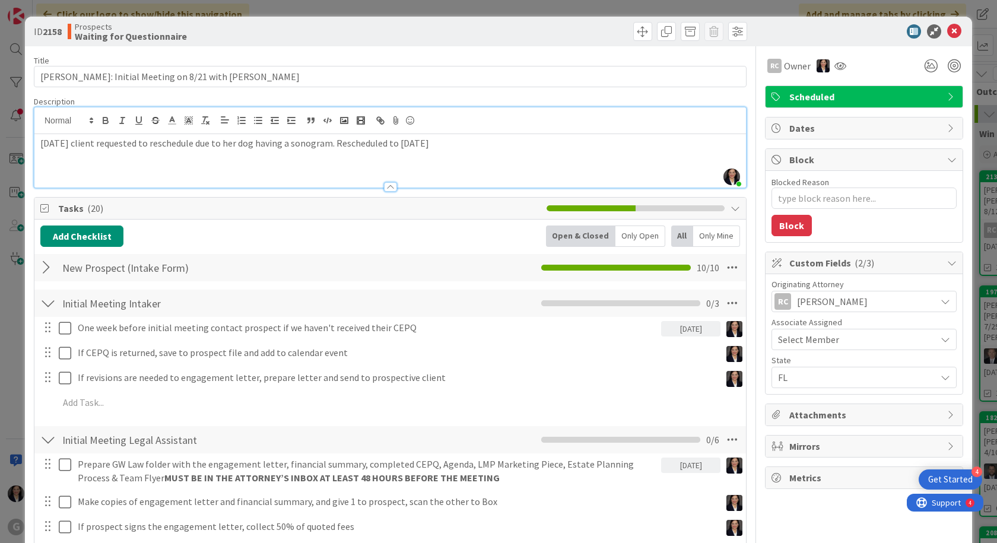
click at [850, 126] on span "Dates" at bounding box center [865, 128] width 152 height 14
type textarea "x"
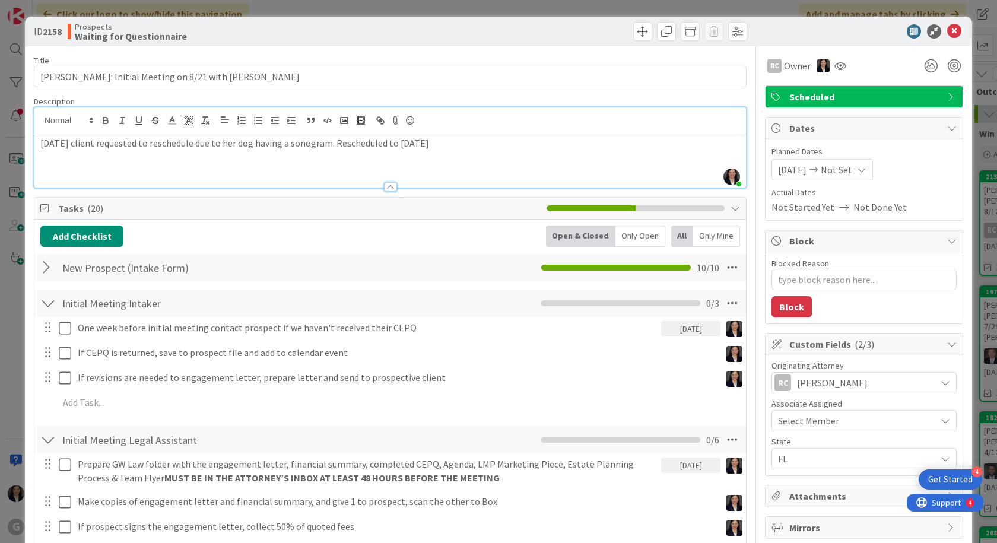
click at [218, 175] on div "8/18/25 client requested to reschedule due to her dog having a sonogram. Resche…" at bounding box center [390, 160] width 712 height 53
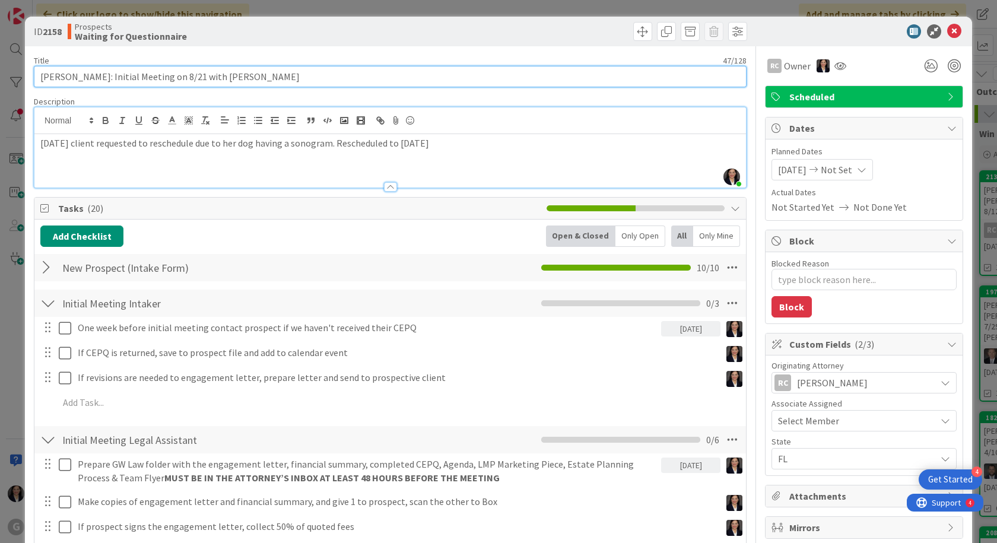
click at [183, 74] on input "Karam, Jana: Initial Meeting on 8/21 with Bobby" at bounding box center [390, 76] width 713 height 21
type input "Karam, Jana: Initial Meeting on 8/2 with Bobby"
type textarea "x"
type input "Karam, Jana: Initial Meeting on 8/29 with Bobby"
type textarea "x"
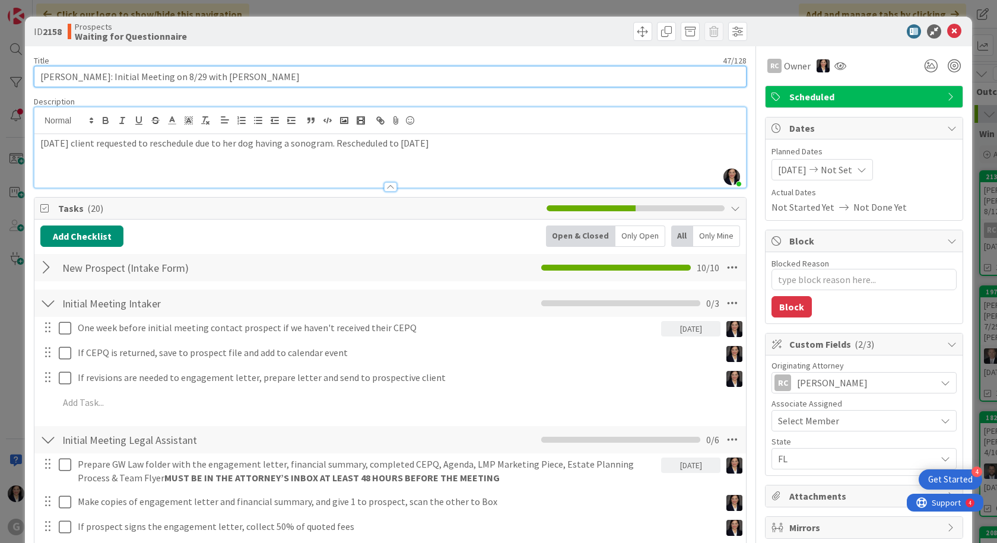
type input "Karam, Jana: Initial Meeting on 8/29 with Bobby"
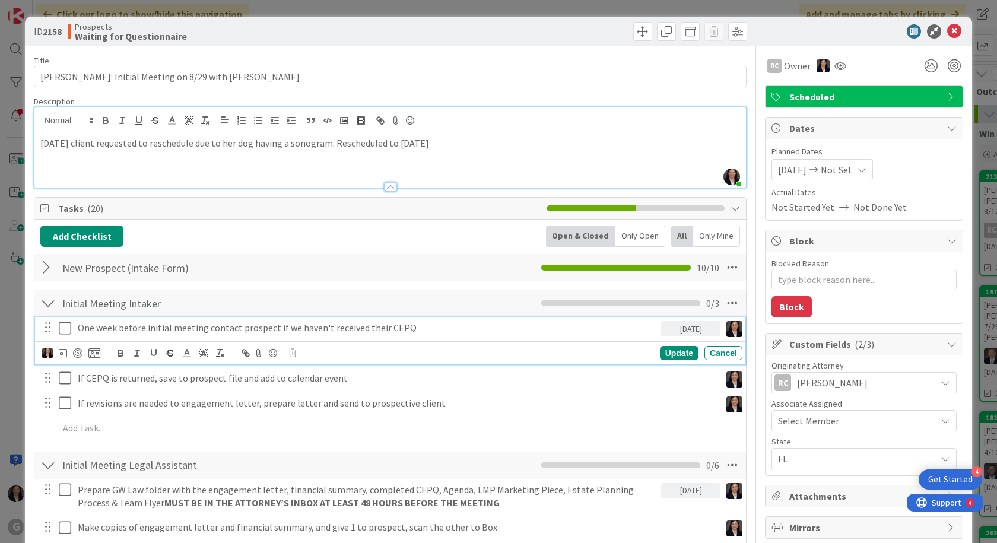
click at [109, 330] on p "One week before initial meeting contact prospect if we haven't received their C…" at bounding box center [367, 328] width 579 height 14
click at [60, 351] on icon at bounding box center [63, 352] width 8 height 9
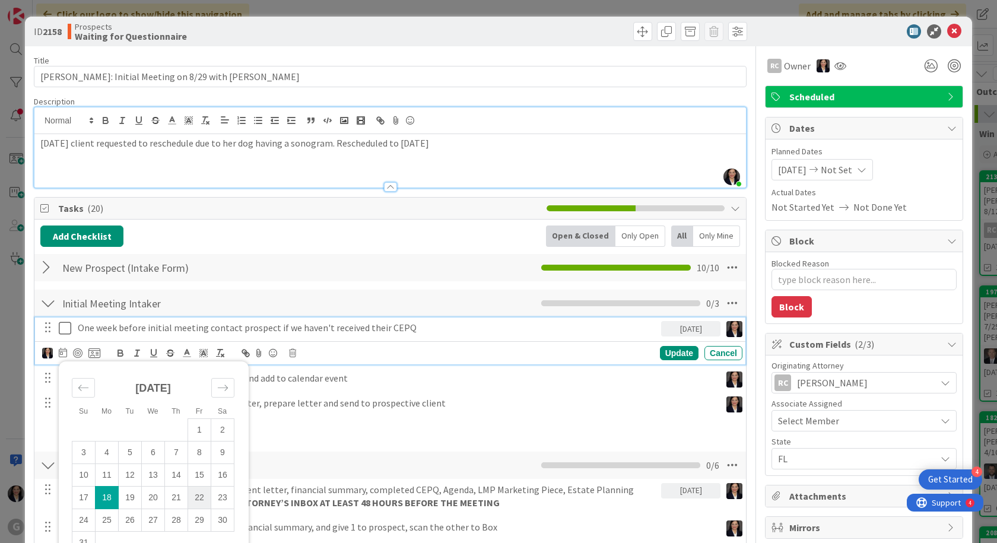
click at [205, 497] on td "22" at bounding box center [199, 497] width 23 height 23
type input "08/22/2025"
type textarea "x"
click at [660, 353] on div "Update" at bounding box center [679, 353] width 39 height 14
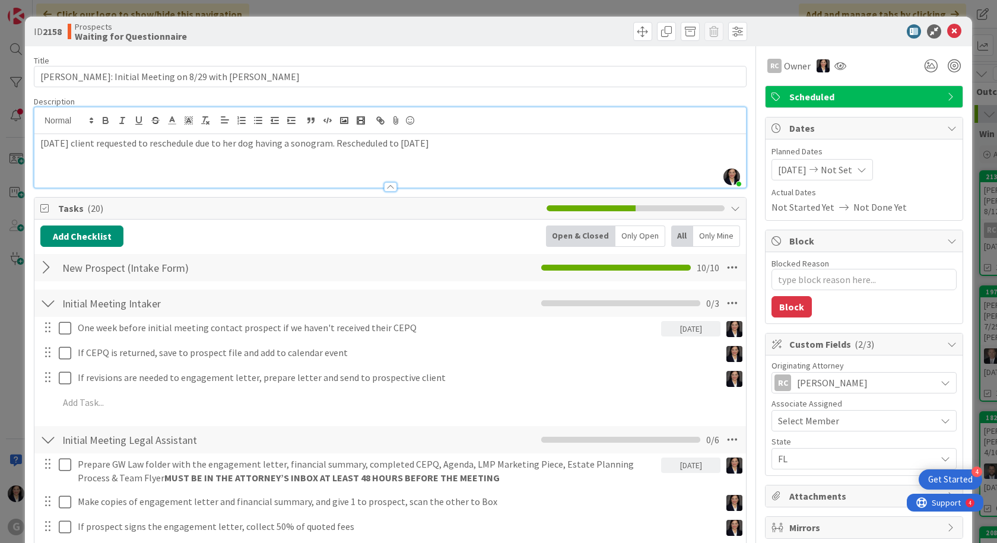
scroll to position [59, 0]
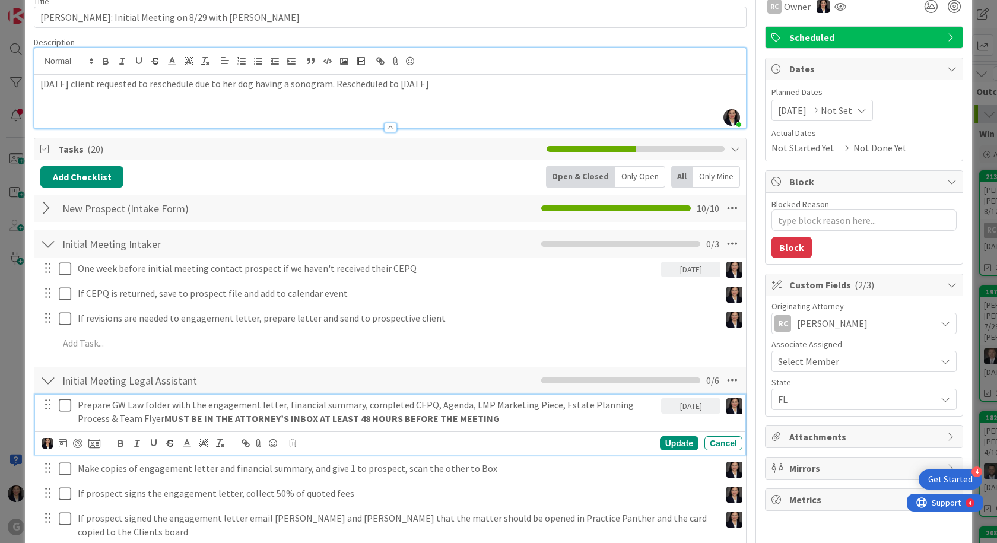
click at [223, 407] on p "Prepare GW Law folder with the engagement letter, financial summary, completed …" at bounding box center [367, 411] width 579 height 27
click at [63, 448] on icon at bounding box center [63, 442] width 8 height 9
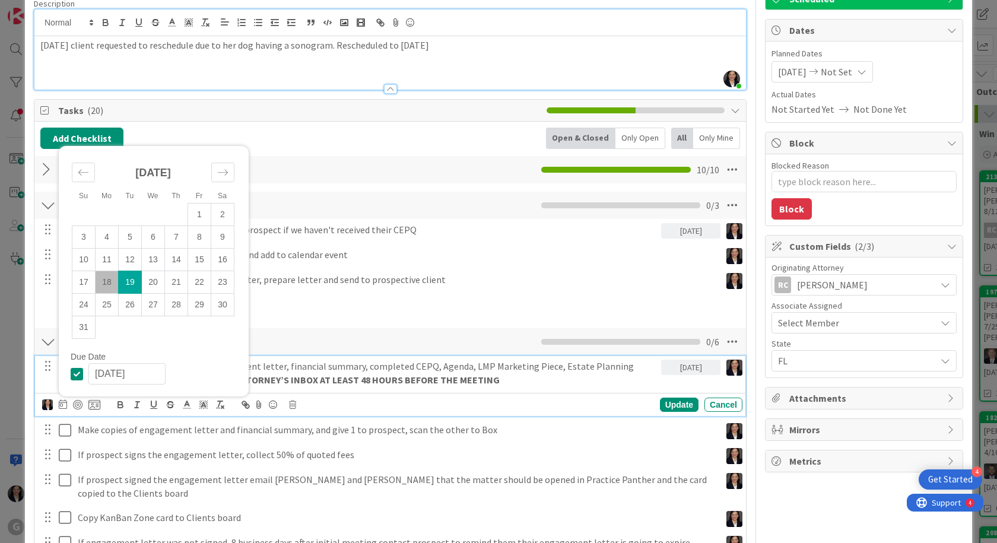
scroll to position [178, 0]
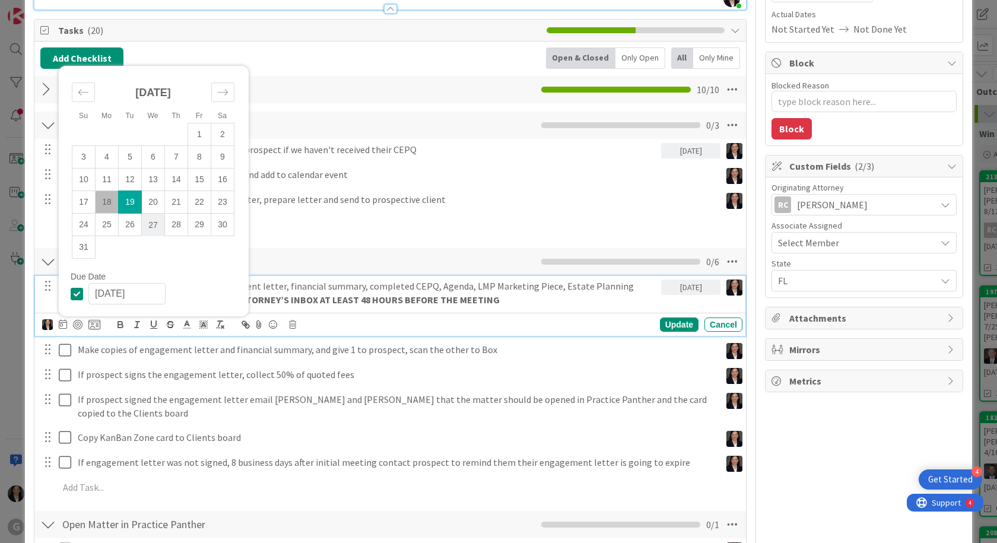
click at [157, 227] on td "27" at bounding box center [153, 225] width 23 height 23
type input "08/27/2025"
type textarea "x"
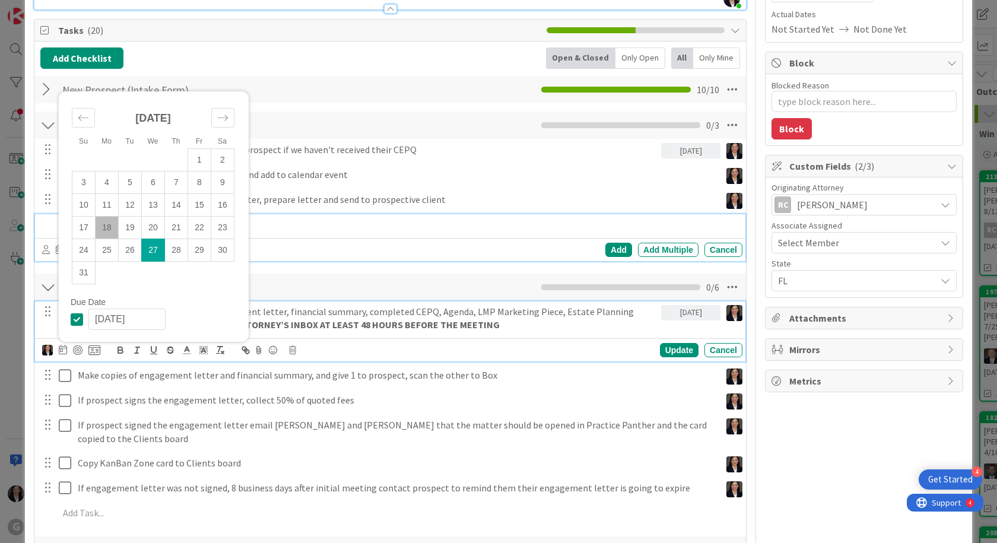
click at [309, 228] on div "Add Add Multiple Cancel" at bounding box center [390, 237] width 711 height 47
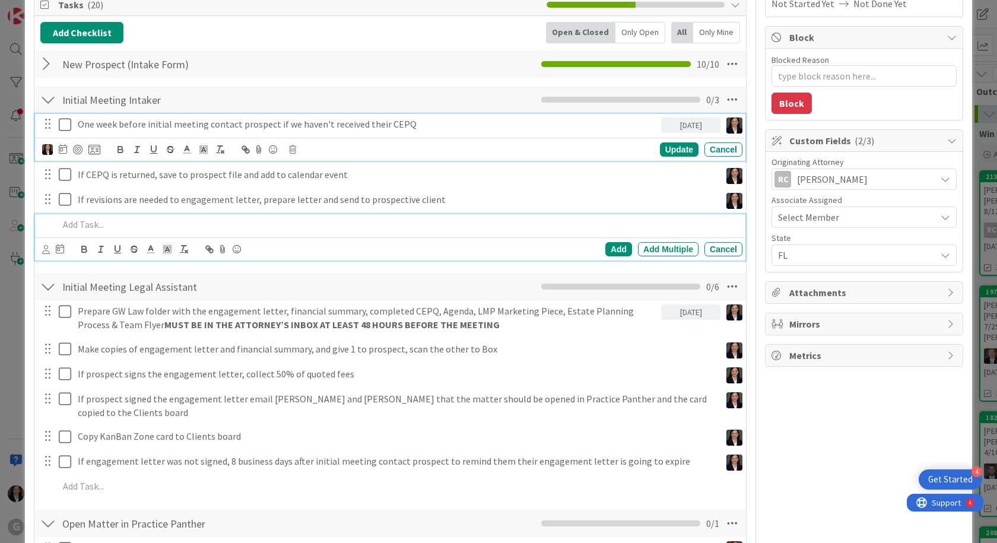
scroll to position [229, 0]
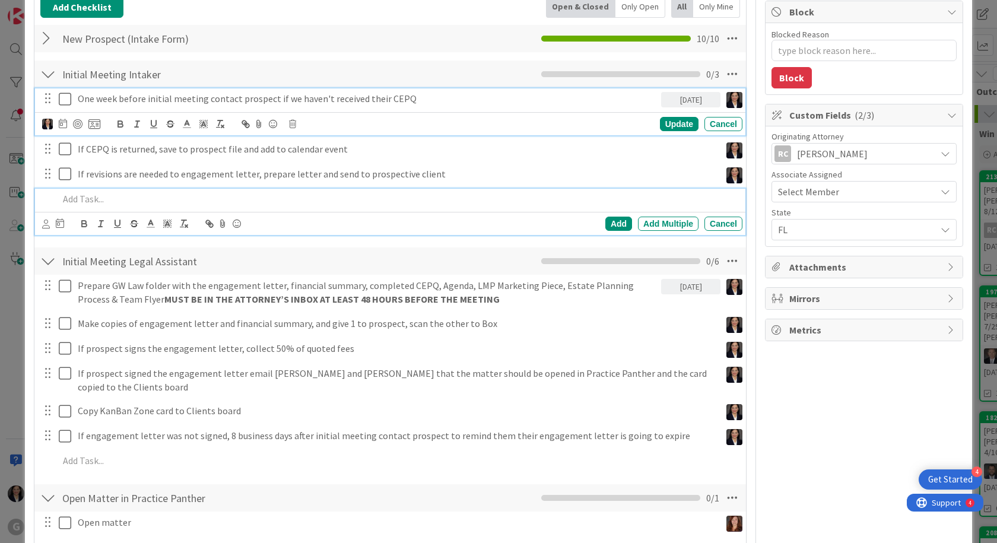
click at [108, 126] on div "One week before initial meeting contact prospect if we haven't received their C…" at bounding box center [390, 111] width 711 height 47
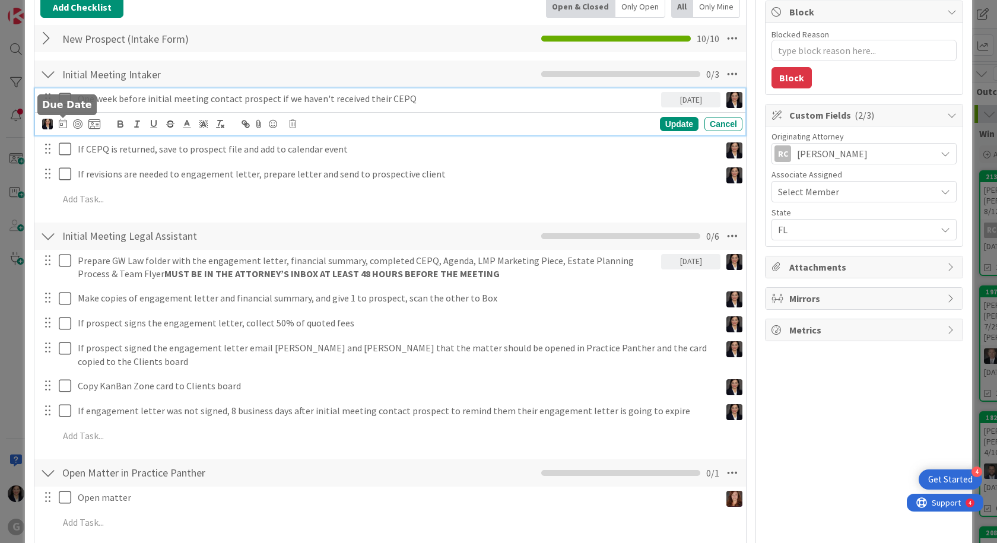
click at [66, 123] on icon at bounding box center [63, 123] width 8 height 9
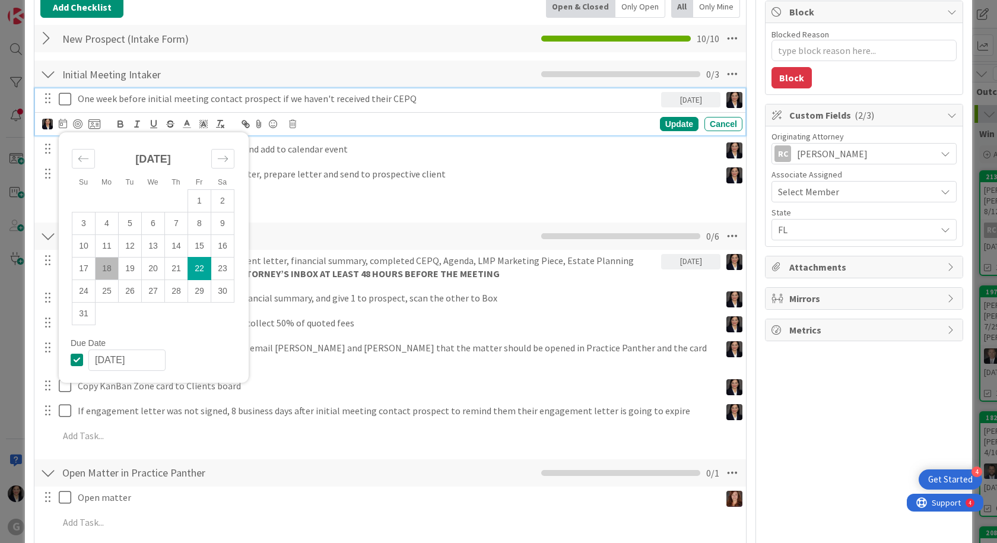
click at [343, 238] on div "Initial Meeting Legal Assistant Checklist Name 31 / 64 Initial Meeting Legal As…" at bounding box center [390, 236] width 712 height 27
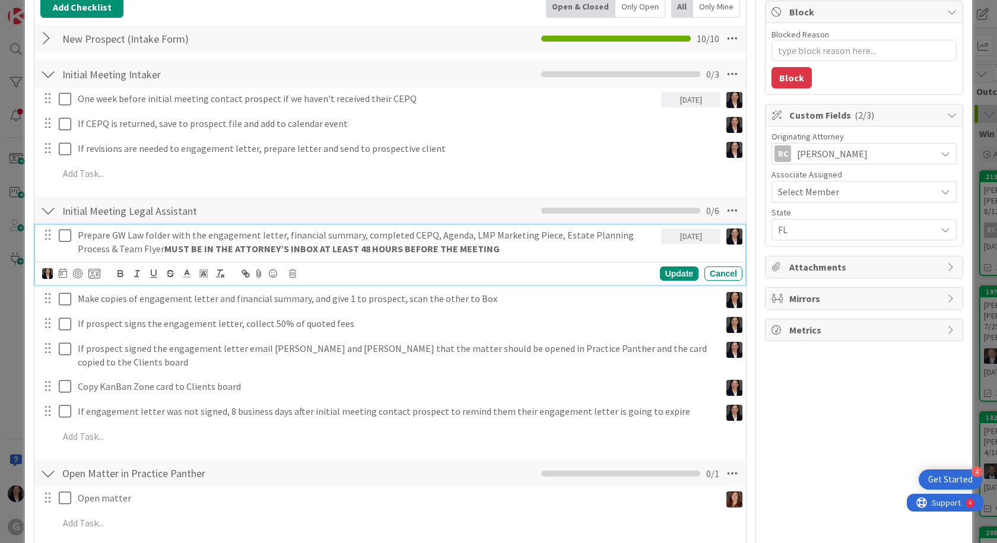
click at [196, 237] on p "Prepare GW Law folder with the engagement letter, financial summary, completed …" at bounding box center [367, 242] width 579 height 27
click at [673, 275] on div "Update" at bounding box center [679, 274] width 39 height 14
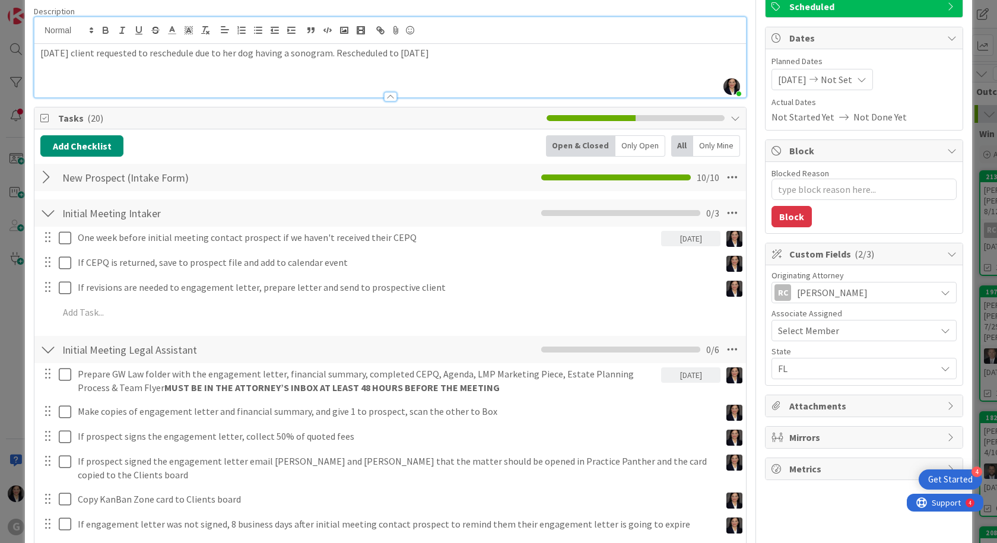
scroll to position [0, 0]
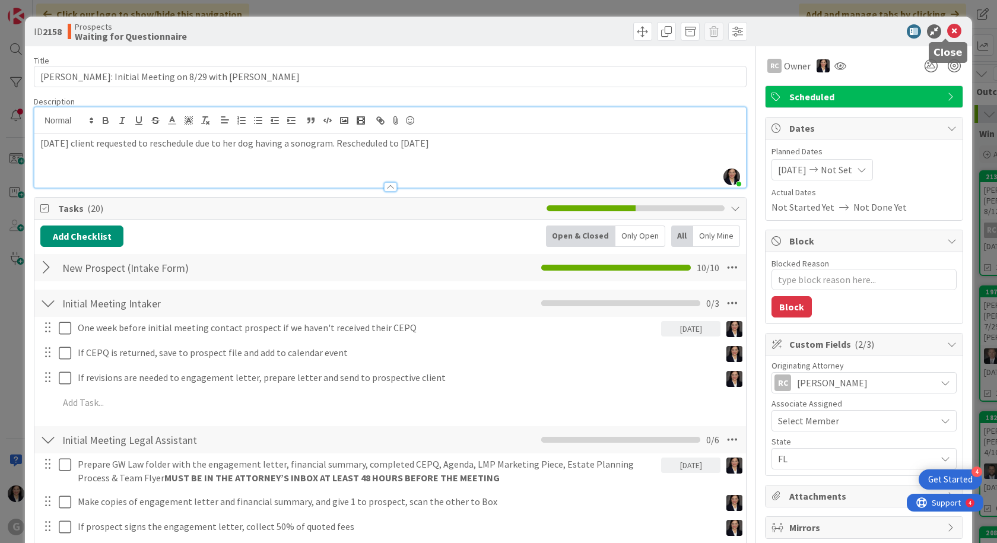
click at [949, 29] on icon at bounding box center [954, 31] width 14 height 14
